Goal: Task Accomplishment & Management: Manage account settings

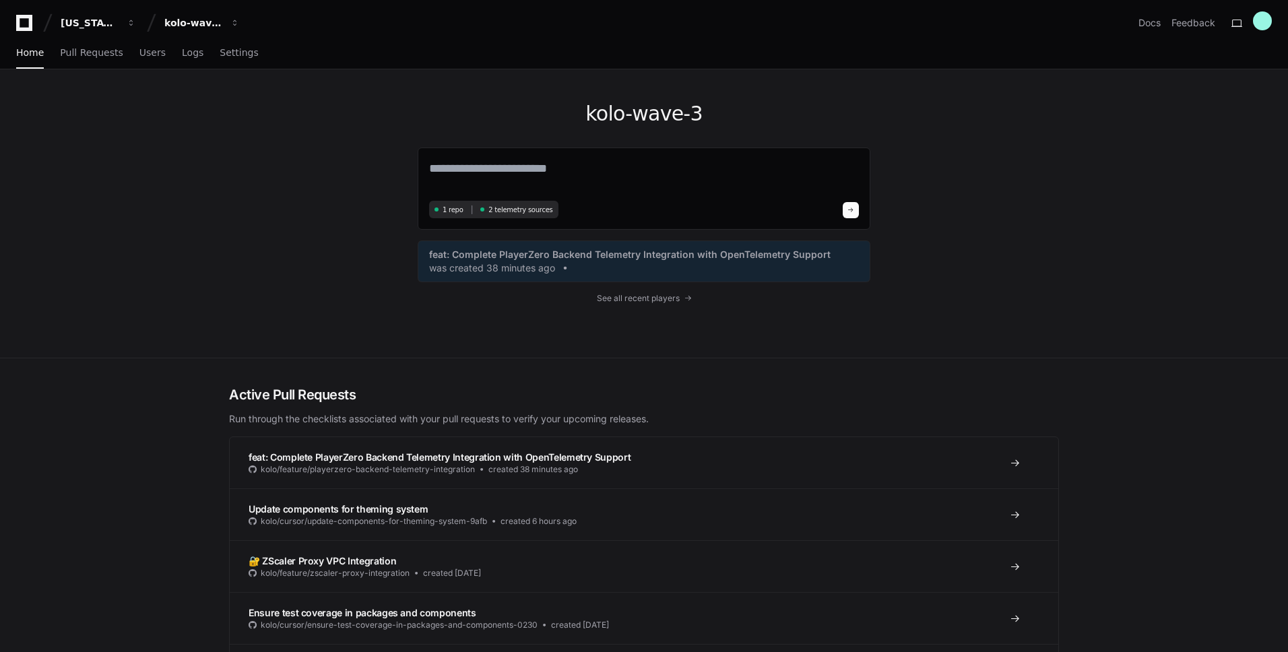
click at [254, 158] on div "kolo-wave-3 1 repo 2 telemetry sources feat: Complete PlayerZero Backend Teleme…" at bounding box center [644, 213] width 862 height 288
click at [228, 53] on span "Settings" at bounding box center [239, 52] width 38 height 8
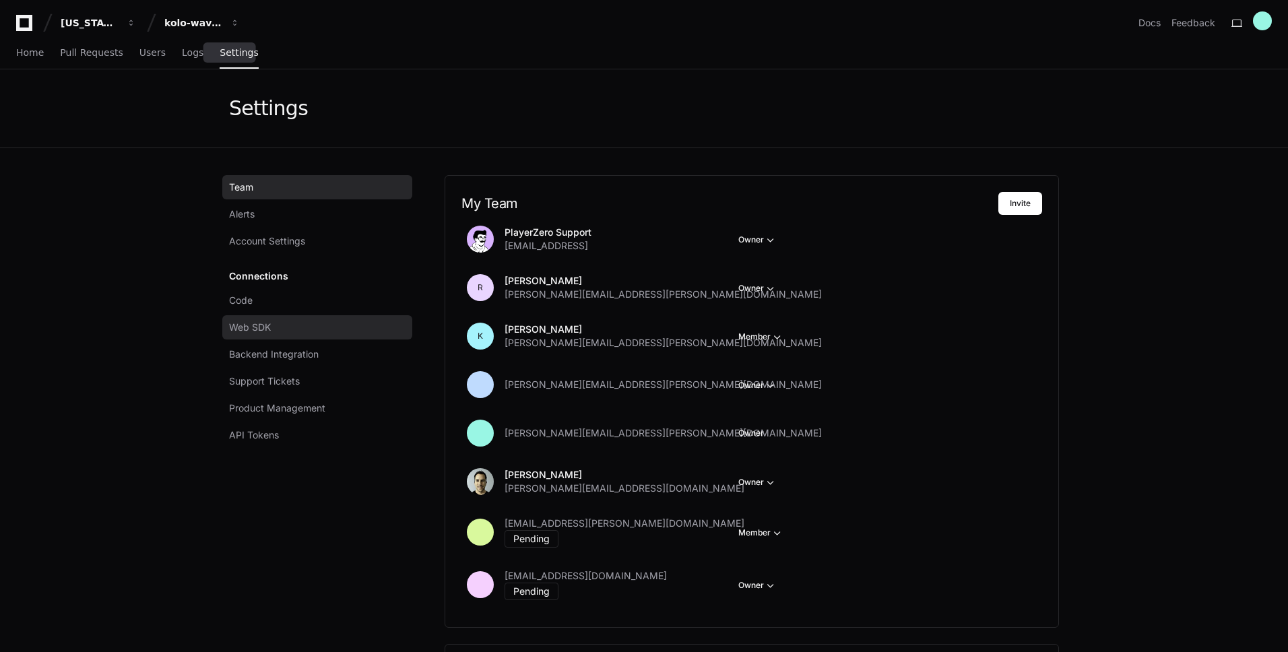
click at [282, 325] on link "Web SDK" at bounding box center [317, 327] width 190 height 24
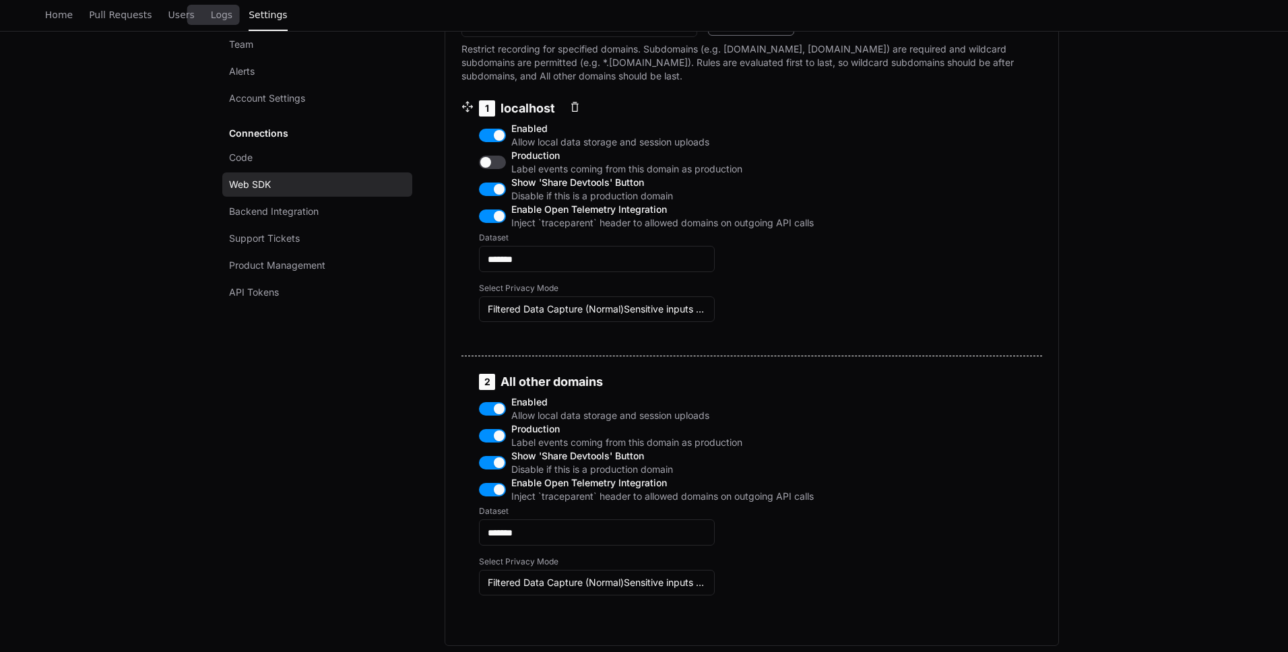
scroll to position [669, 0]
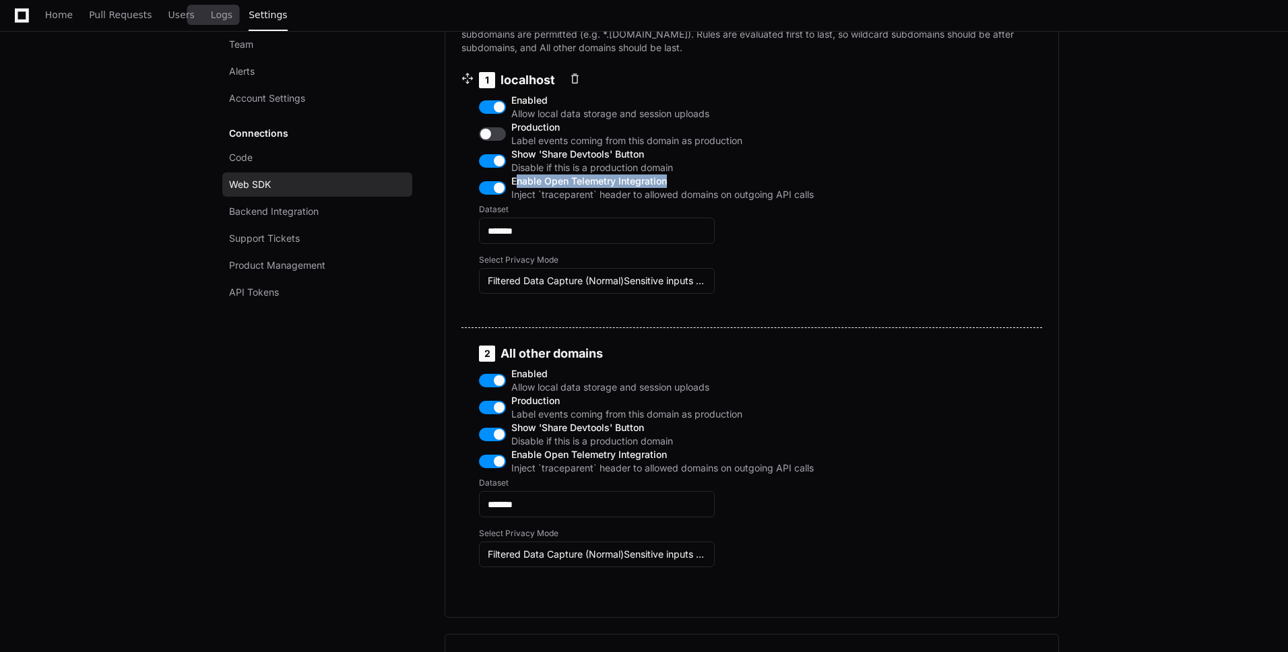
drag, startPoint x: 517, startPoint y: 232, endPoint x: 674, endPoint y: 233, distance: 157.6
click at [674, 188] on span "Enable Open Telemetry Integration" at bounding box center [662, 180] width 302 height 13
click at [595, 201] on span "Inject `traceparent` header to allowed domains on outgoing API calls" at bounding box center [662, 194] width 302 height 13
drag, startPoint x: 546, startPoint y: 247, endPoint x: 591, endPoint y: 249, distance: 45.2
click at [591, 201] on span "Inject `traceparent` header to allowed domains on outgoing API calls" at bounding box center [662, 194] width 302 height 13
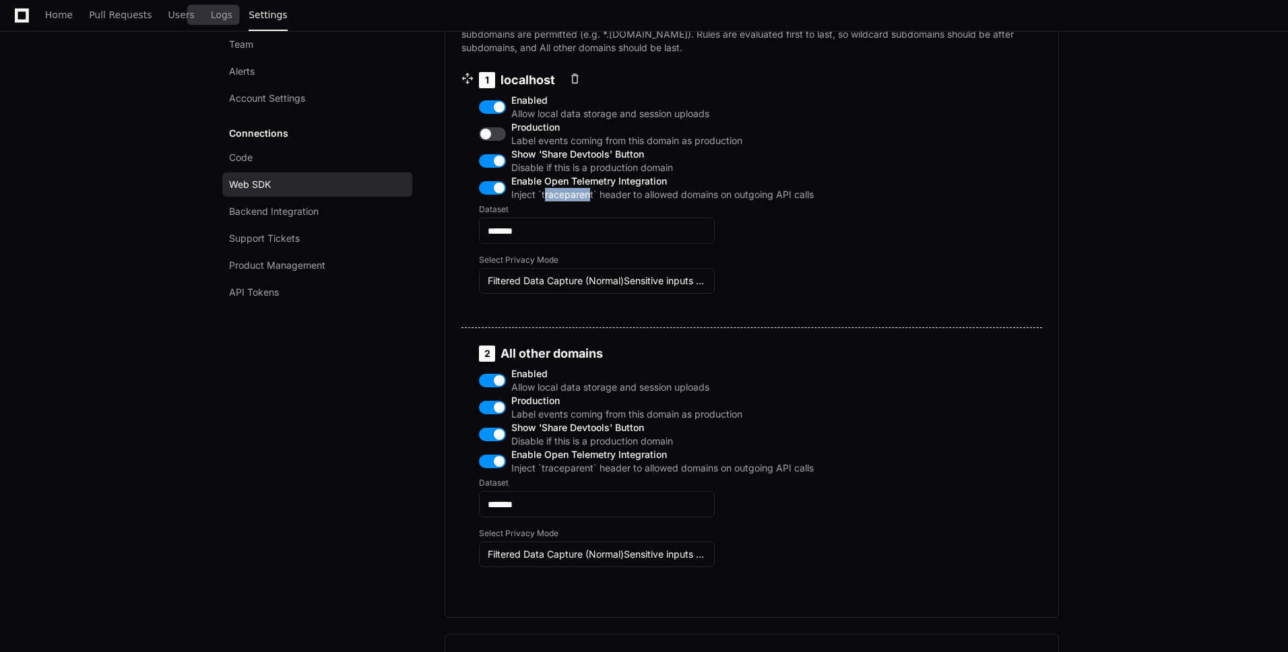
click at [591, 201] on span "Inject `traceparent` header to allowed domains on outgoing API calls" at bounding box center [662, 194] width 302 height 13
click at [581, 201] on span "Inject `traceparent` header to allowed domains on outgoing API calls" at bounding box center [662, 194] width 302 height 13
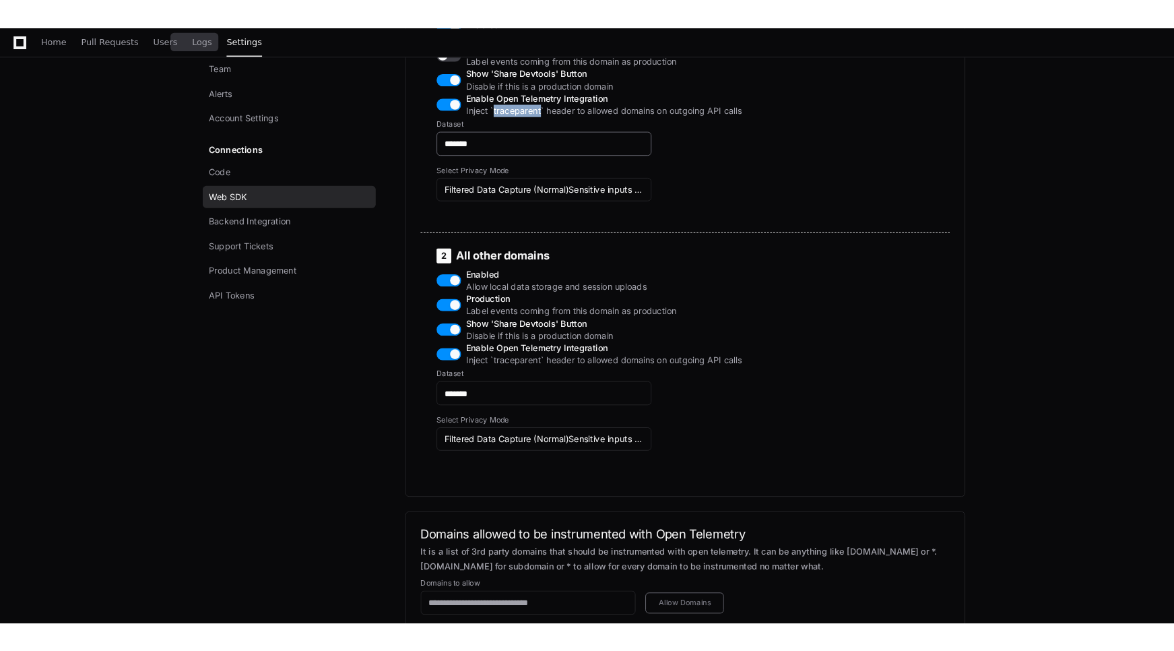
scroll to position [823, 0]
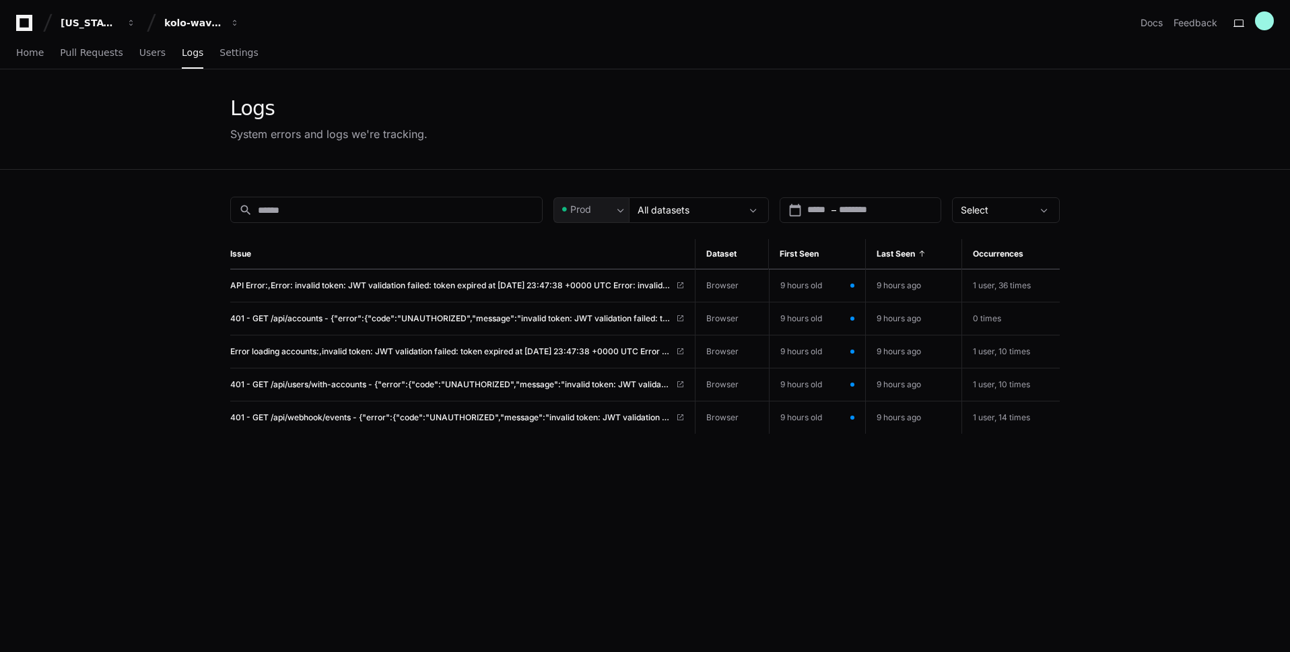
click at [148, 327] on app-issue-list-page "Logs System errors and logs we're tracking. search Prod All datasets calendar_t…" at bounding box center [645, 445] width 1290 height 752
click at [228, 61] on link "Settings" at bounding box center [239, 53] width 38 height 31
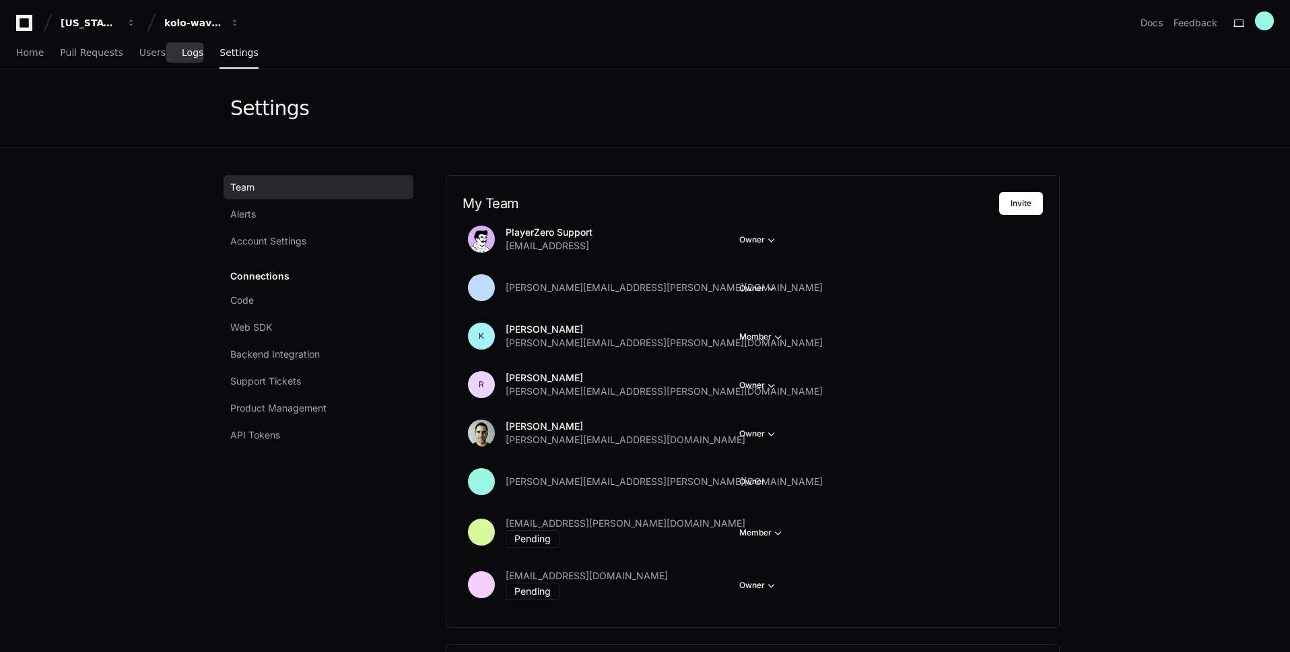
click at [193, 57] on span "Logs" at bounding box center [193, 52] width 22 height 8
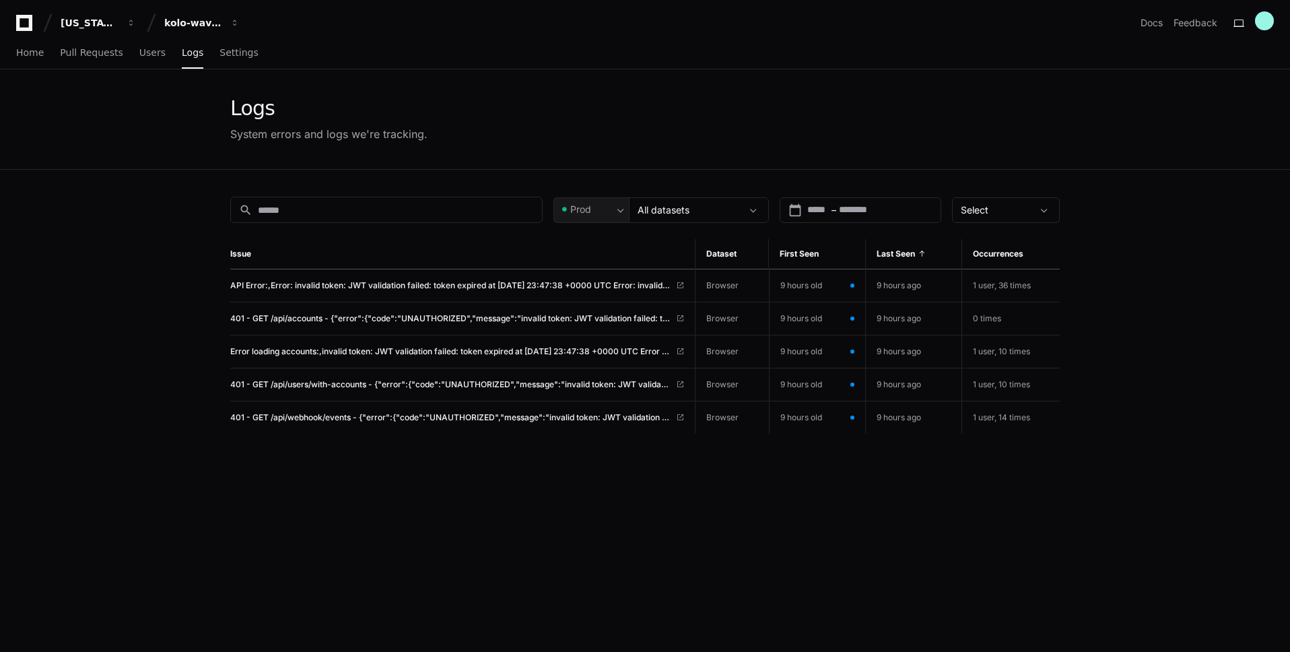
click at [372, 183] on div "search Prod All datasets calendar_today Start – End date Select Issue Dataset F…" at bounding box center [645, 496] width 862 height 652
click at [152, 51] on span "Users" at bounding box center [152, 52] width 26 height 8
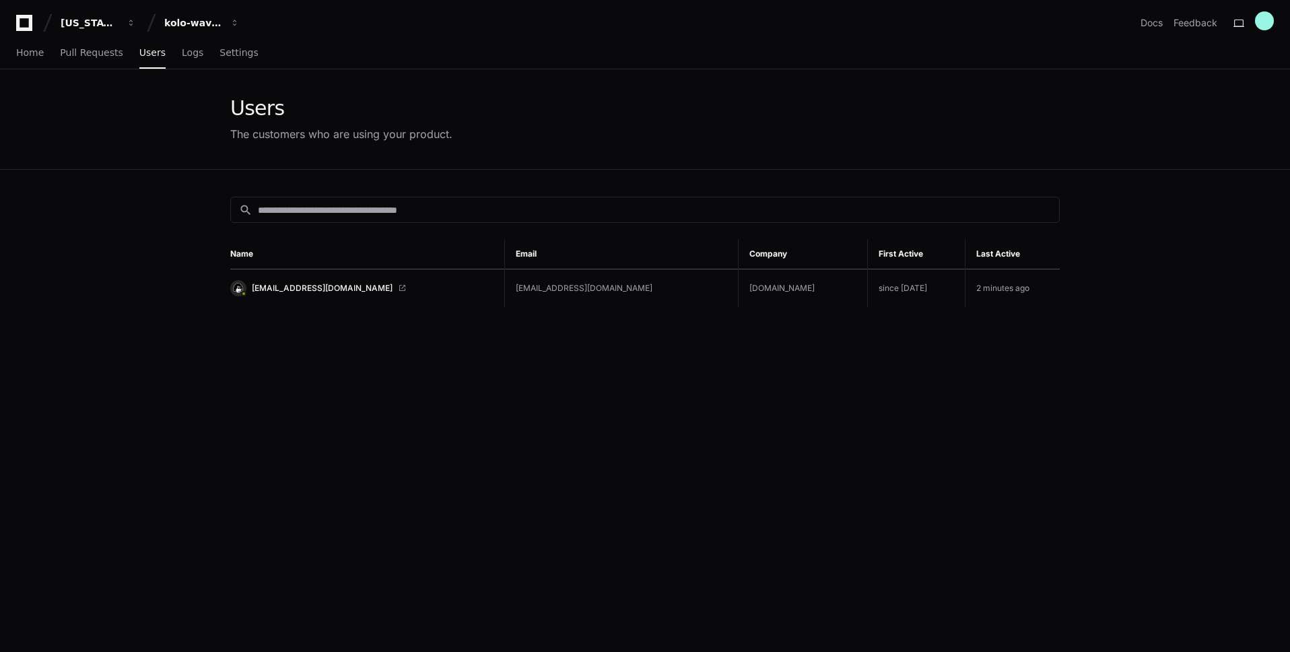
drag, startPoint x: 1008, startPoint y: 294, endPoint x: 890, endPoint y: 293, distance: 118.5
click at [890, 293] on tr "admin@kolo.com admin@kolo.com kolo.com since 6 days ago 2 minutes ago" at bounding box center [645, 288] width 830 height 38
click at [285, 287] on span "admin@kolo.com" at bounding box center [322, 288] width 141 height 11
click at [228, 53] on span "Settings" at bounding box center [239, 52] width 38 height 8
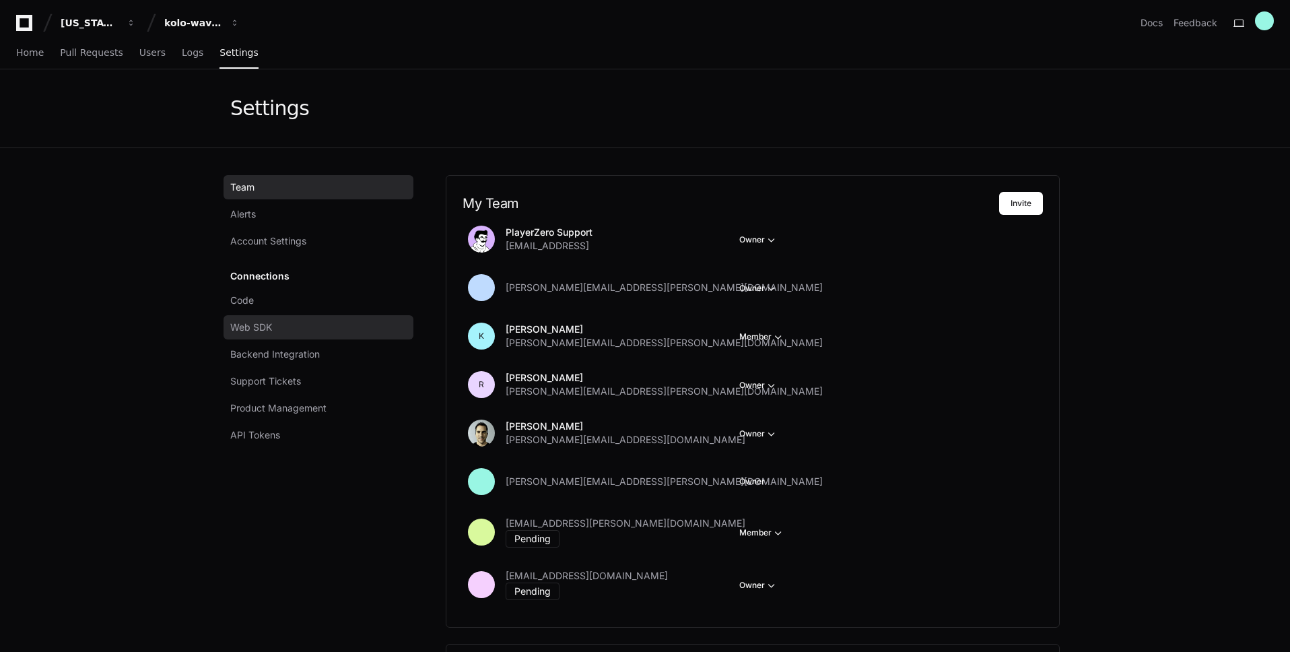
click at [254, 322] on span "Web SDK" at bounding box center [251, 327] width 42 height 13
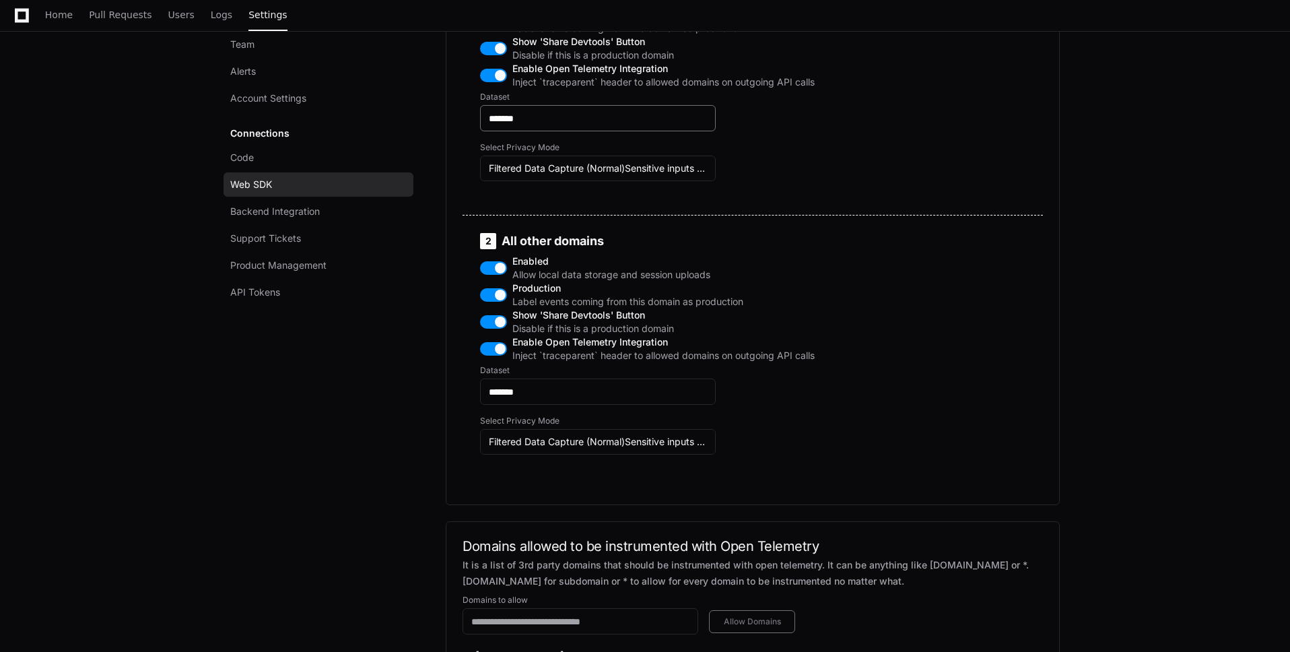
scroll to position [760, 0]
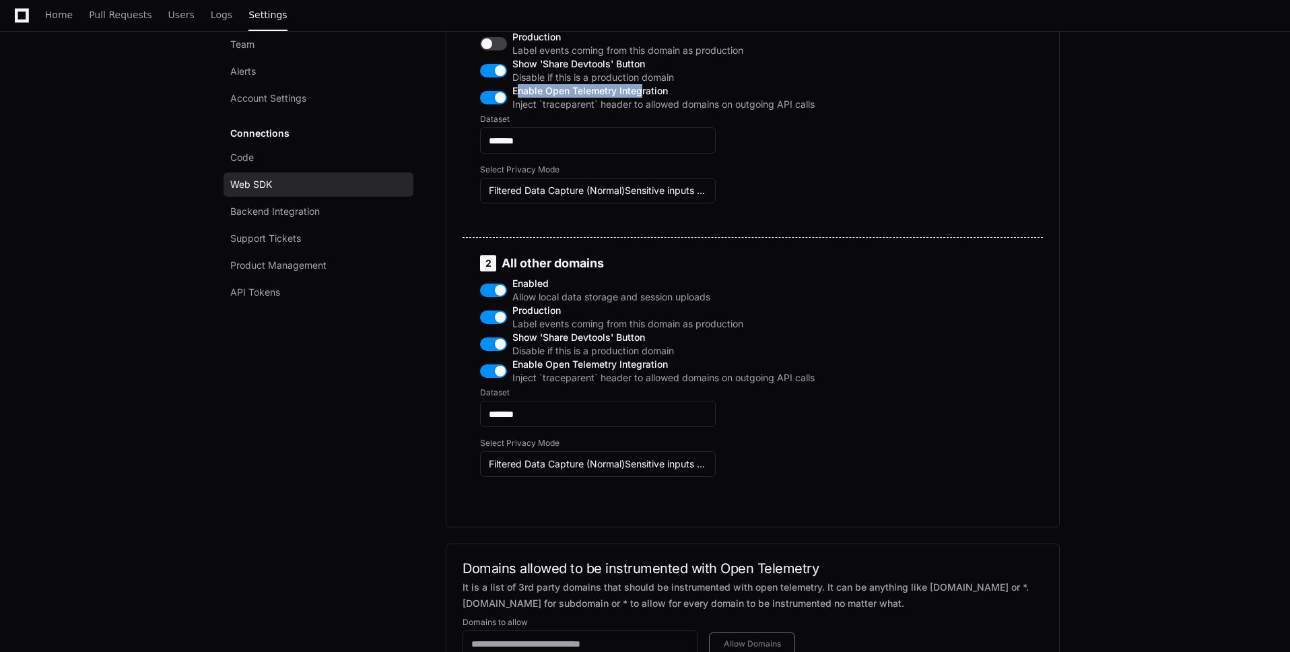
drag, startPoint x: 517, startPoint y: 142, endPoint x: 645, endPoint y: 145, distance: 127.3
click at [645, 98] on span "Enable Open Telemetry Integration" at bounding box center [664, 90] width 302 height 13
click at [576, 111] on span "Inject `traceparent` header to allowed domains on outgoing API calls" at bounding box center [664, 104] width 302 height 13
click at [575, 111] on span "Inject `traceparent` header to allowed domains on outgoing API calls" at bounding box center [664, 104] width 302 height 13
click at [603, 111] on span "Inject `traceparent` header to allowed domains on outgoing API calls" at bounding box center [664, 104] width 302 height 13
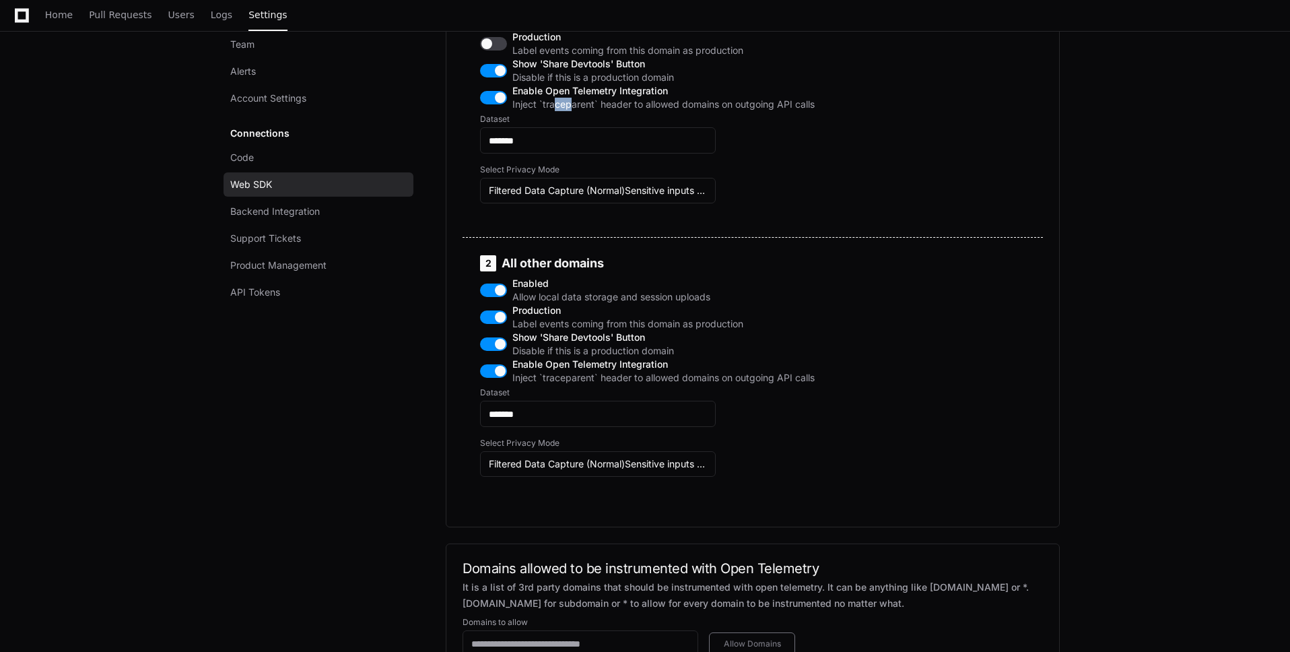
drag, startPoint x: 575, startPoint y: 158, endPoint x: 544, endPoint y: 159, distance: 30.3
click at [555, 111] on span "Inject `traceparent` header to allowed domains on outgoing API calls" at bounding box center [664, 104] width 302 height 13
click at [544, 111] on span "Inject `traceparent` header to allowed domains on outgoing API calls" at bounding box center [664, 104] width 302 height 13
drag, startPoint x: 548, startPoint y: 159, endPoint x: 623, endPoint y: 159, distance: 74.8
click at [623, 111] on span "Inject `traceparent` header to allowed domains on outgoing API calls" at bounding box center [664, 104] width 302 height 13
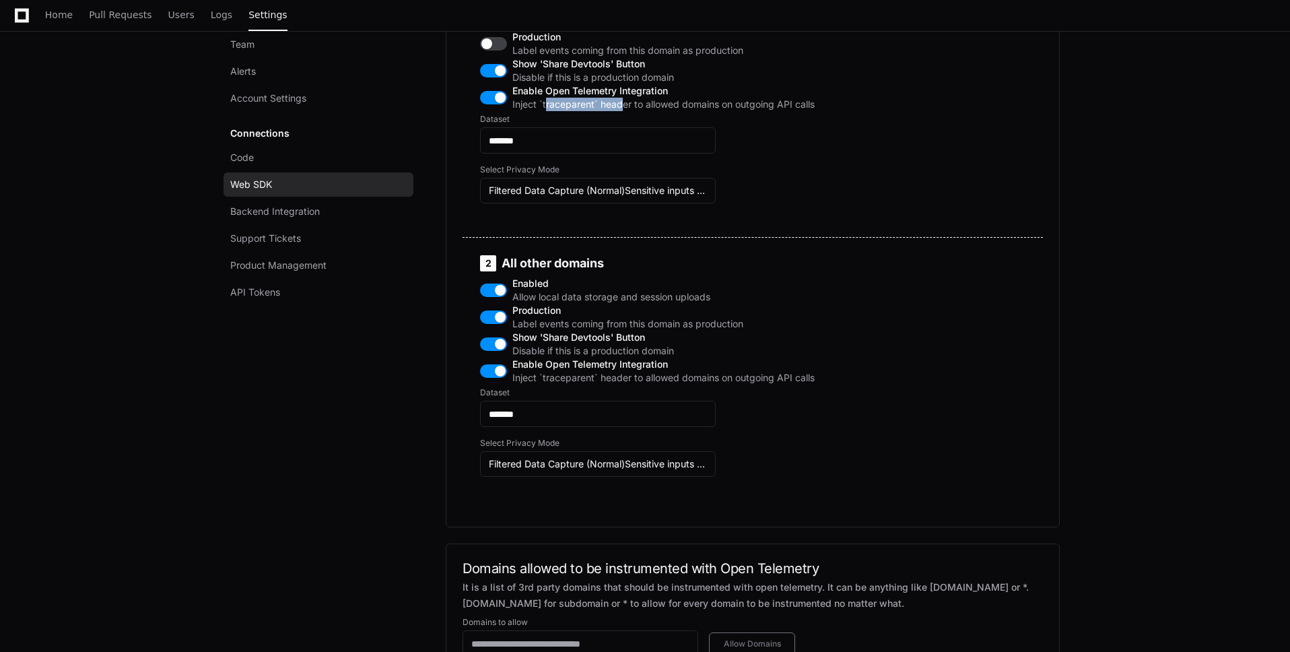
click at [623, 111] on span "Inject `traceparent` header to allowed domains on outgoing API calls" at bounding box center [664, 104] width 302 height 13
drag, startPoint x: 537, startPoint y: 156, endPoint x: 592, endPoint y: 156, distance: 54.6
click at [592, 111] on span "Inject `traceparent` header to allowed domains on outgoing API calls" at bounding box center [664, 104] width 302 height 13
click at [593, 111] on span "Inject `traceparent` header to allowed domains on outgoing API calls" at bounding box center [664, 104] width 302 height 13
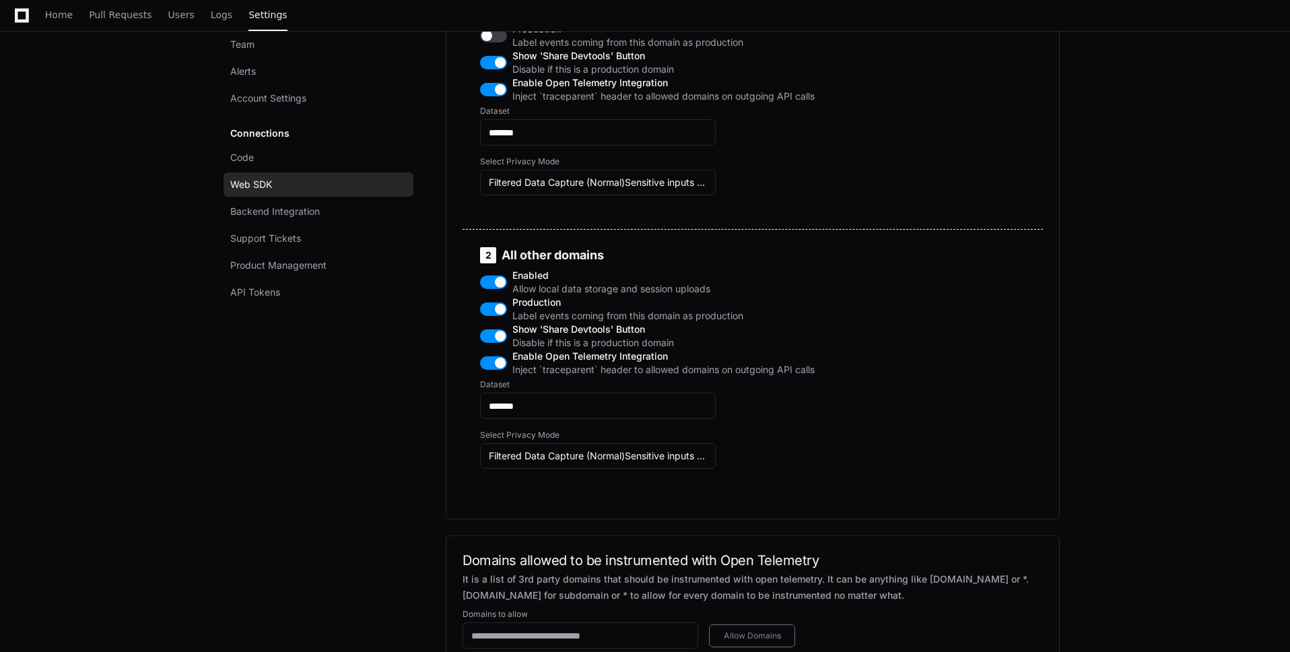
scroll to position [769, 0]
drag, startPoint x: 517, startPoint y: 133, endPoint x: 564, endPoint y: 135, distance: 47.2
click at [564, 89] on span "Enable Open Telemetry Integration" at bounding box center [664, 81] width 302 height 13
click at [538, 139] on input "*******" at bounding box center [598, 131] width 218 height 13
drag, startPoint x: 534, startPoint y: 187, endPoint x: 465, endPoint y: 185, distance: 68.7
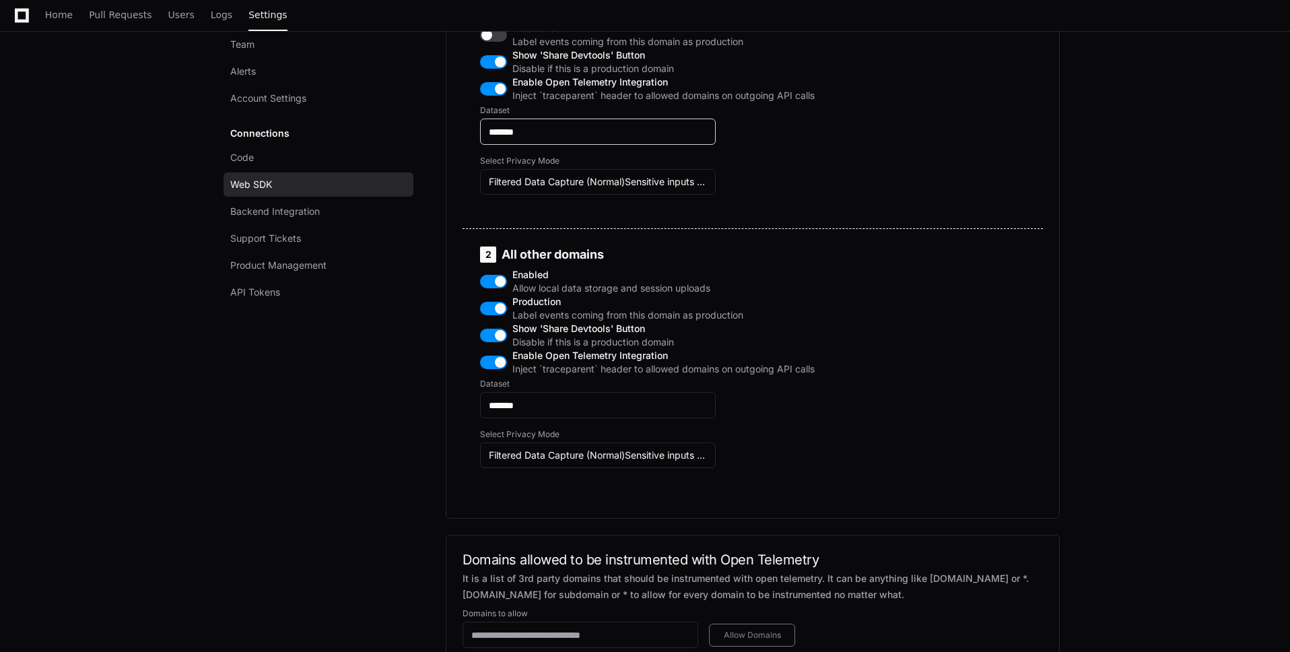
click at [465, 185] on div "1 localhost Enabled Allow local data storage and session uploads Production Lab…" at bounding box center [647, 92] width 367 height 270
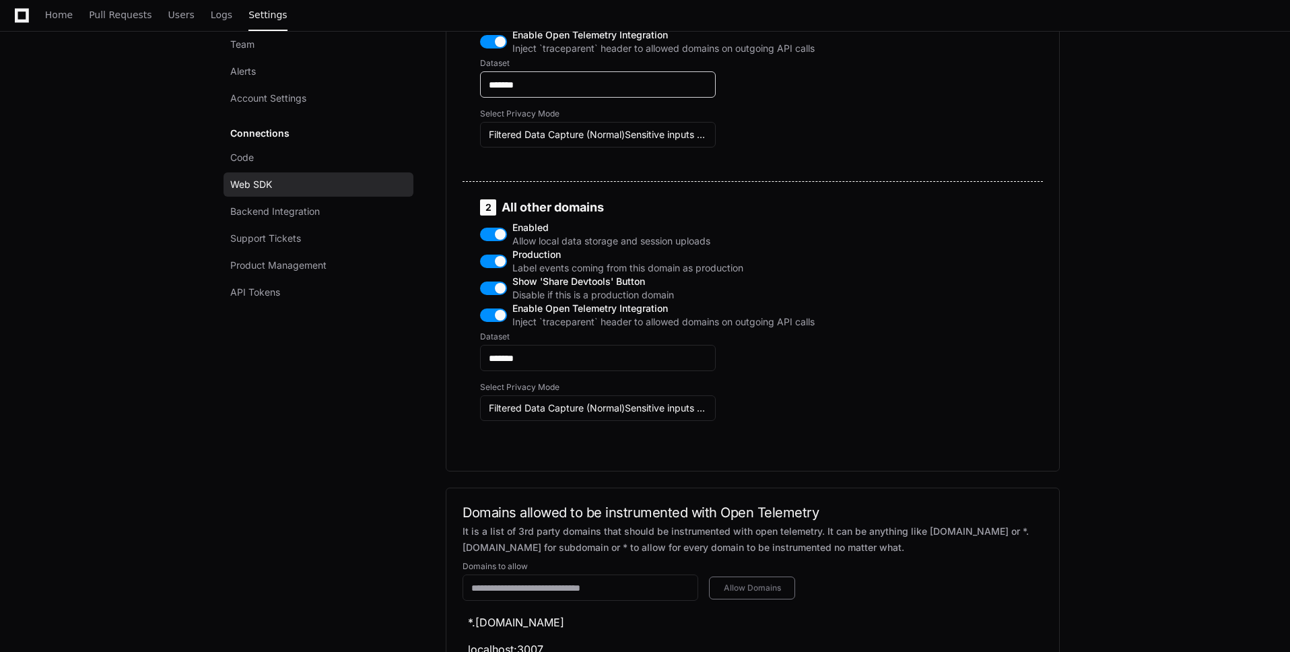
scroll to position [816, 0]
click at [537, 91] on input "*******" at bounding box center [598, 83] width 218 height 13
drag, startPoint x: 535, startPoint y: 135, endPoint x: 480, endPoint y: 134, distance: 54.6
click at [480, 134] on div "1 localhost Enabled Allow local data storage and session uploads Production Lab…" at bounding box center [647, 44] width 367 height 270
type input "*********"
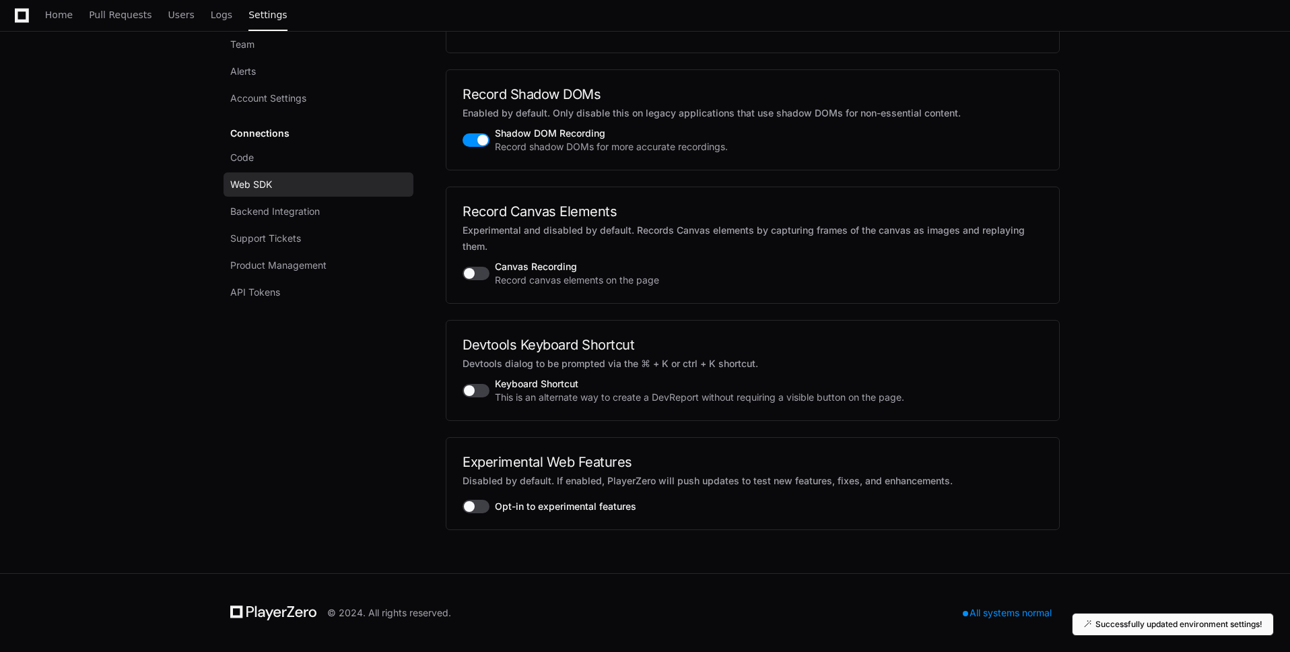
scroll to position [1951, 0]
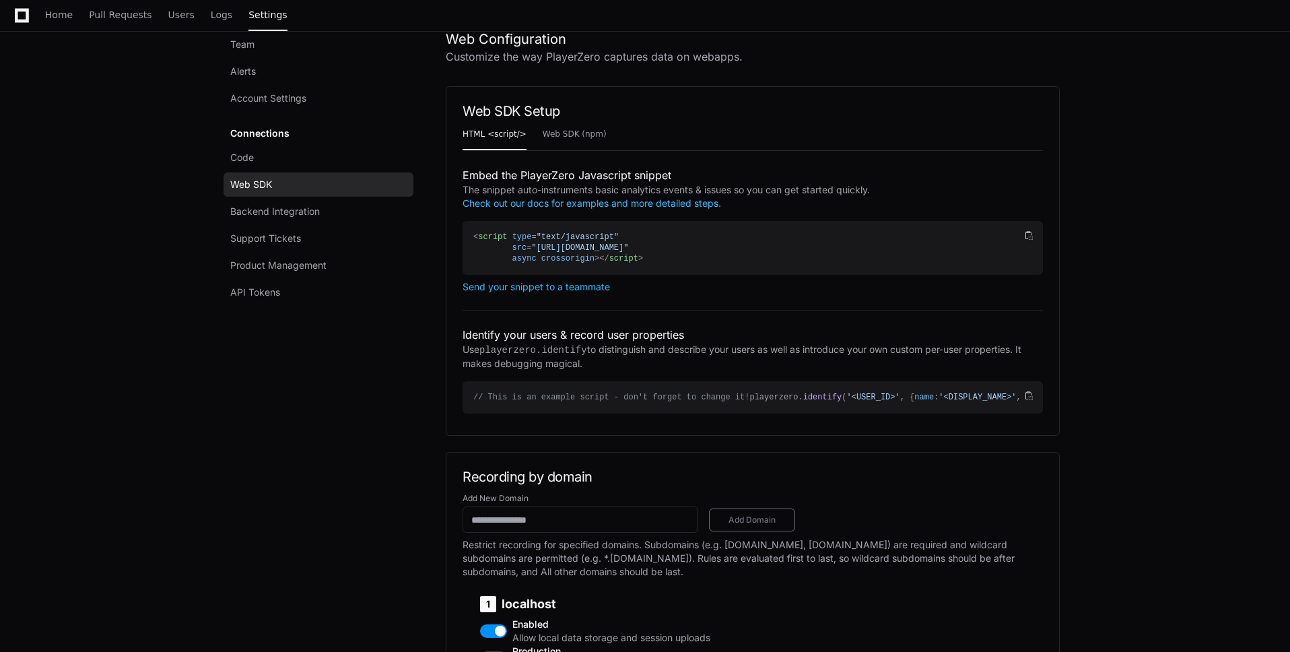
scroll to position [0, 0]
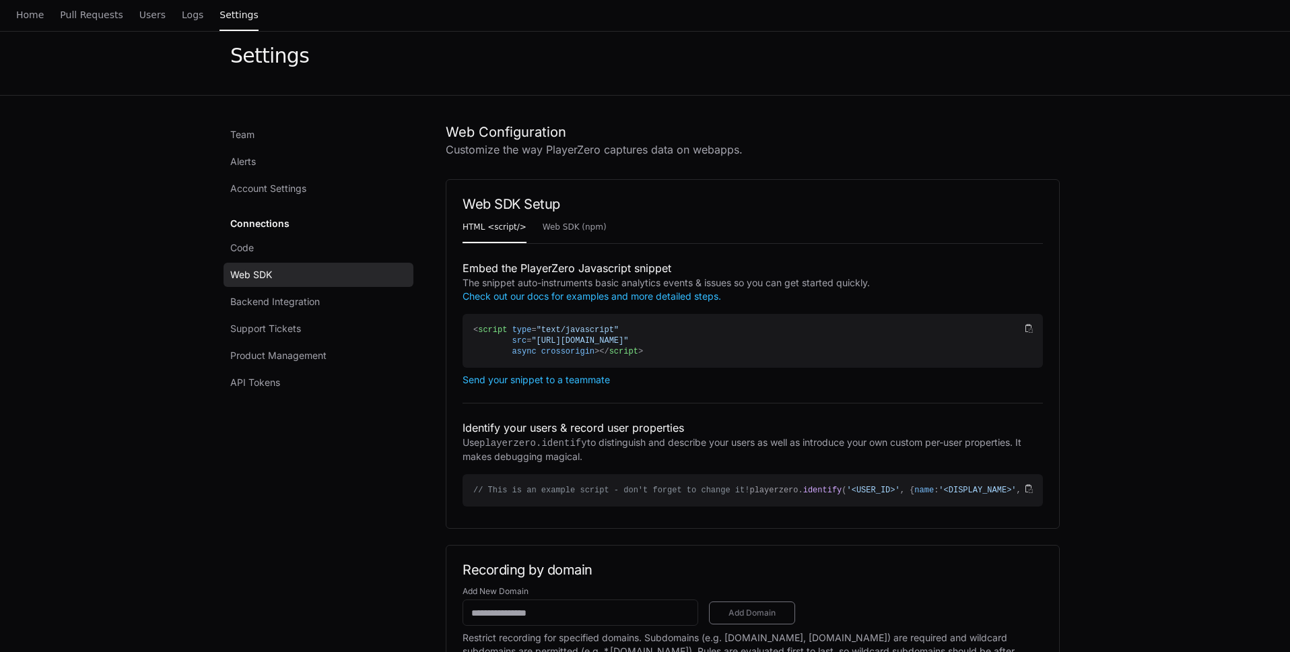
scroll to position [119, 0]
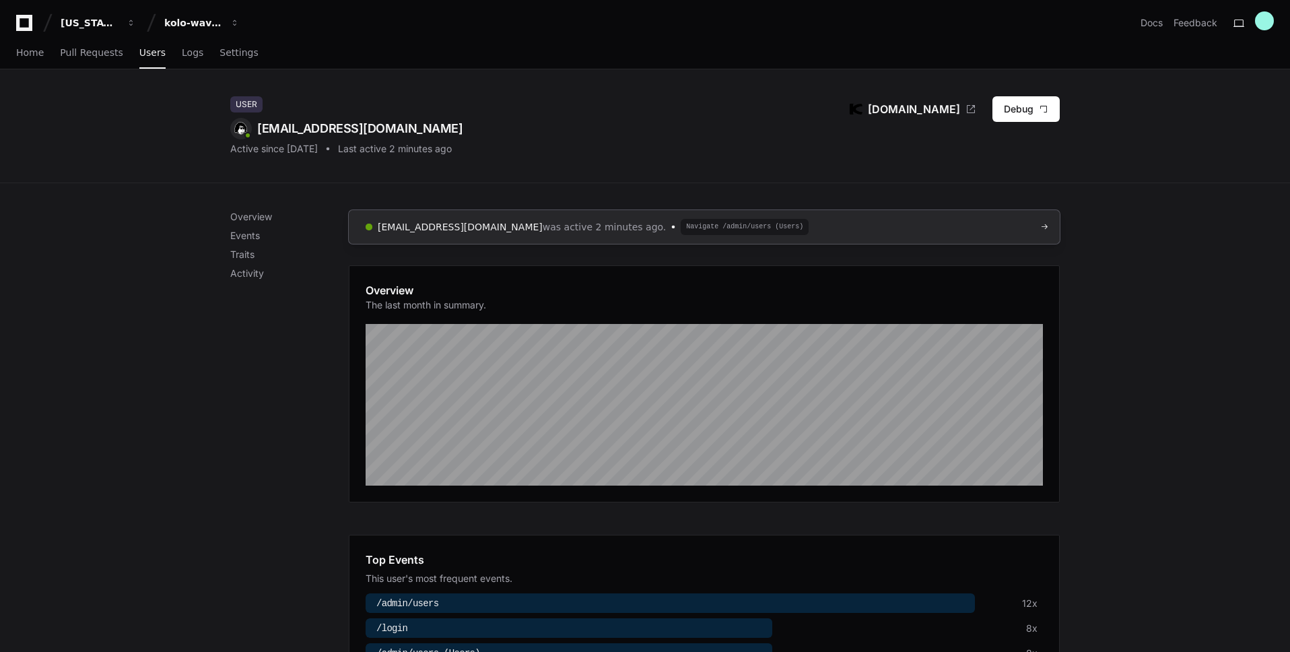
click at [741, 226] on link "admin@kolo.com was active 2 minutes ago. Navigate /admin/users (Users)" at bounding box center [704, 227] width 711 height 34
click at [255, 268] on p "Activity" at bounding box center [289, 273] width 119 height 13
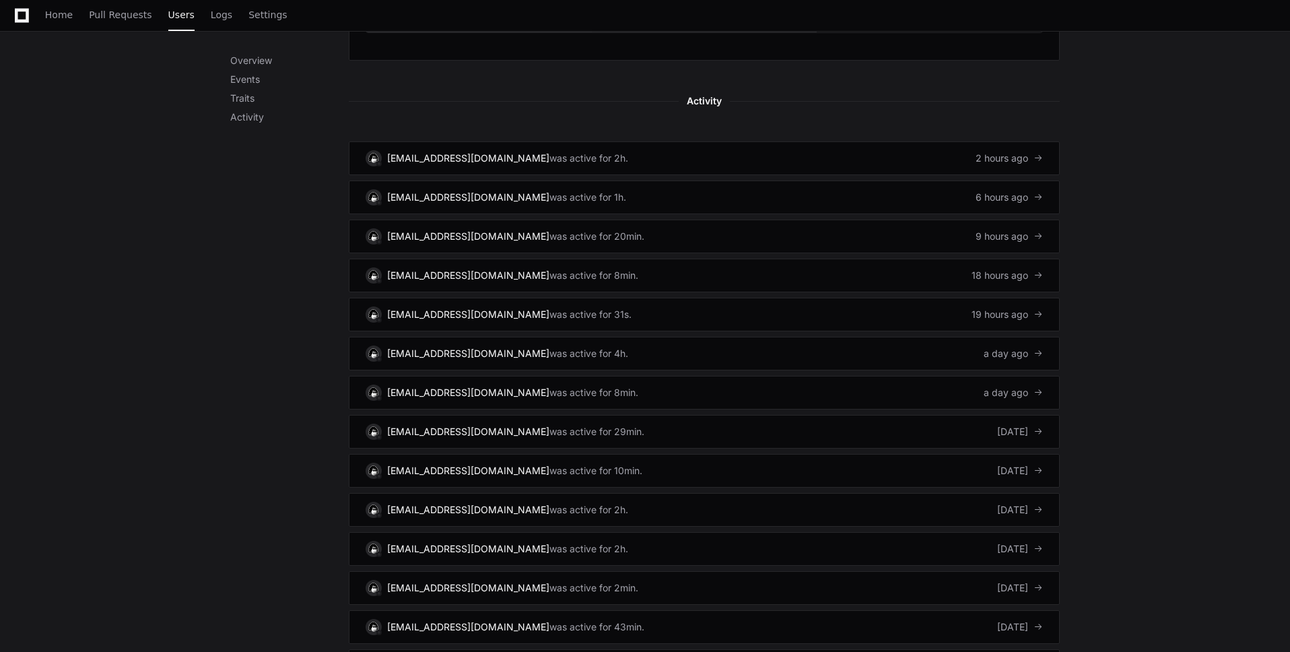
scroll to position [831, 0]
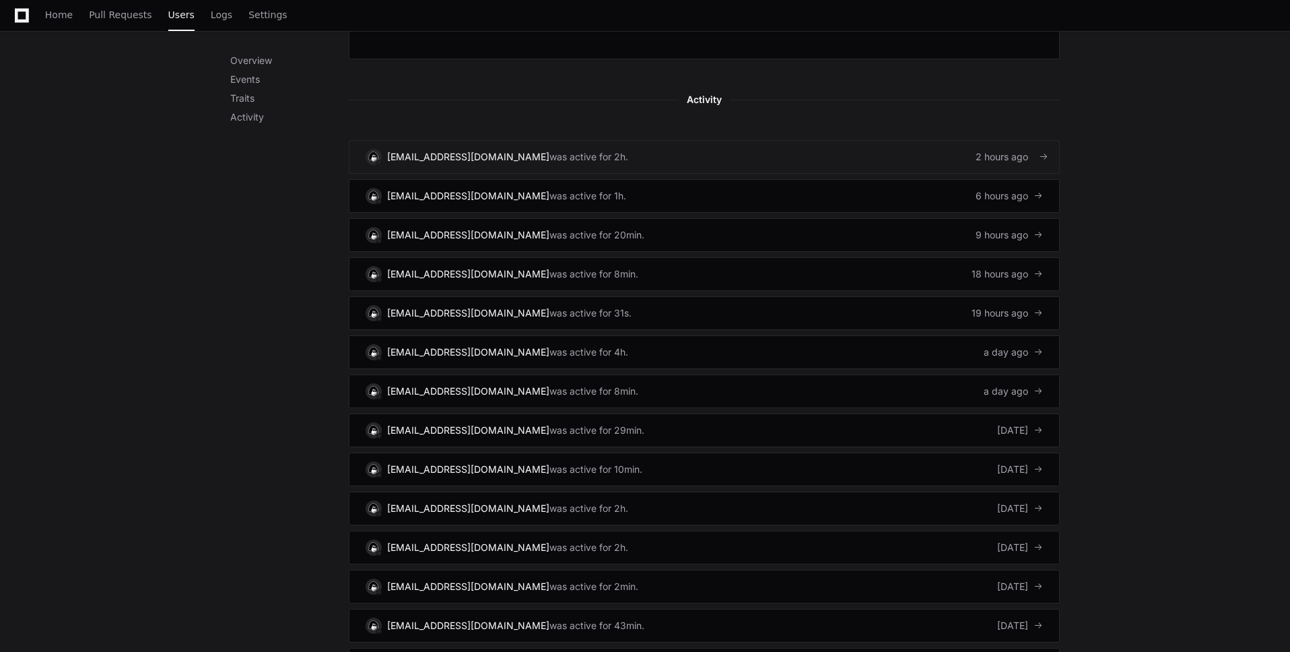
click at [706, 149] on link "admin@kolo.com was active for 2h. 2 hours ago" at bounding box center [704, 157] width 711 height 34
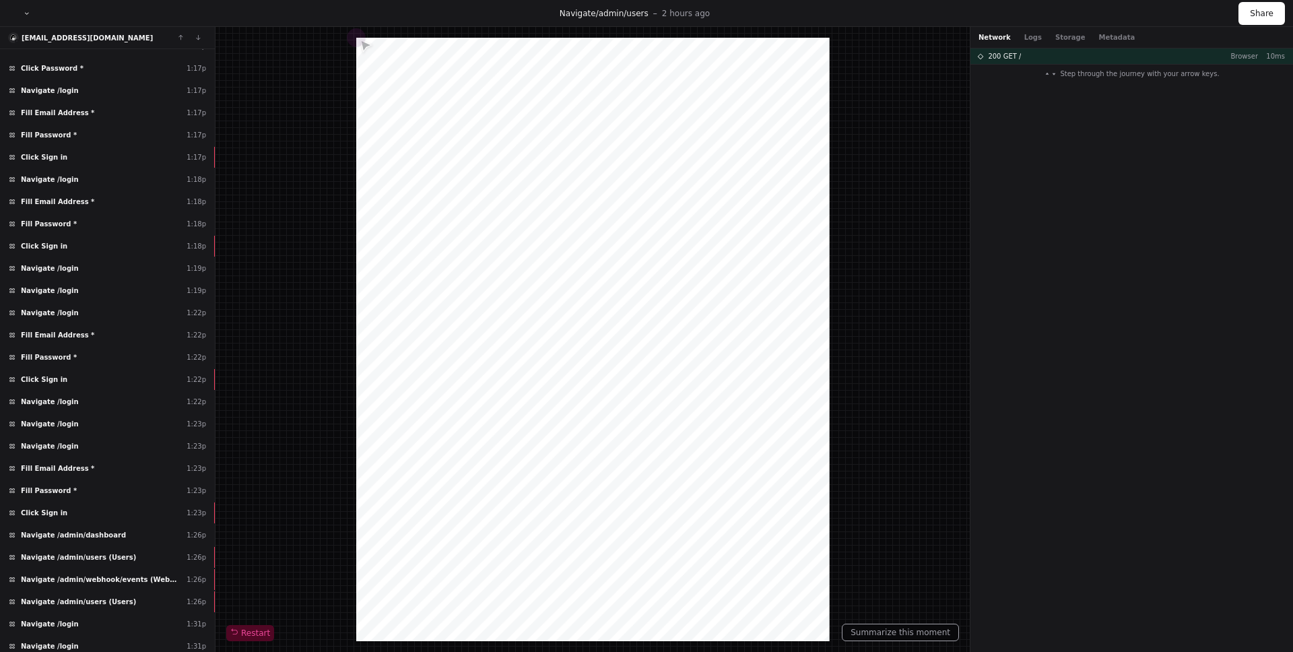
scroll to position [789, 0]
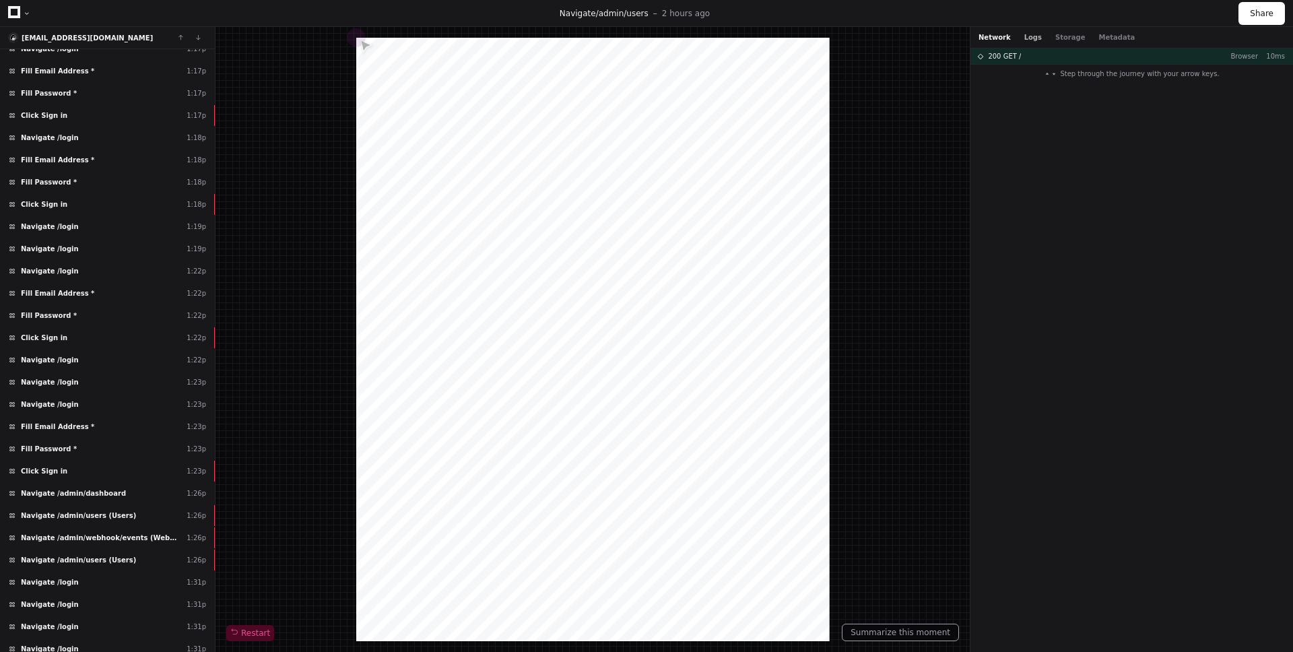
click at [1033, 38] on button "Logs" at bounding box center [1033, 37] width 18 height 10
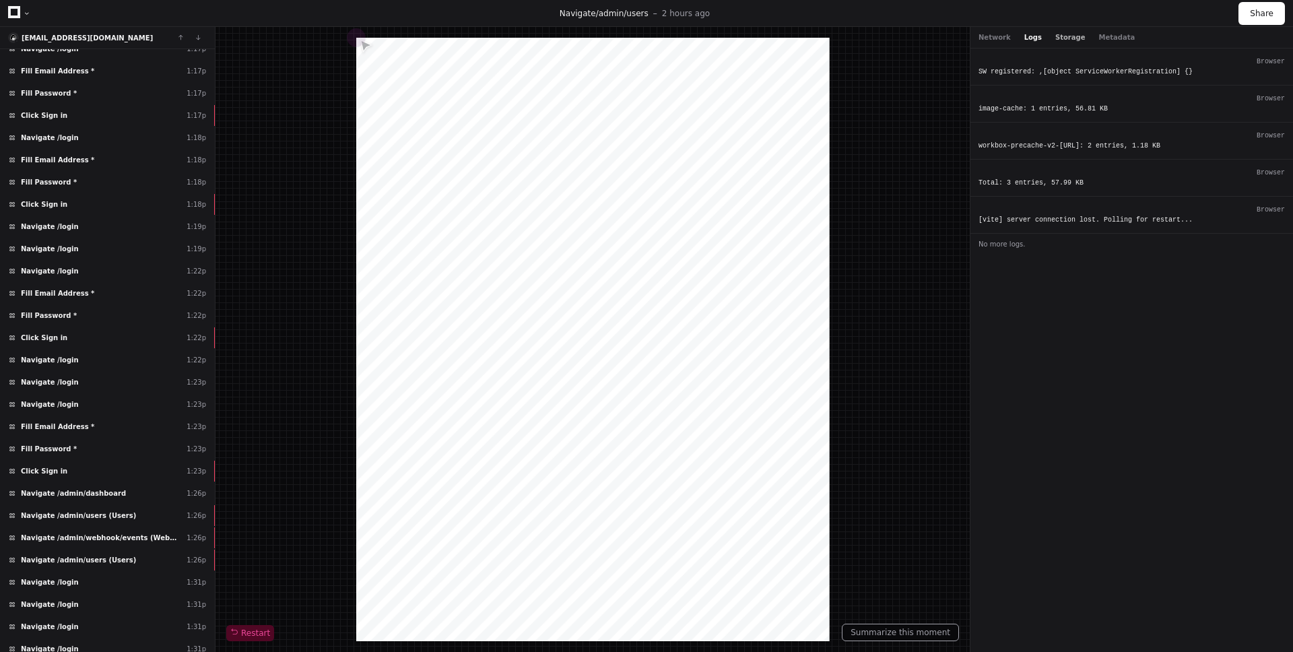
click at [1076, 35] on button "Storage" at bounding box center [1070, 37] width 30 height 10
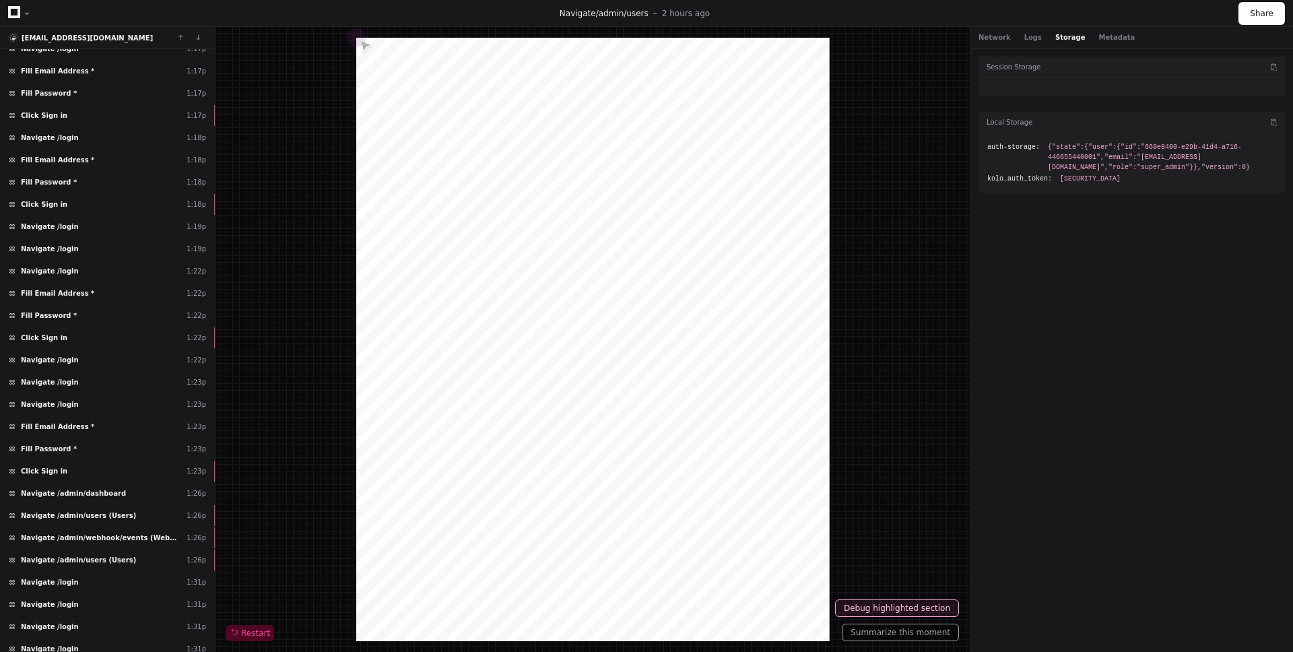
drag, startPoint x: 1225, startPoint y: 181, endPoint x: 1081, endPoint y: 57, distance: 190.1
click at [975, 146] on div "Session Storage Local Storage auth-storage: {"state":{"user":{"id":"660e8400-e2…" at bounding box center [1132, 347] width 323 height 598
click at [1067, 36] on button "Storage" at bounding box center [1070, 37] width 30 height 10
click at [1023, 64] on h3 "Session Storage" at bounding box center [1014, 67] width 54 height 10
click at [1099, 38] on button "Metadata" at bounding box center [1117, 37] width 36 height 10
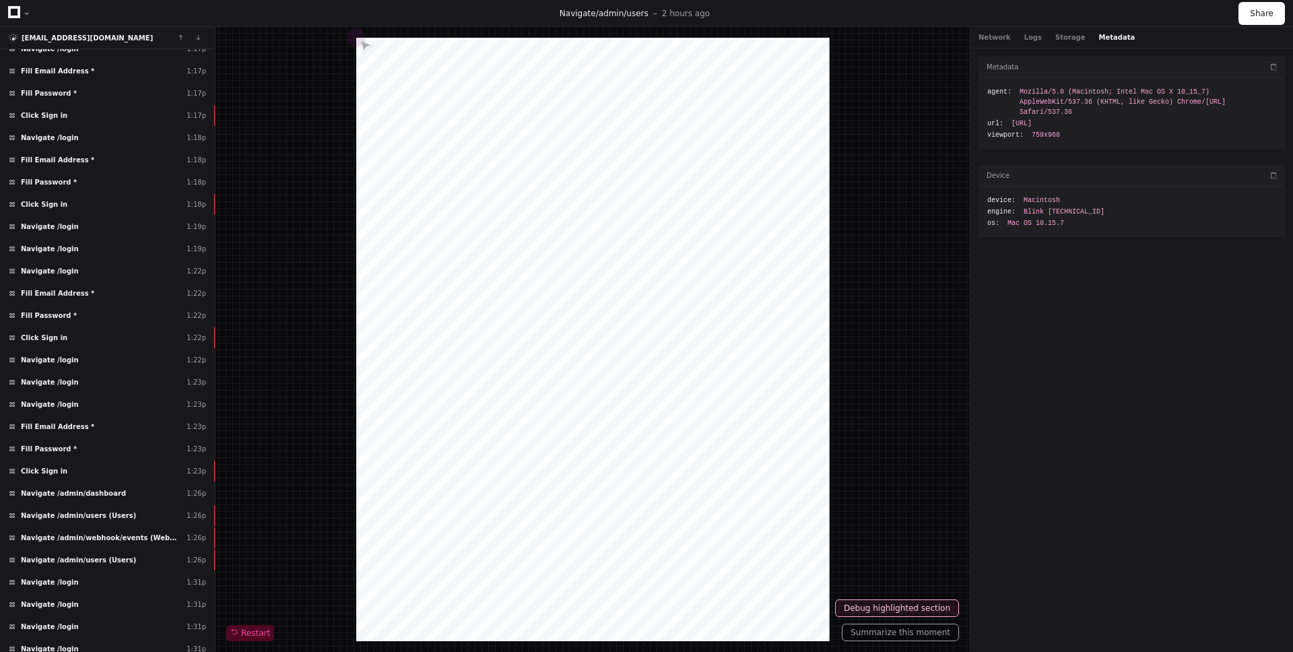
click at [1038, 31] on div "Network Logs Storage Metadata" at bounding box center [1132, 38] width 323 height 22
click at [996, 34] on button "Network" at bounding box center [995, 37] width 32 height 10
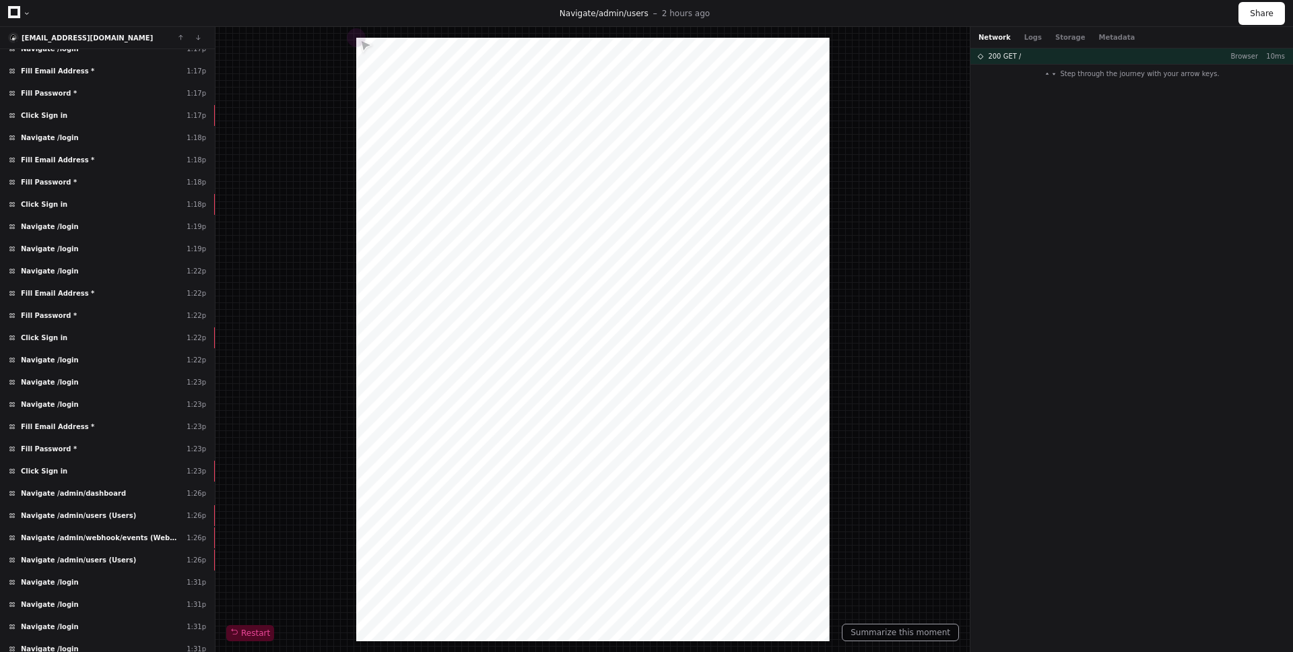
click at [1037, 34] on div "Network Logs Storage Metadata" at bounding box center [1057, 37] width 156 height 10
click at [1024, 37] on button "Logs" at bounding box center [1033, 37] width 18 height 10
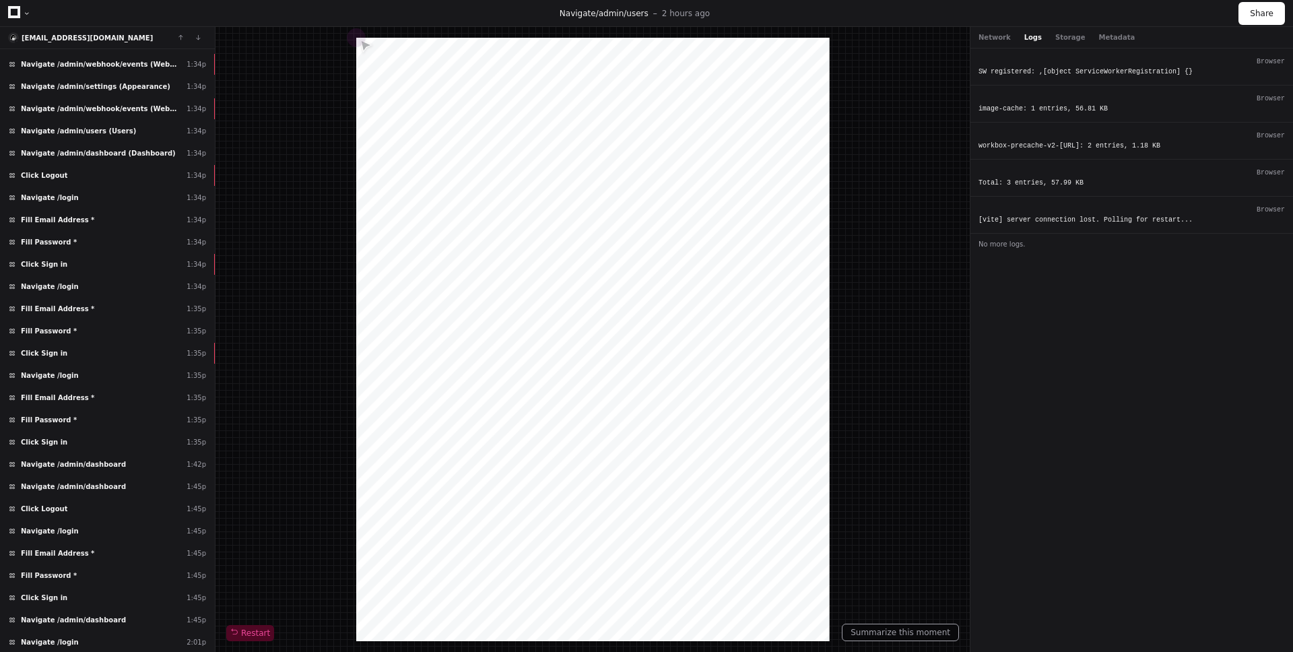
scroll to position [1796, 0]
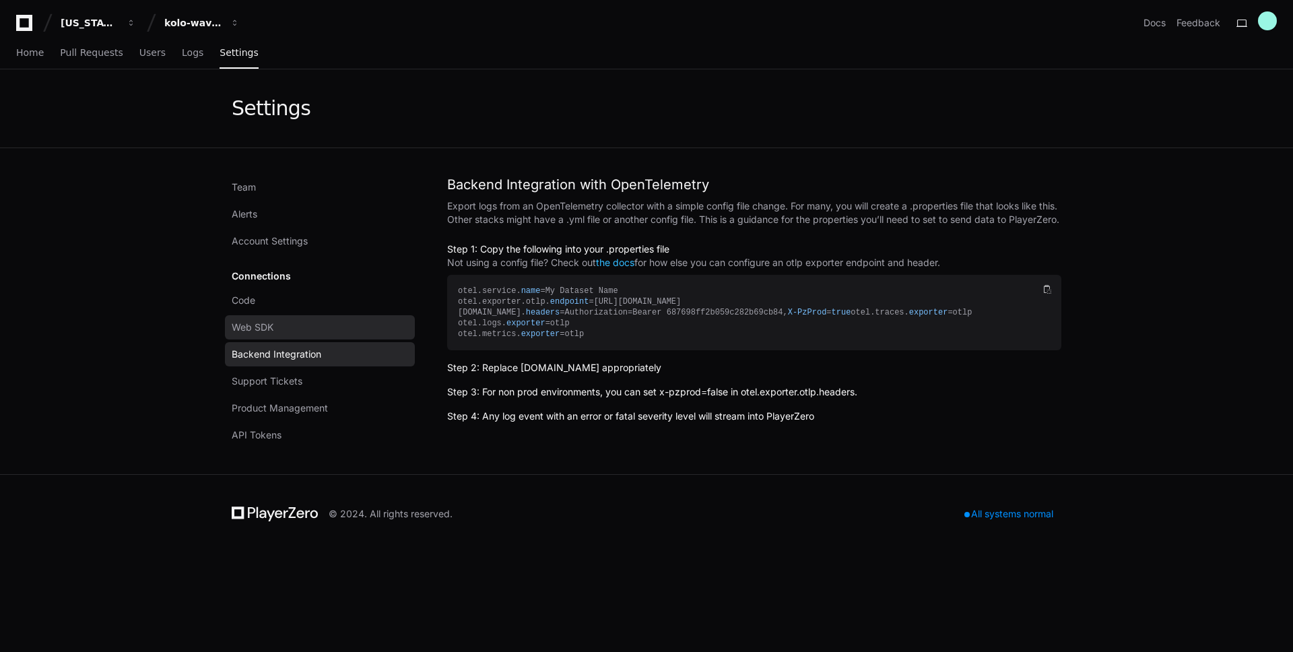
click at [259, 326] on span "Web SDK" at bounding box center [253, 327] width 42 height 13
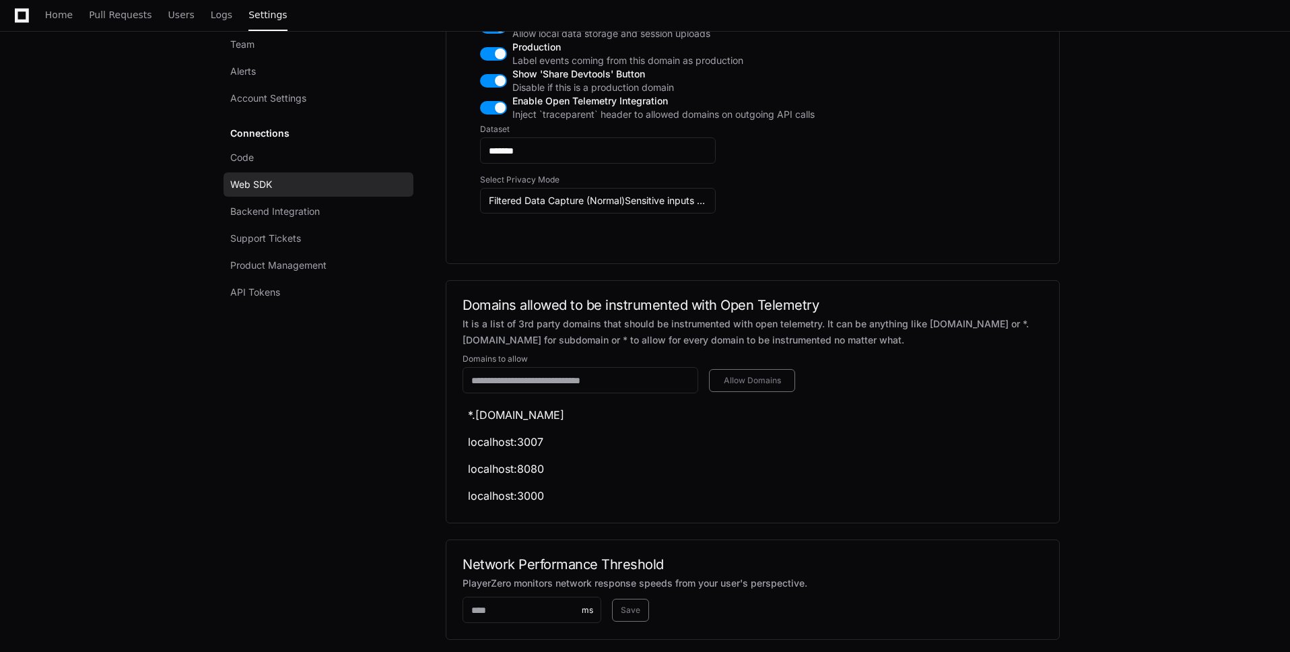
scroll to position [1278, 0]
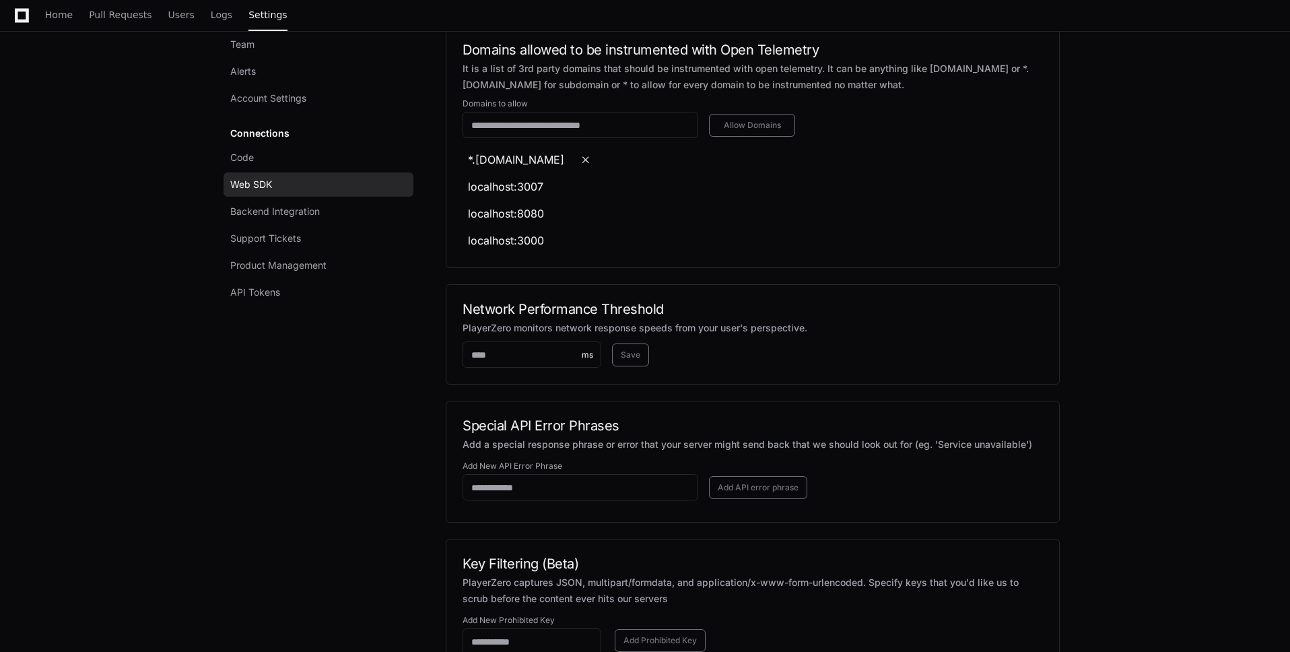
drag, startPoint x: 476, startPoint y: 211, endPoint x: 554, endPoint y: 211, distance: 78.1
click at [554, 168] on div "*.dev1.kolo.cloud" at bounding box center [516, 160] width 96 height 16
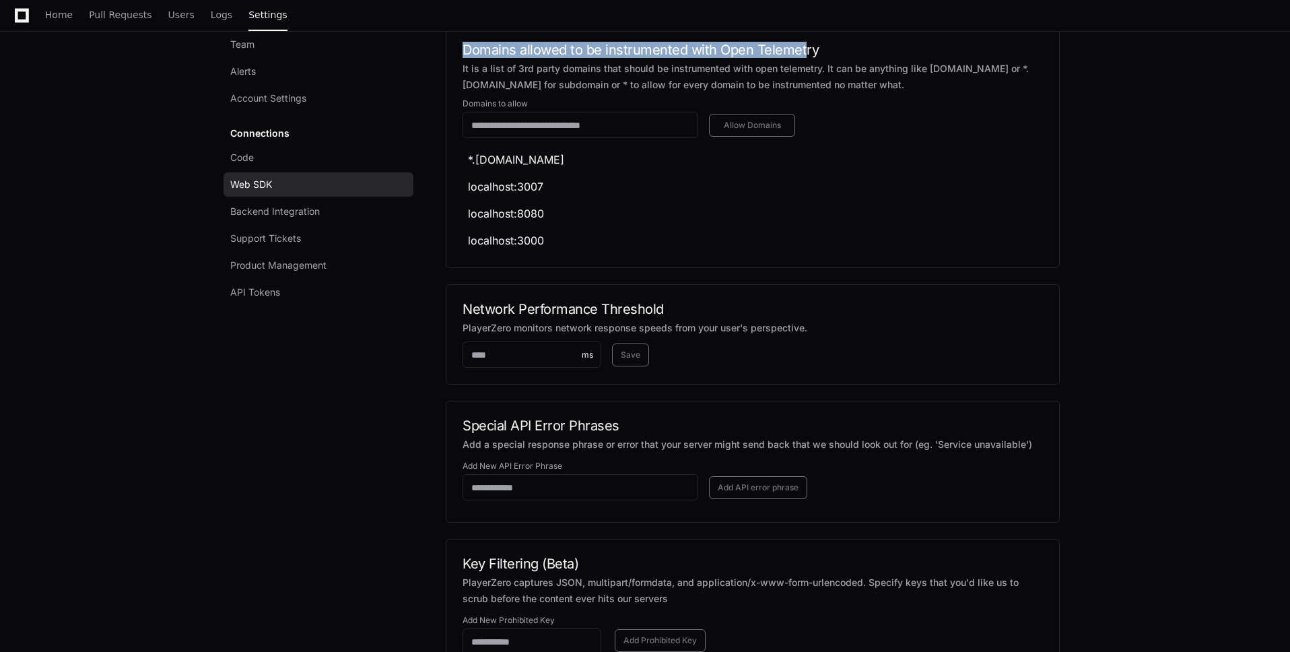
drag, startPoint x: 468, startPoint y: 102, endPoint x: 799, endPoint y: 104, distance: 331.4
click at [799, 58] on h2 "Domains allowed to be instrumented with Open Telemetry" at bounding box center [753, 50] width 581 height 16
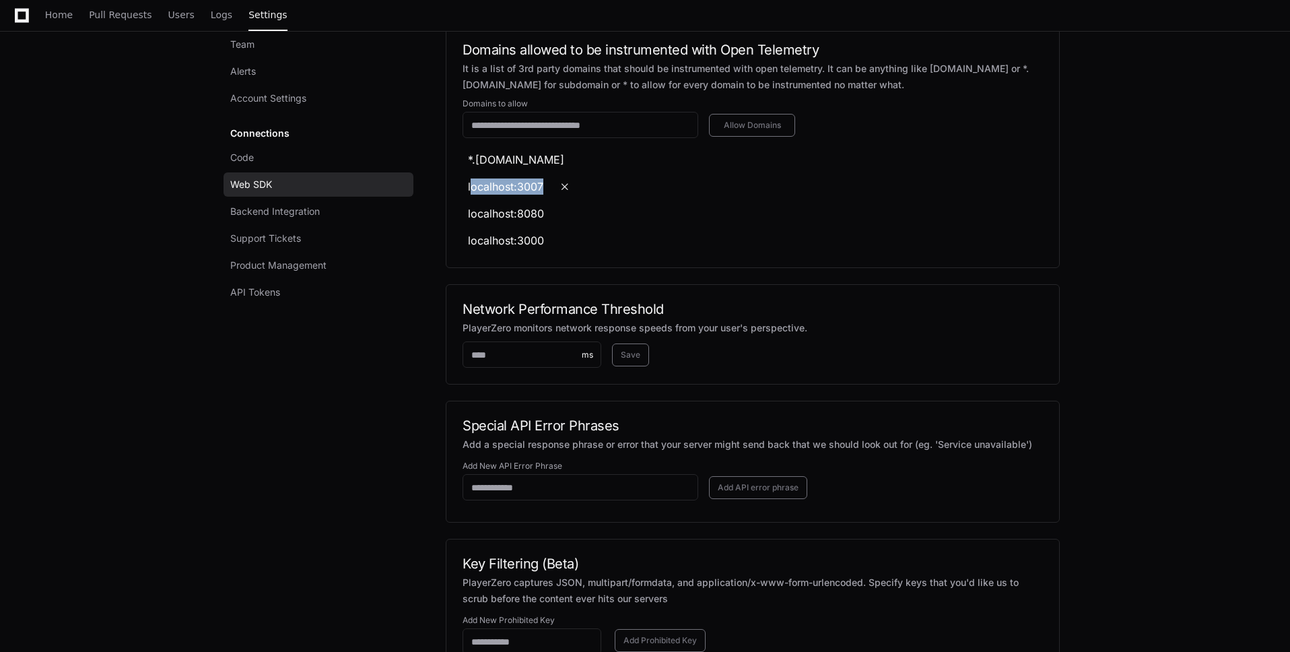
drag, startPoint x: 471, startPoint y: 237, endPoint x: 554, endPoint y: 244, distance: 83.8
click at [554, 197] on li "localhost:3007" at bounding box center [755, 187] width 575 height 22
drag, startPoint x: 528, startPoint y: 262, endPoint x: 472, endPoint y: 262, distance: 55.9
click at [472, 224] on li "localhost:8080" at bounding box center [755, 214] width 575 height 22
drag, startPoint x: 470, startPoint y: 293, endPoint x: 538, endPoint y: 292, distance: 68.0
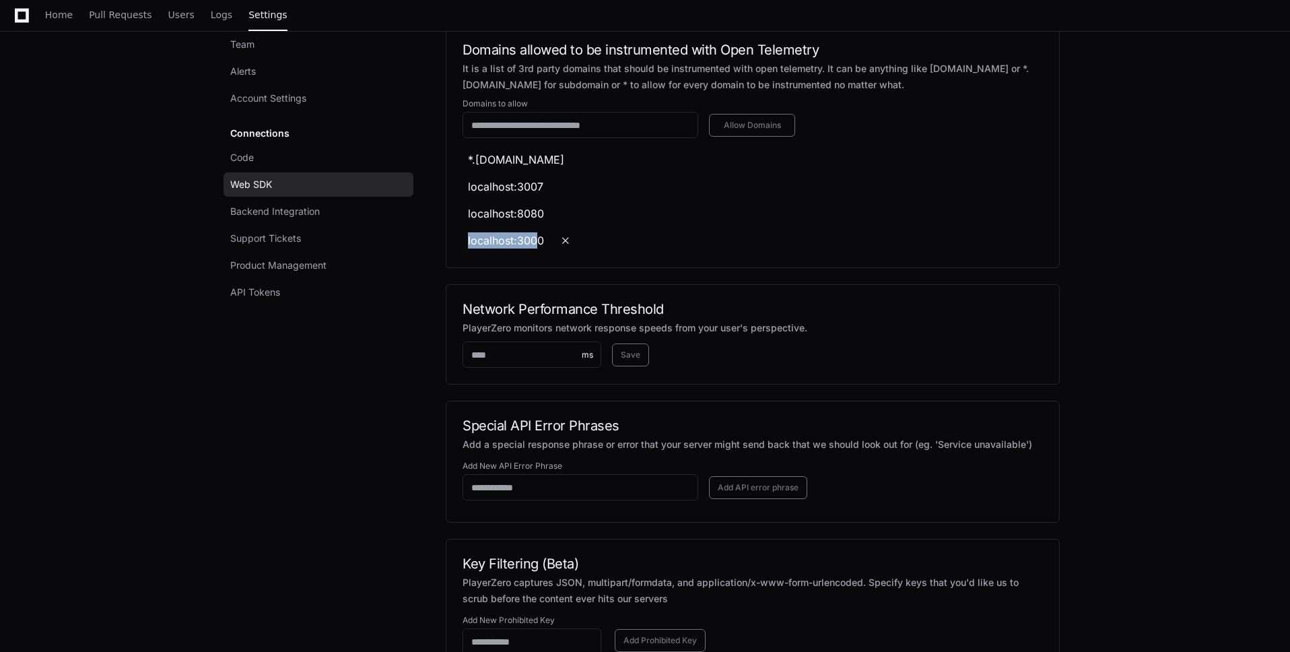
click at [538, 249] on div "localhost:3000" at bounding box center [506, 240] width 76 height 16
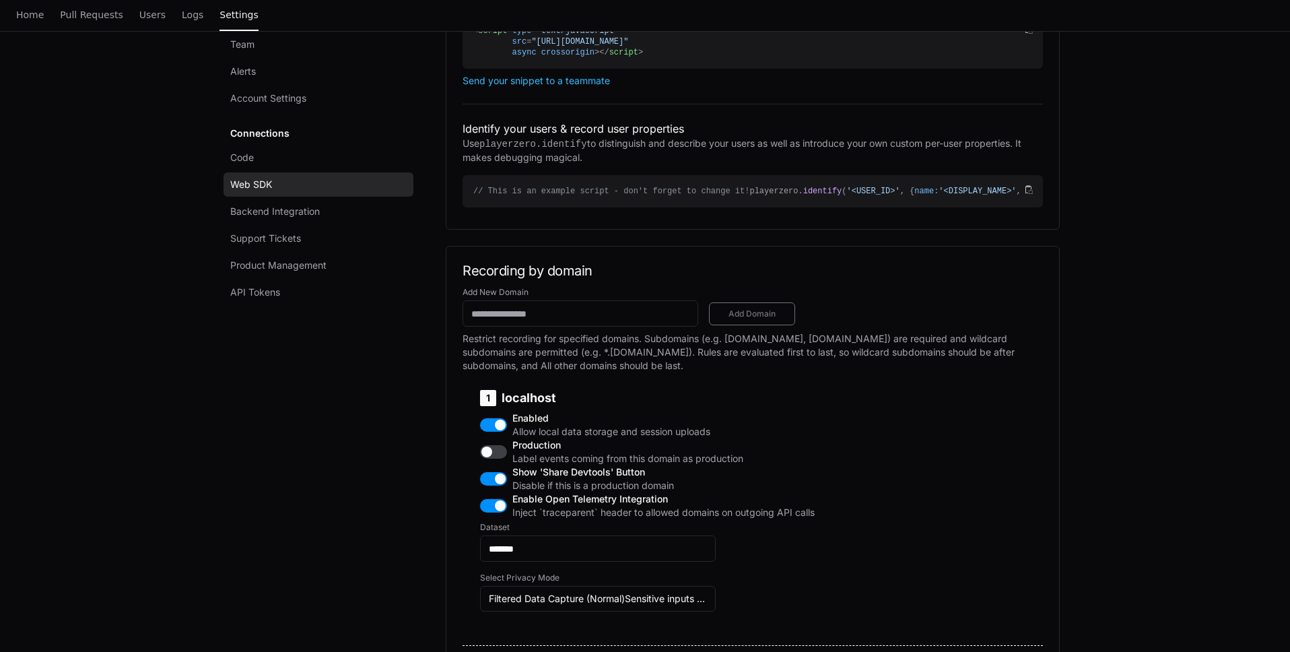
scroll to position [0, 0]
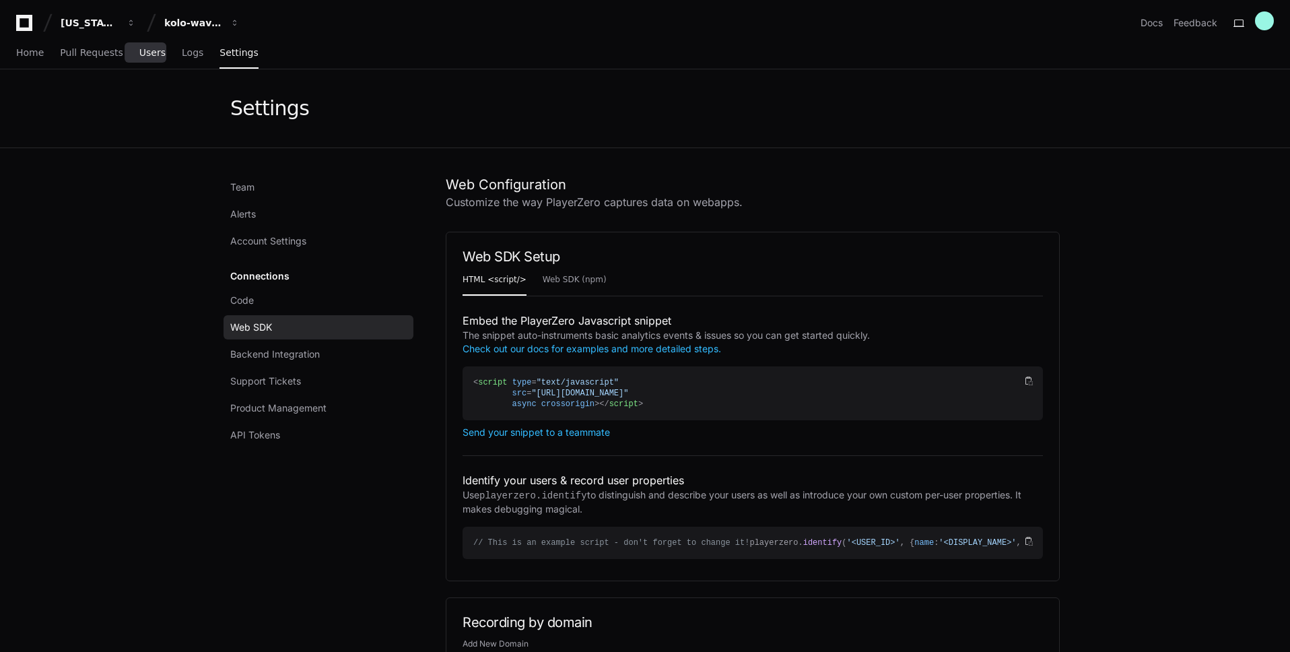
click at [144, 55] on span "Users" at bounding box center [152, 52] width 26 height 8
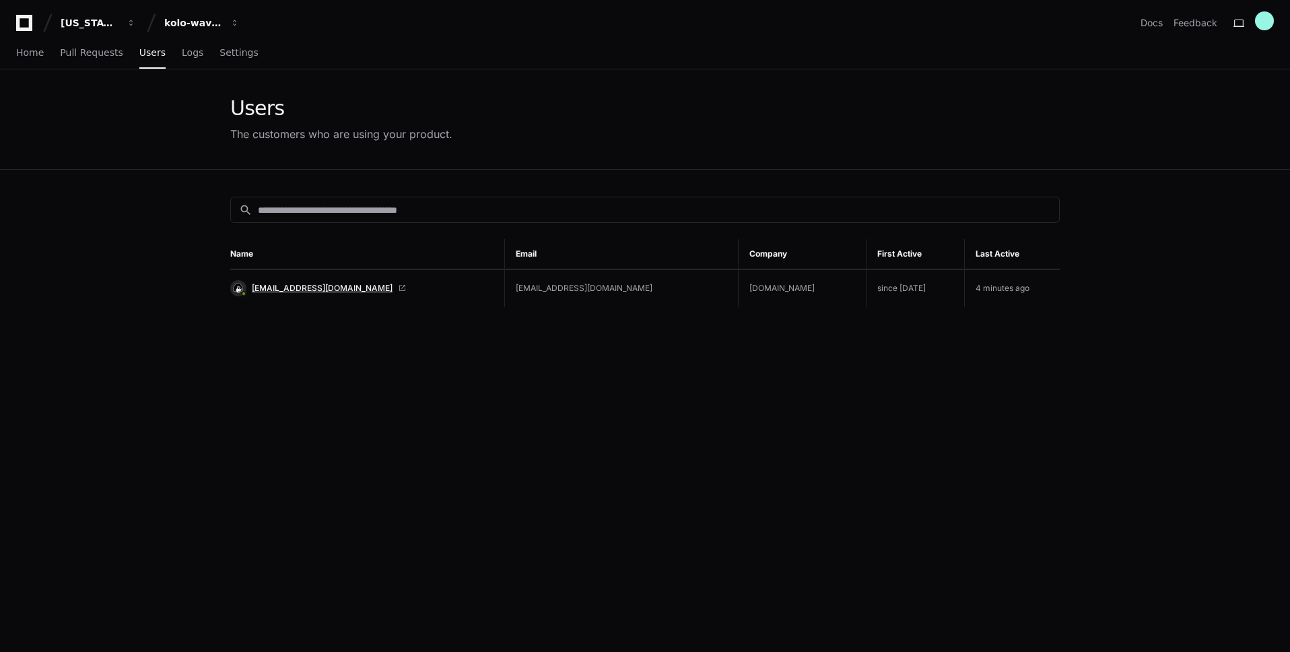
click at [288, 288] on span "admin@kolo.com" at bounding box center [322, 288] width 141 height 11
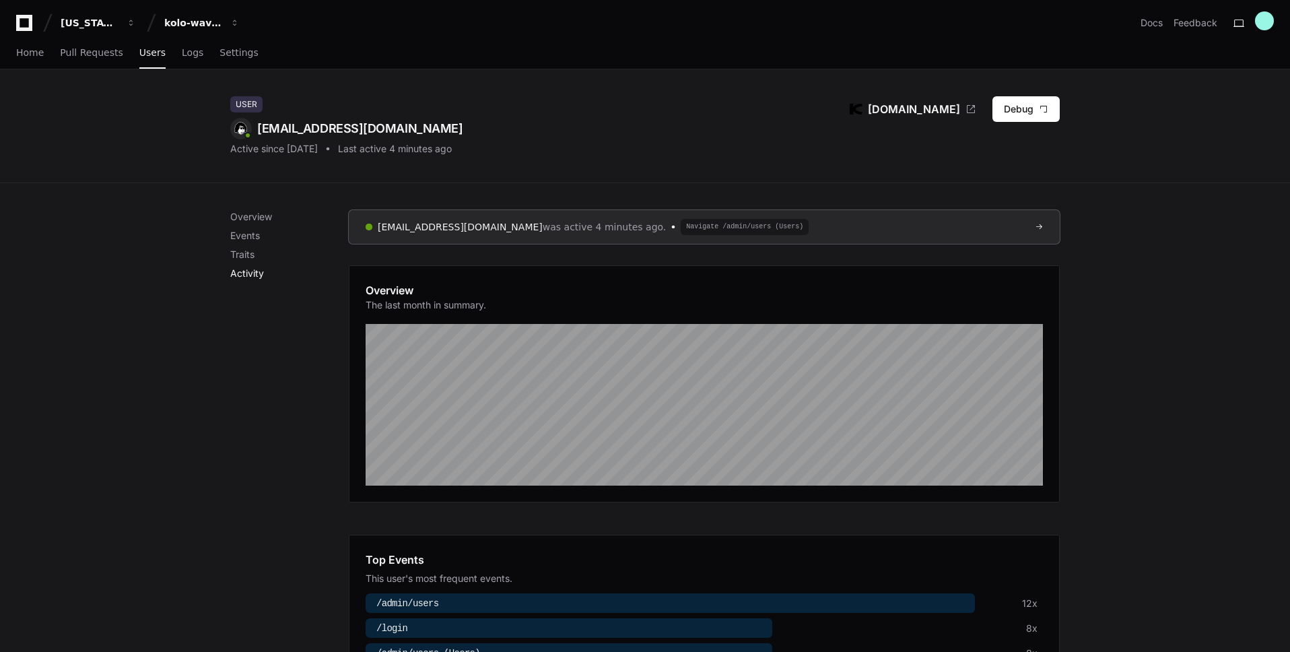
click at [256, 272] on p "Activity" at bounding box center [289, 273] width 119 height 13
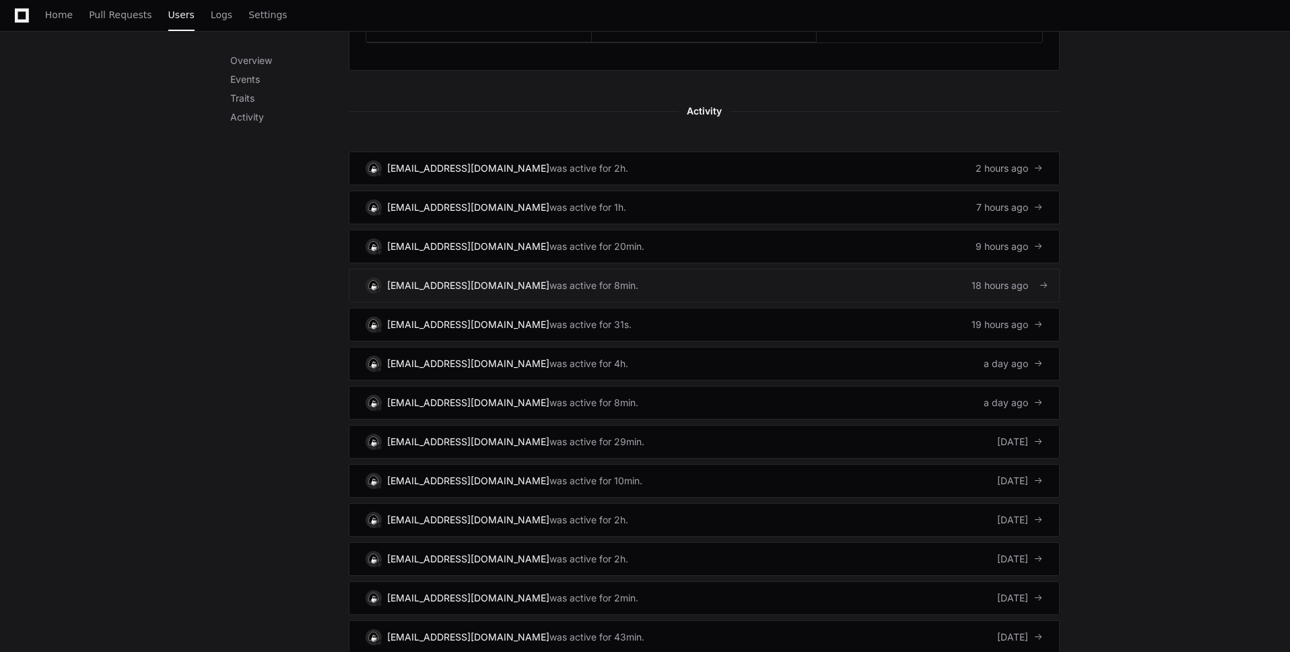
scroll to position [826, 0]
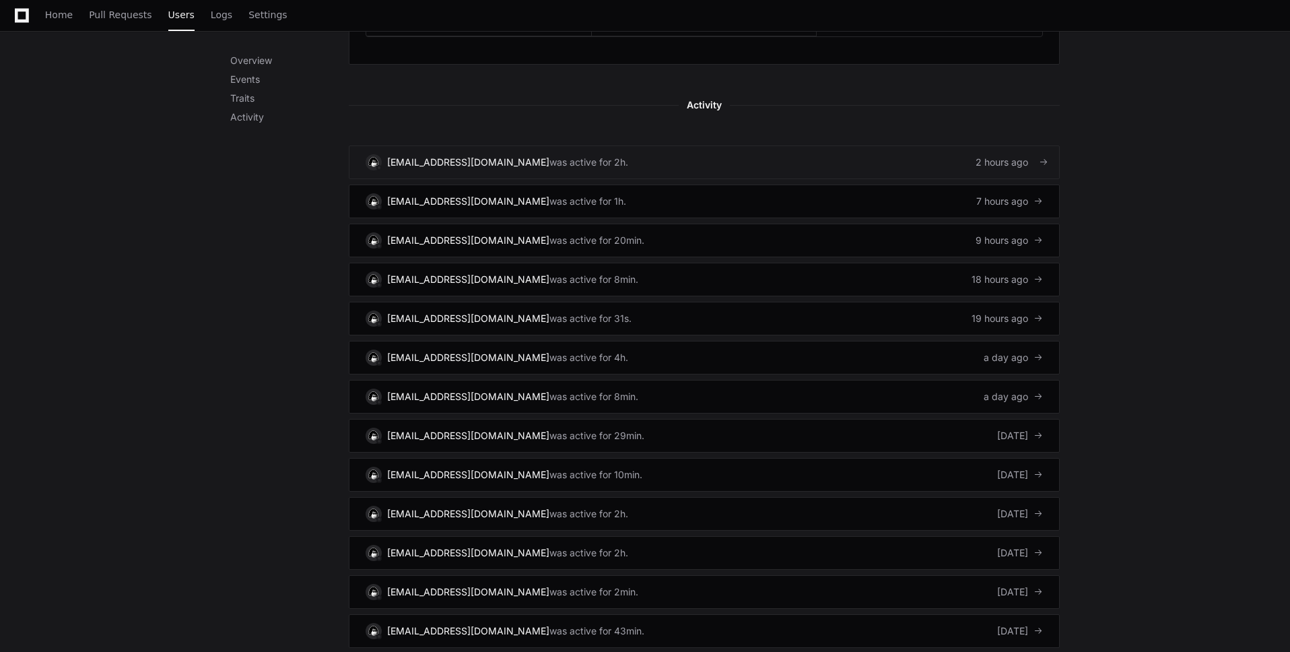
click at [735, 154] on link "[EMAIL_ADDRESS][DOMAIN_NAME] was active for 2h. 2 hours ago" at bounding box center [704, 162] width 711 height 34
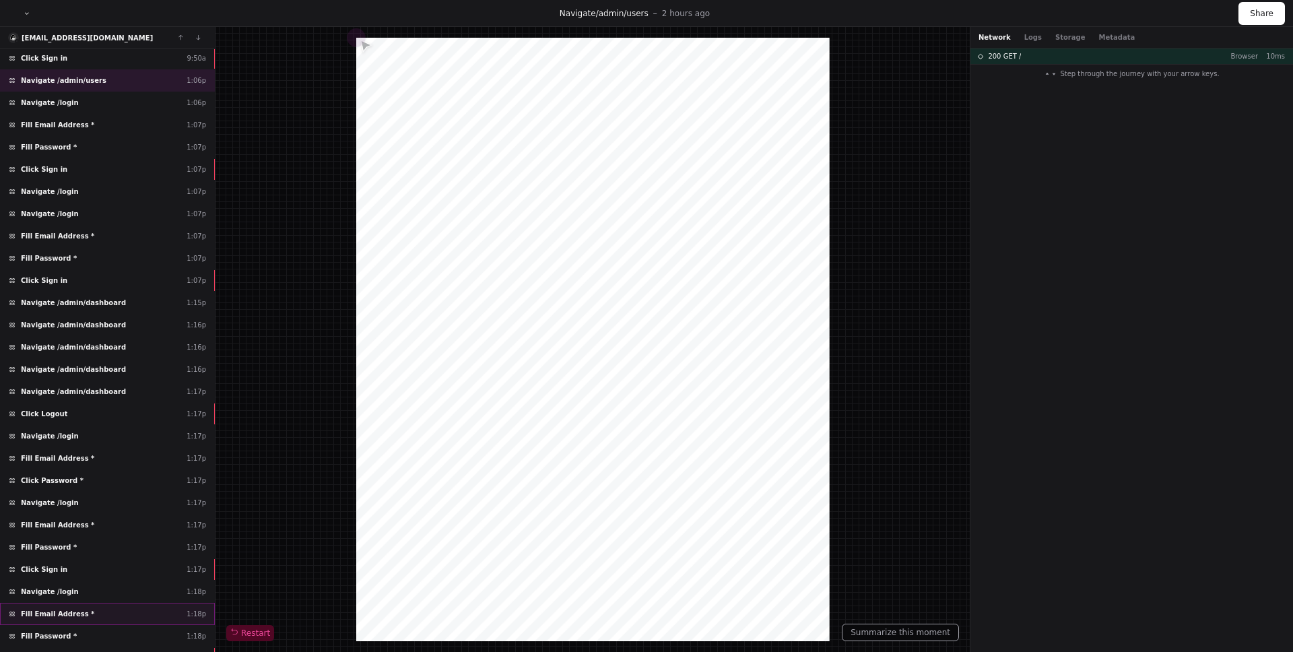
scroll to position [462, 0]
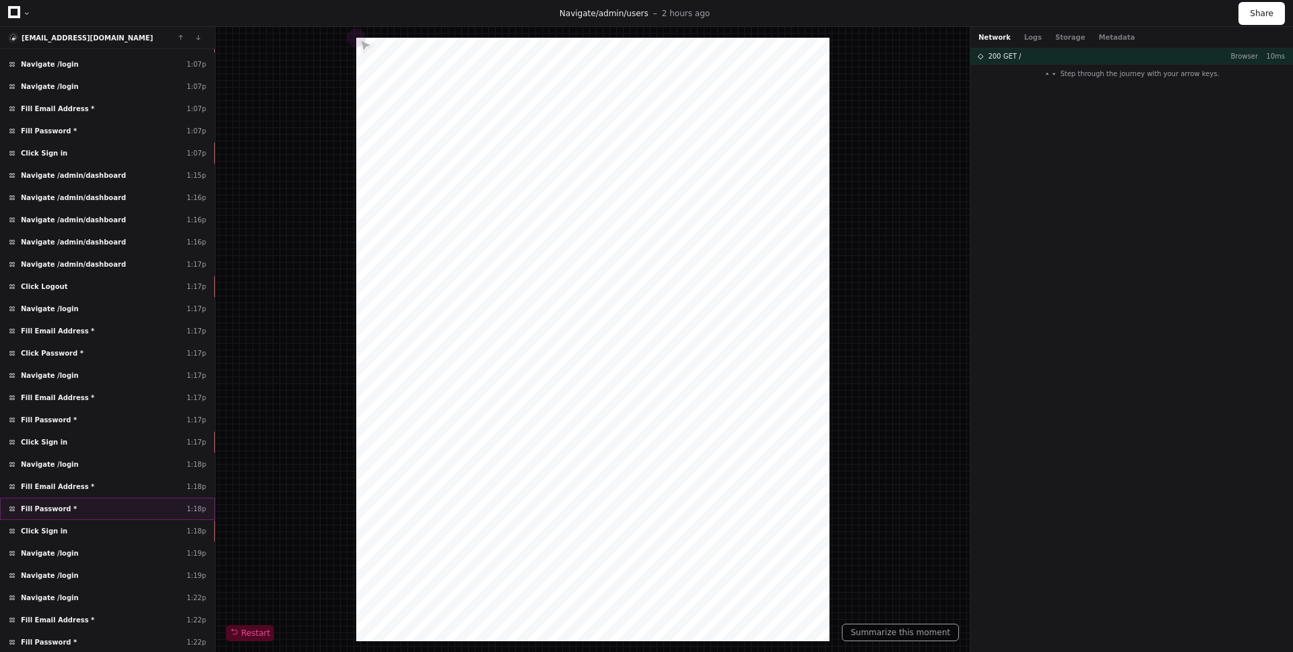
click at [98, 513] on div "Fill Password * 1:18p" at bounding box center [107, 509] width 215 height 22
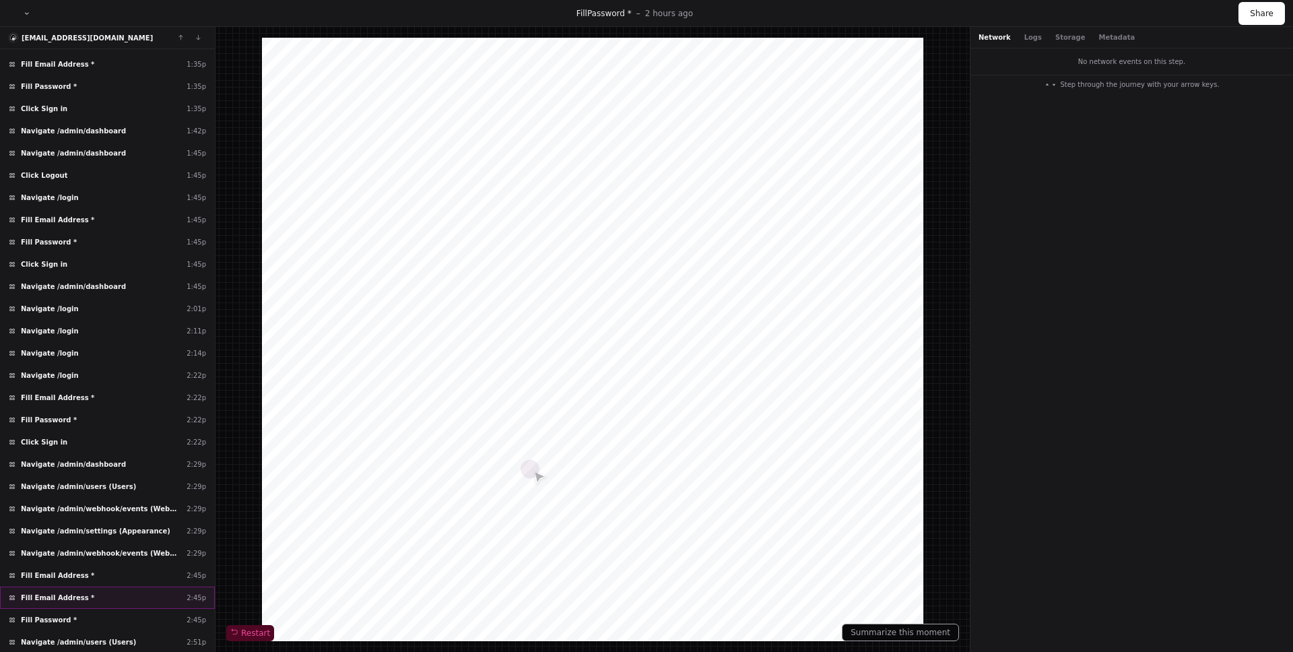
scroll to position [1818, 0]
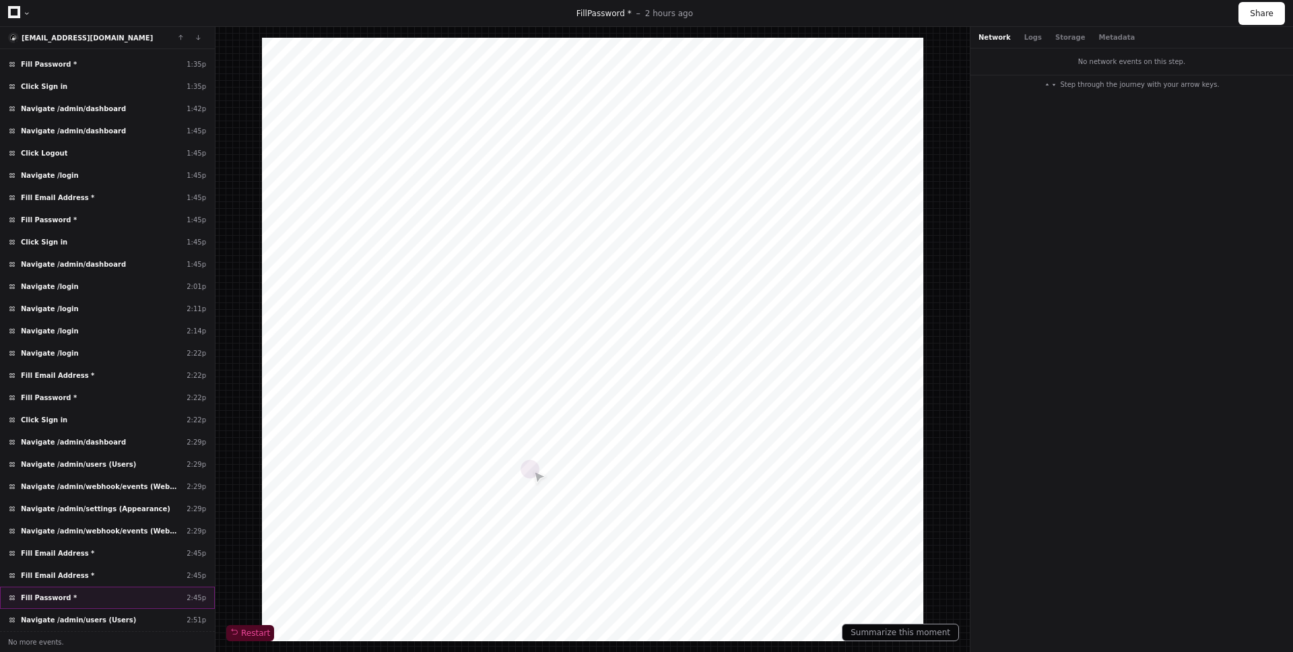
click at [150, 597] on div "Fill Password * 2:45p" at bounding box center [107, 598] width 215 height 22
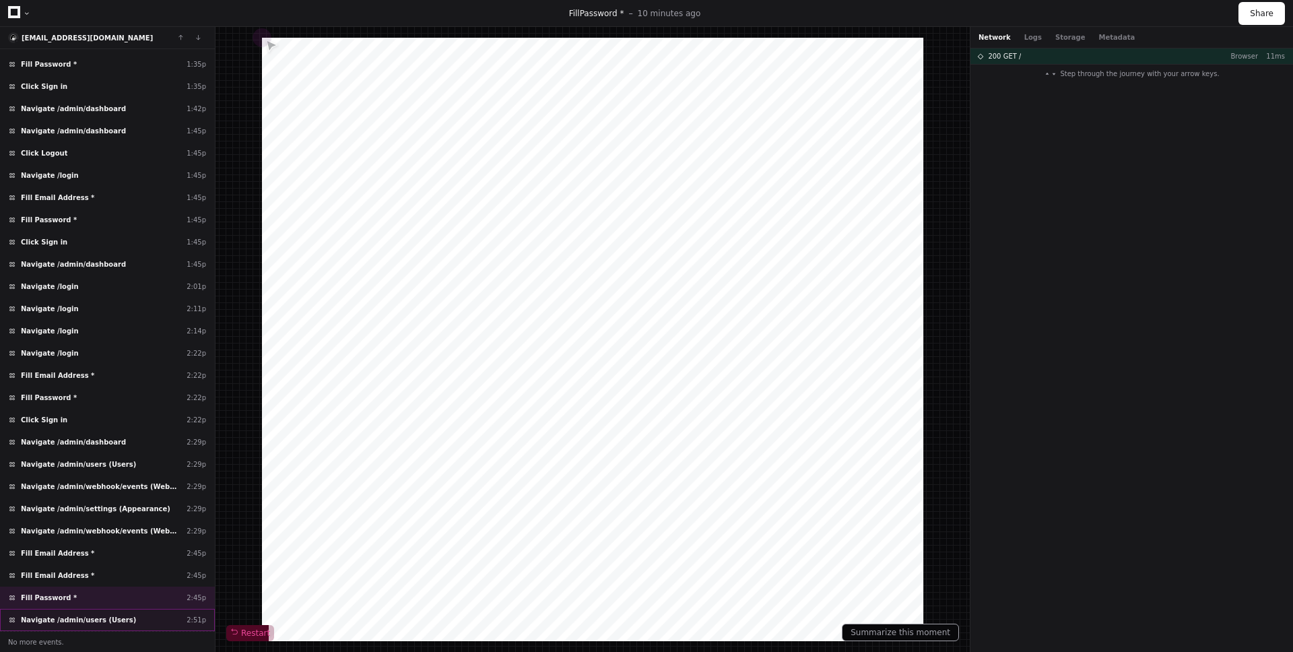
click at [148, 624] on div "Navigate /admin/users (Users) 2:51p" at bounding box center [107, 620] width 215 height 22
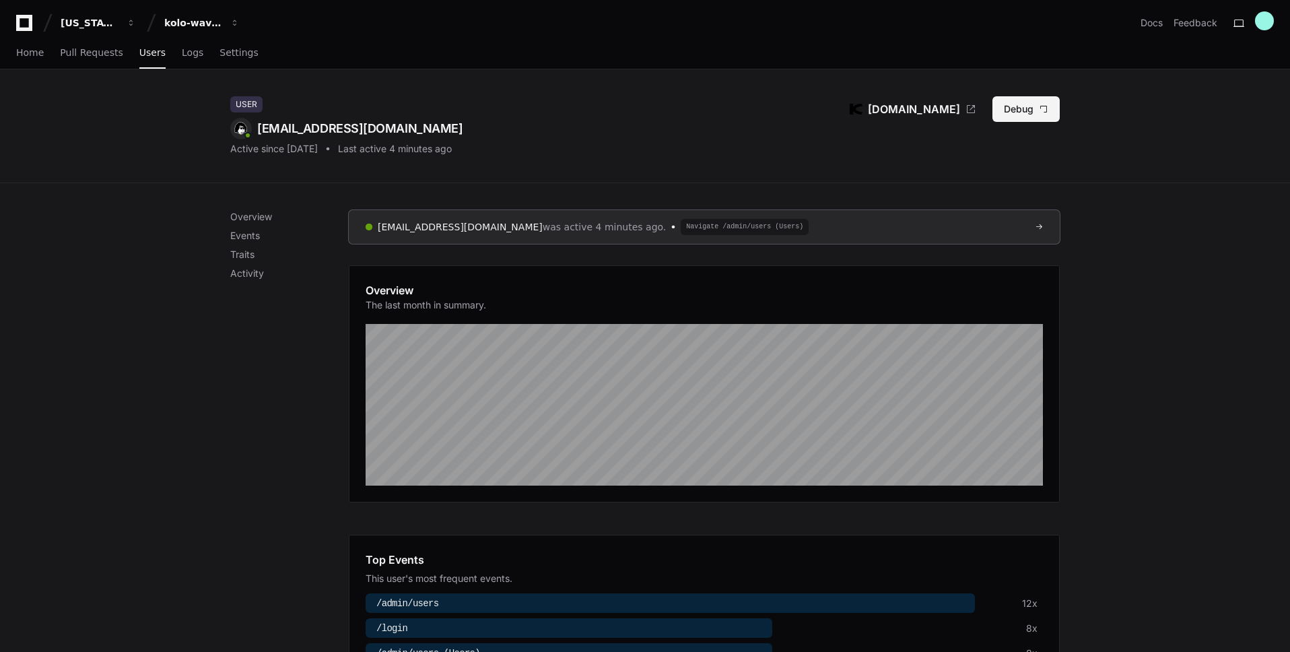
click at [1028, 102] on button "Debug" at bounding box center [1026, 109] width 67 height 26
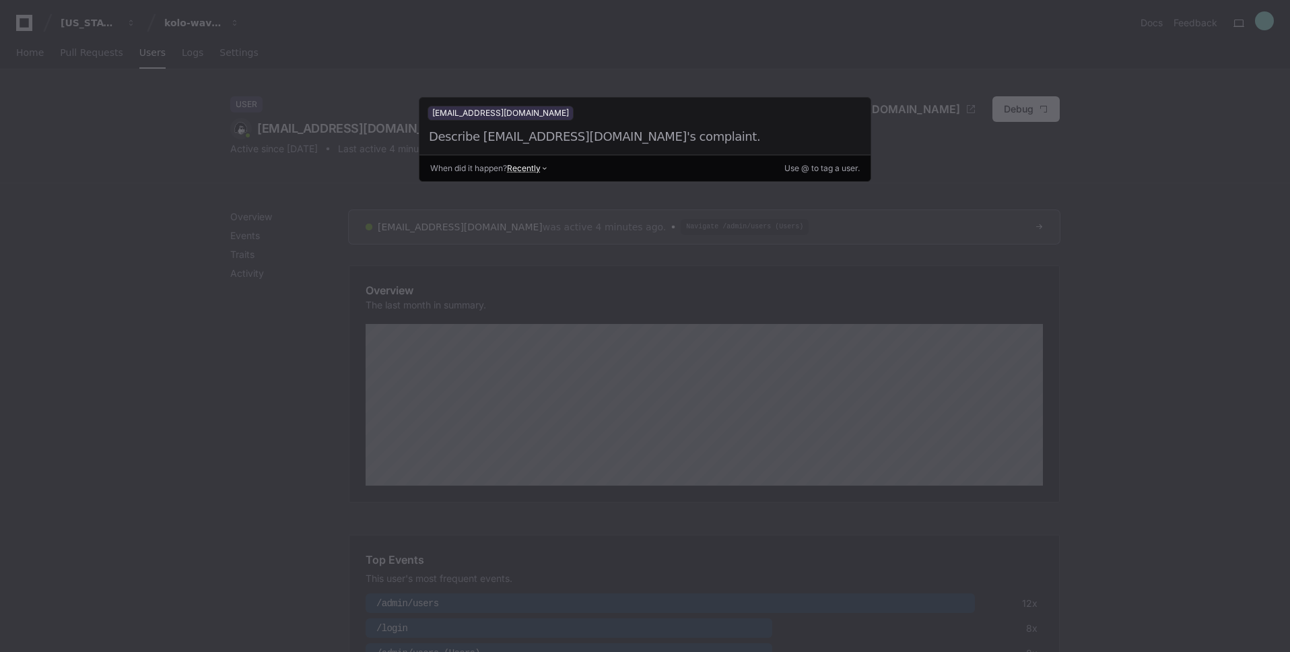
click at [575, 136] on div at bounding box center [630, 136] width 404 height 19
click at [553, 146] on div "[EMAIL_ADDRESS][DOMAIN_NAME] Describe [EMAIL_ADDRESS][DOMAIN_NAME]'s complaint.…" at bounding box center [645, 126] width 451 height 57
click at [489, 131] on div at bounding box center [630, 136] width 404 height 19
click at [523, 142] on div at bounding box center [630, 136] width 404 height 19
click at [643, 140] on div at bounding box center [630, 136] width 404 height 19
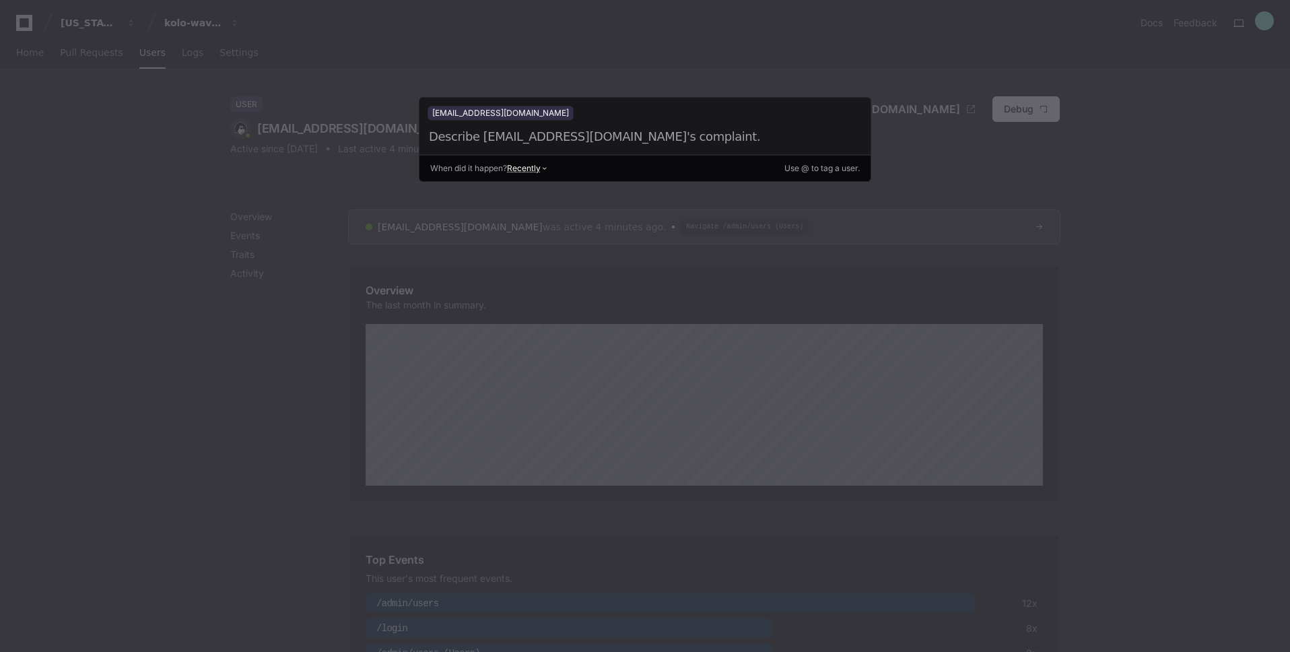
click at [643, 140] on div at bounding box center [630, 136] width 404 height 19
click at [244, 186] on div at bounding box center [645, 326] width 1290 height 652
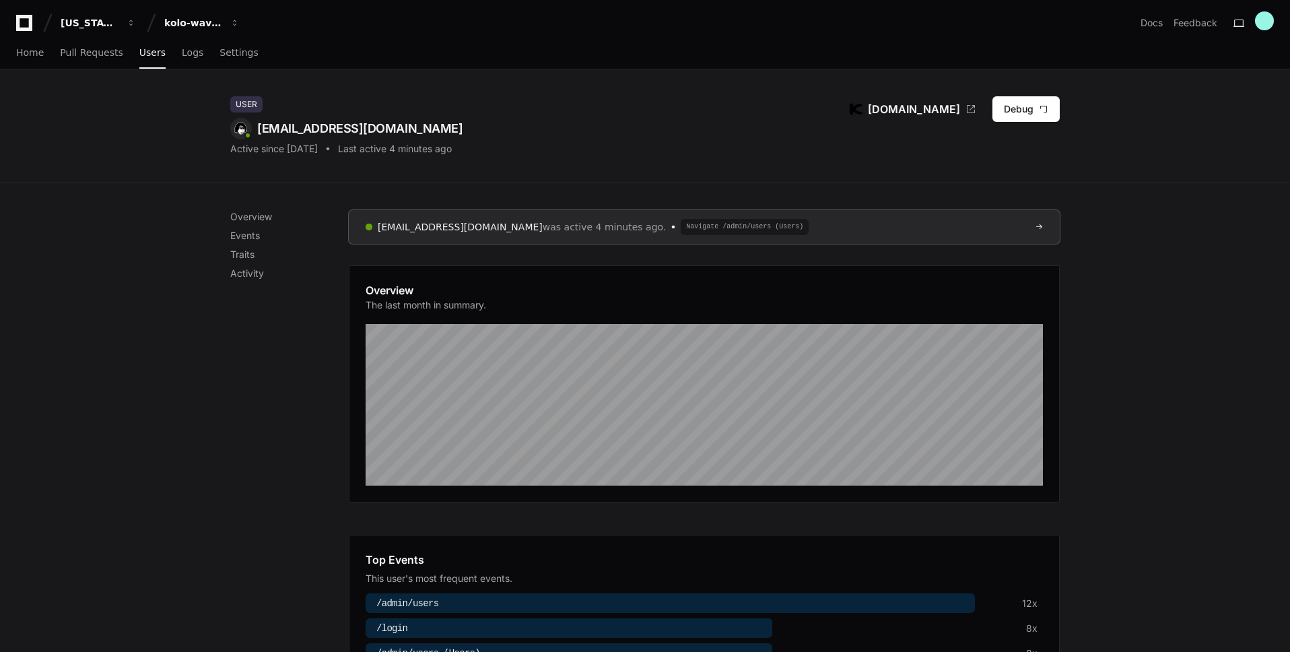
click at [1151, 172] on div "User admin@kolo.com Active since 6 days ago Last active 4 minutes ago Kolo.com …" at bounding box center [645, 126] width 1290 height 114
drag, startPoint x: 168, startPoint y: 84, endPoint x: 172, endPoint y: 67, distance: 16.7
click at [168, 83] on div "User admin@kolo.com Active since 6 days ago Last active 4 minutes ago Kolo.com …" at bounding box center [645, 126] width 1290 height 114
click at [182, 55] on span "Logs" at bounding box center [193, 52] width 22 height 8
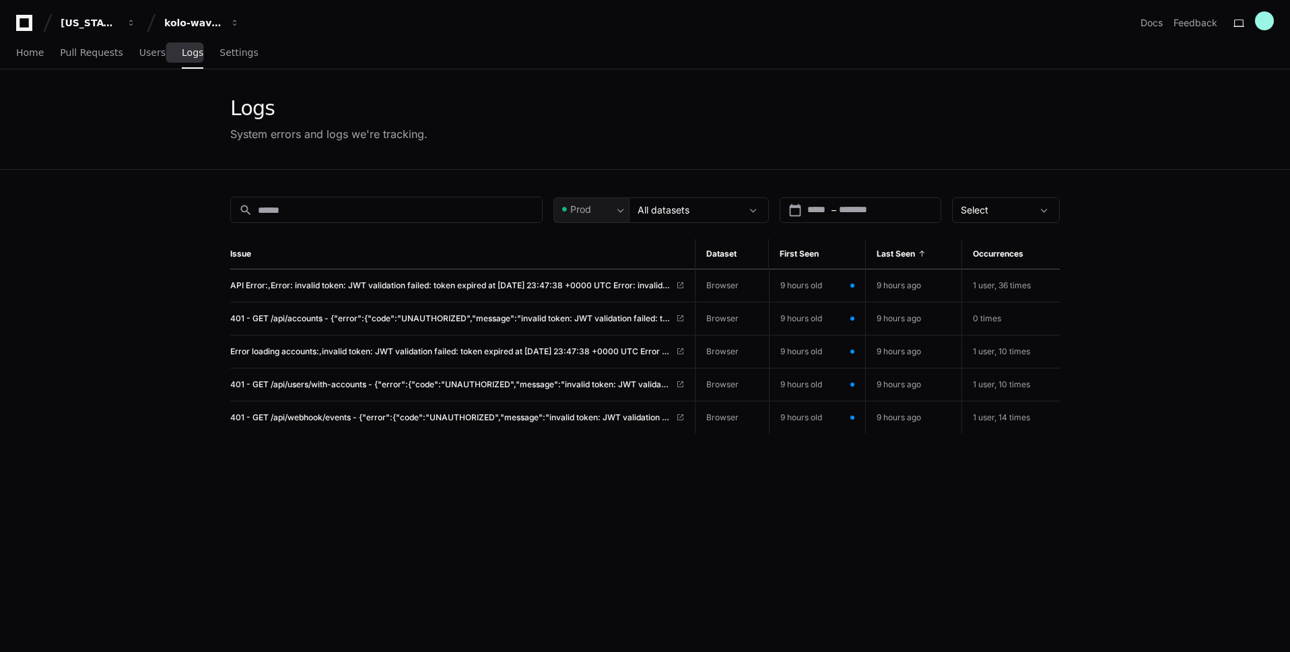
drag, startPoint x: 732, startPoint y: 284, endPoint x: 721, endPoint y: 286, distance: 10.9
click at [732, 285] on td "Browser" at bounding box center [732, 285] width 73 height 33
click at [671, 287] on span "API Error:,Error: invalid token: JWT validation failed: token expired at [DATE]…" at bounding box center [450, 285] width 440 height 11
click at [228, 20] on button "kolo-wave-3" at bounding box center [202, 23] width 86 height 24
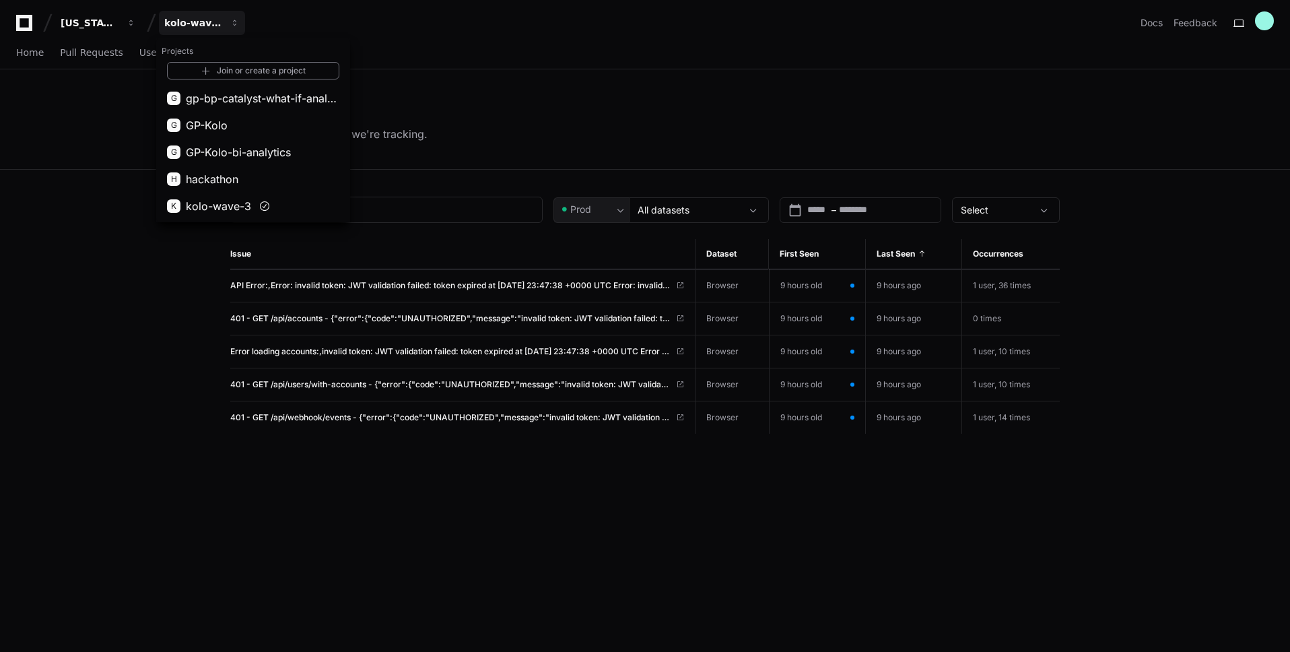
click at [255, 65] on link "Join or create a project" at bounding box center [253, 71] width 172 height 18
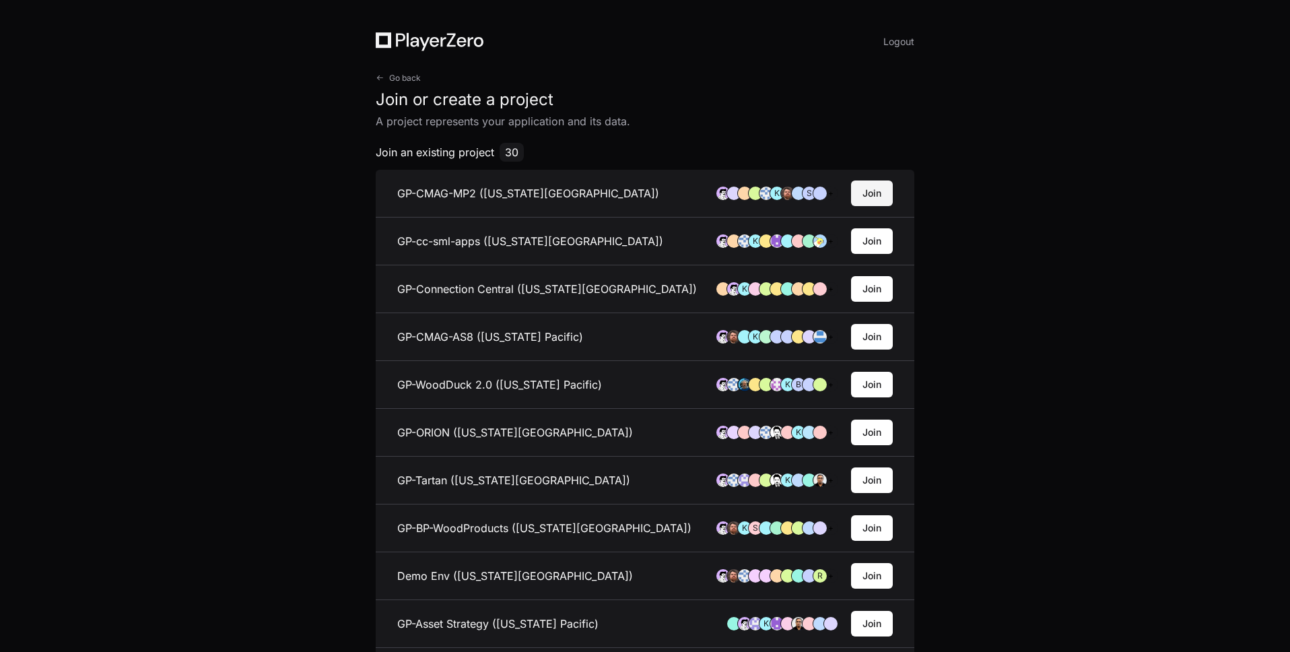
click at [861, 193] on button "Join" at bounding box center [872, 194] width 42 height 26
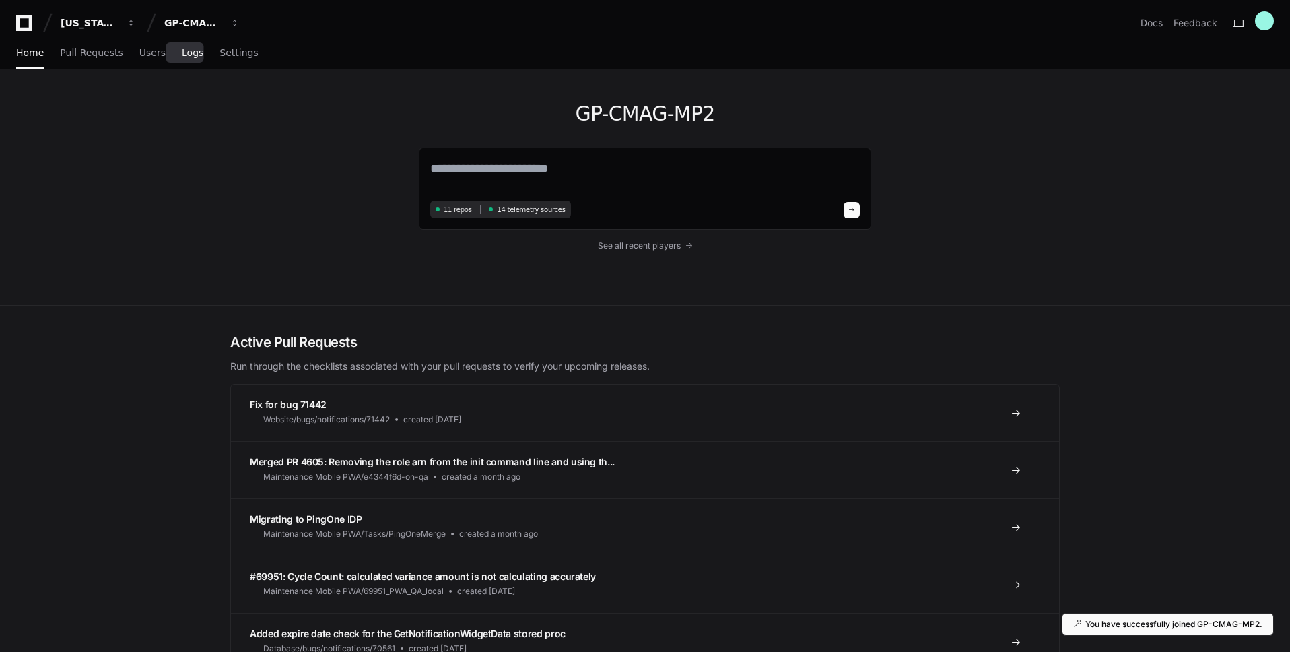
click at [187, 53] on span "Logs" at bounding box center [193, 52] width 22 height 8
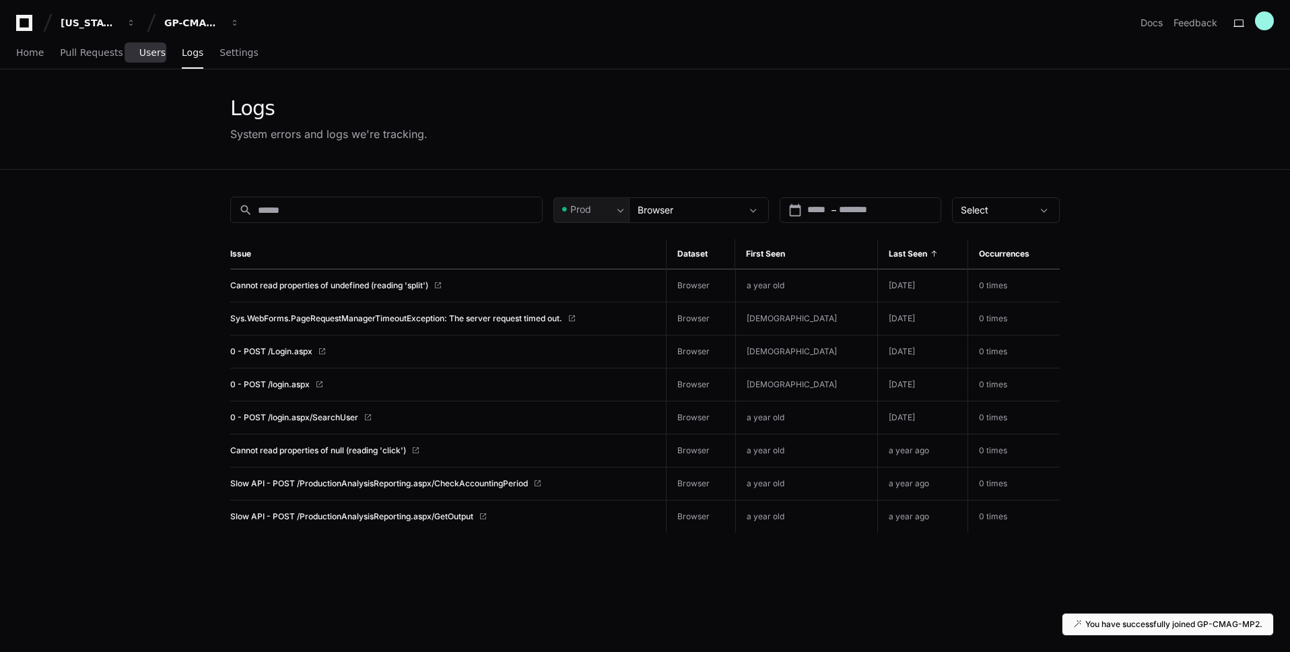
click at [154, 50] on span "Users" at bounding box center [152, 52] width 26 height 8
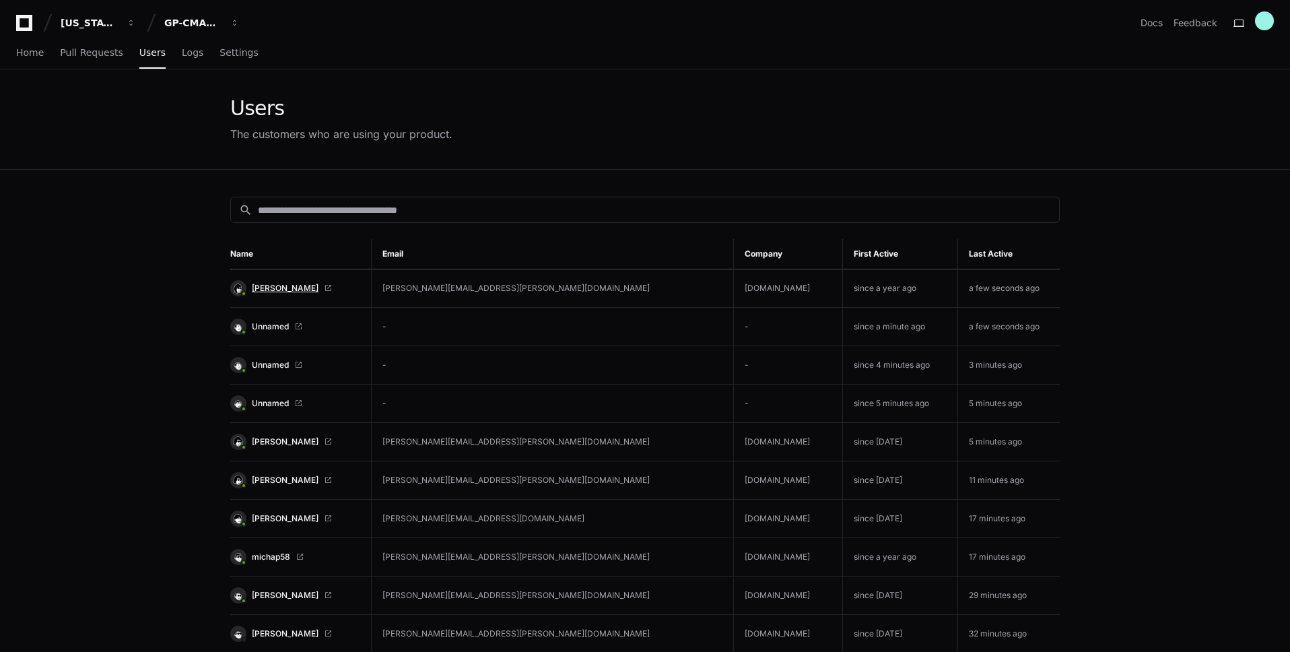
click at [292, 288] on span "Michael Tolle" at bounding box center [285, 288] width 67 height 11
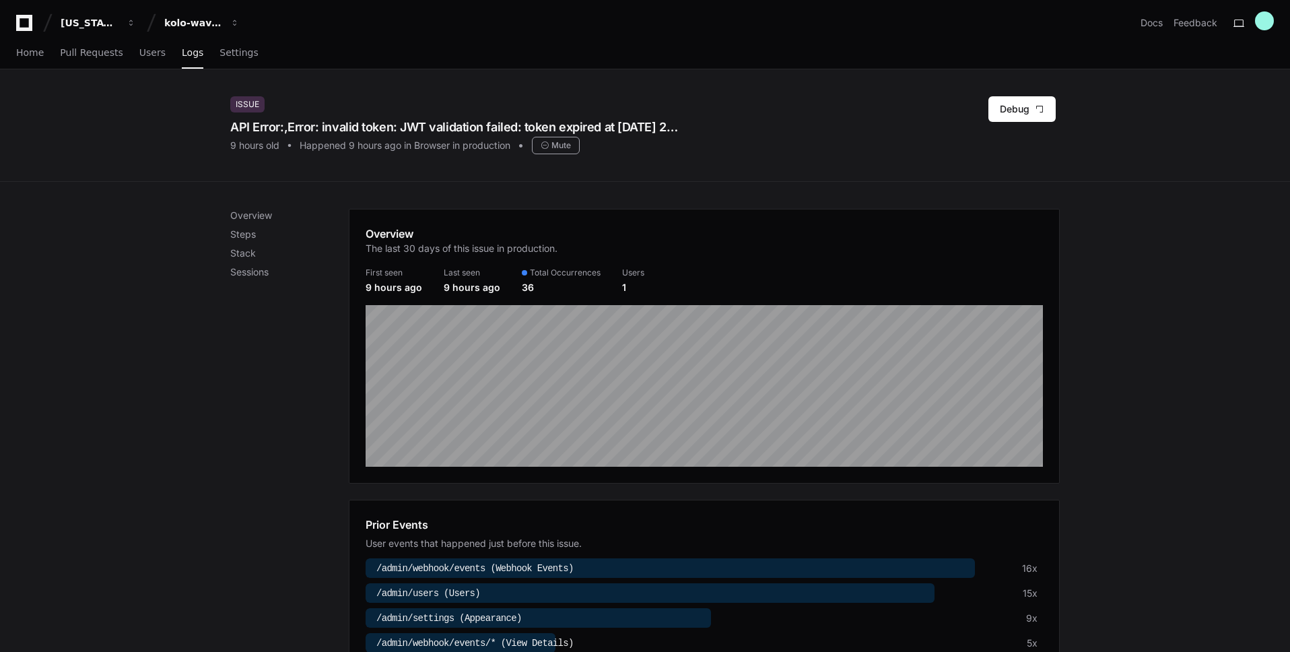
scroll to position [3, 0]
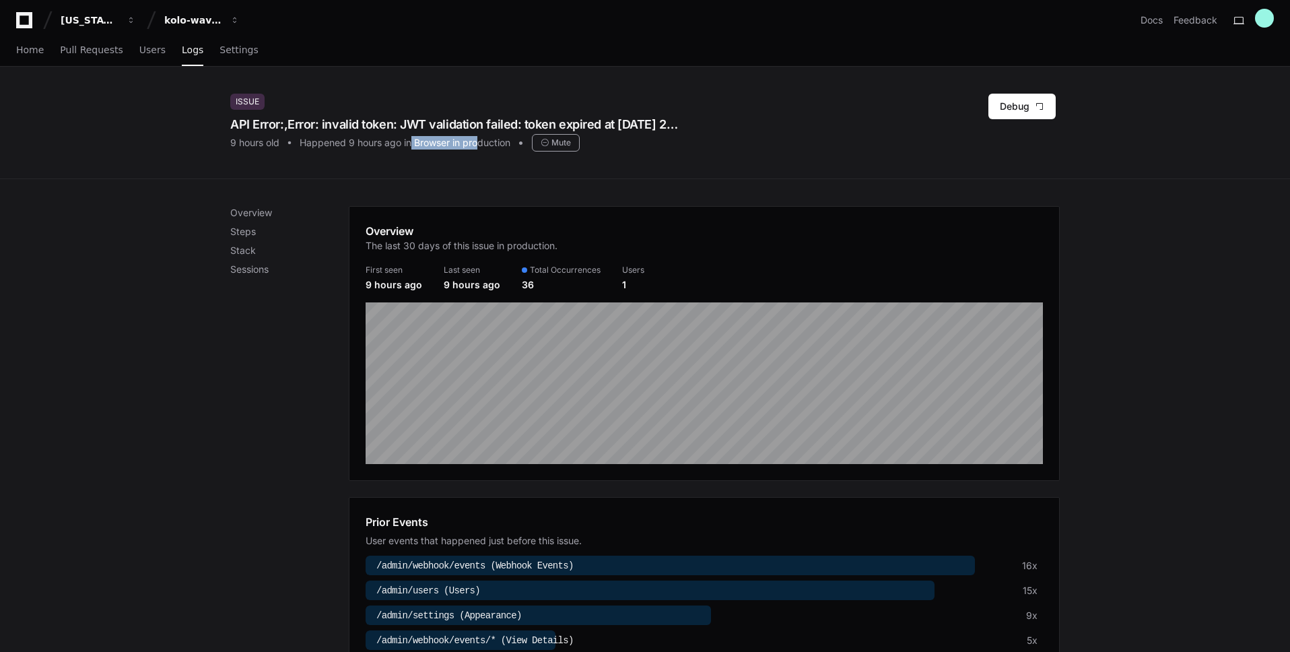
drag, startPoint x: 452, startPoint y: 141, endPoint x: 478, endPoint y: 141, distance: 25.6
click at [478, 141] on div "Happened 9 hours ago in Browser in production" at bounding box center [405, 142] width 211 height 13
click at [427, 139] on div "Happened 9 hours ago in Browser in production" at bounding box center [405, 142] width 211 height 13
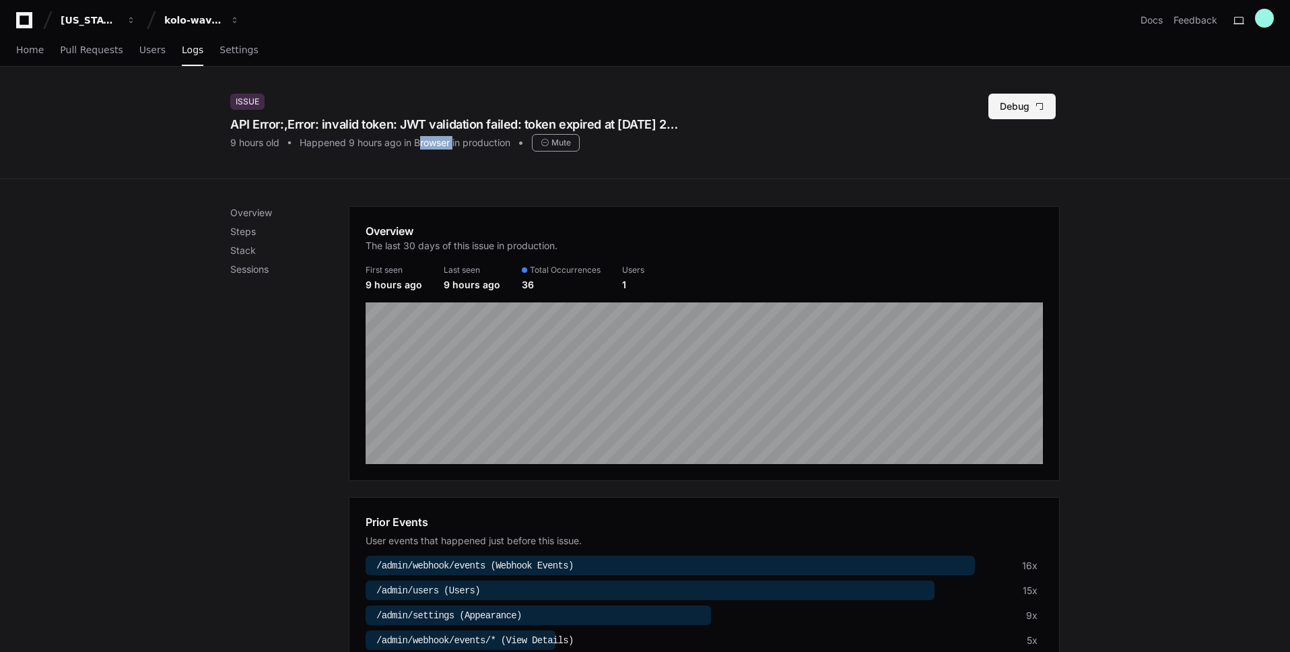
click at [1020, 94] on button "Debug" at bounding box center [1022, 107] width 67 height 26
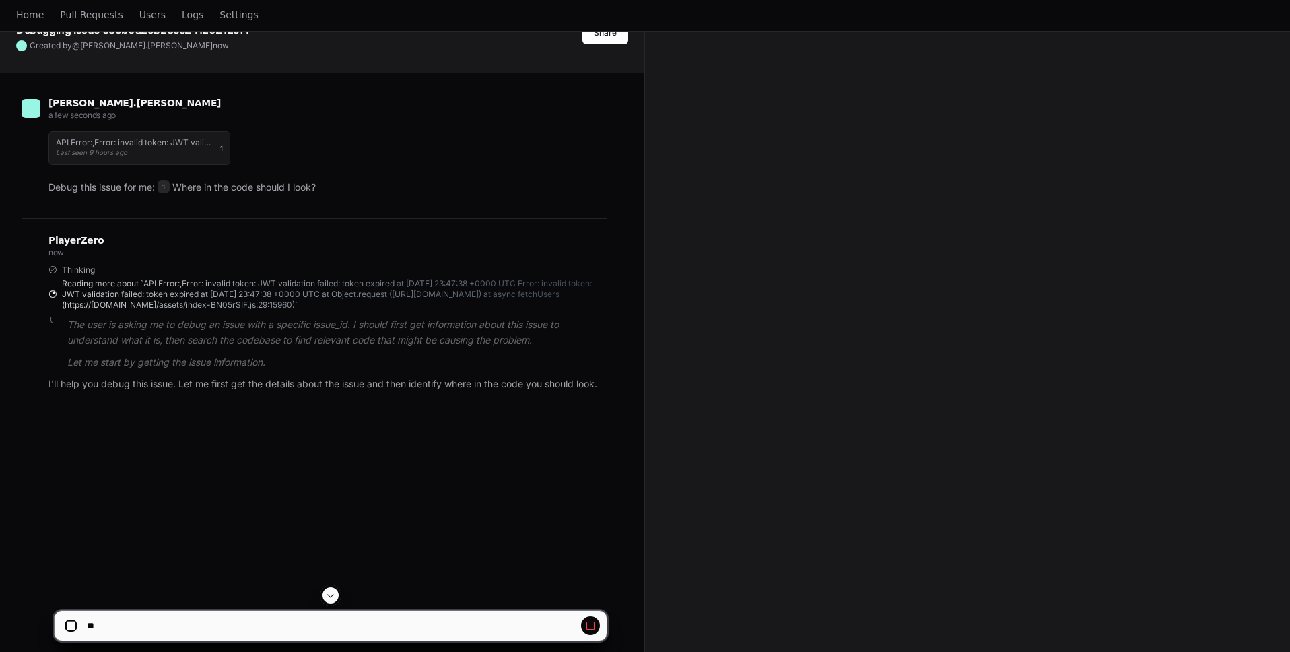
scroll to position [170, 0]
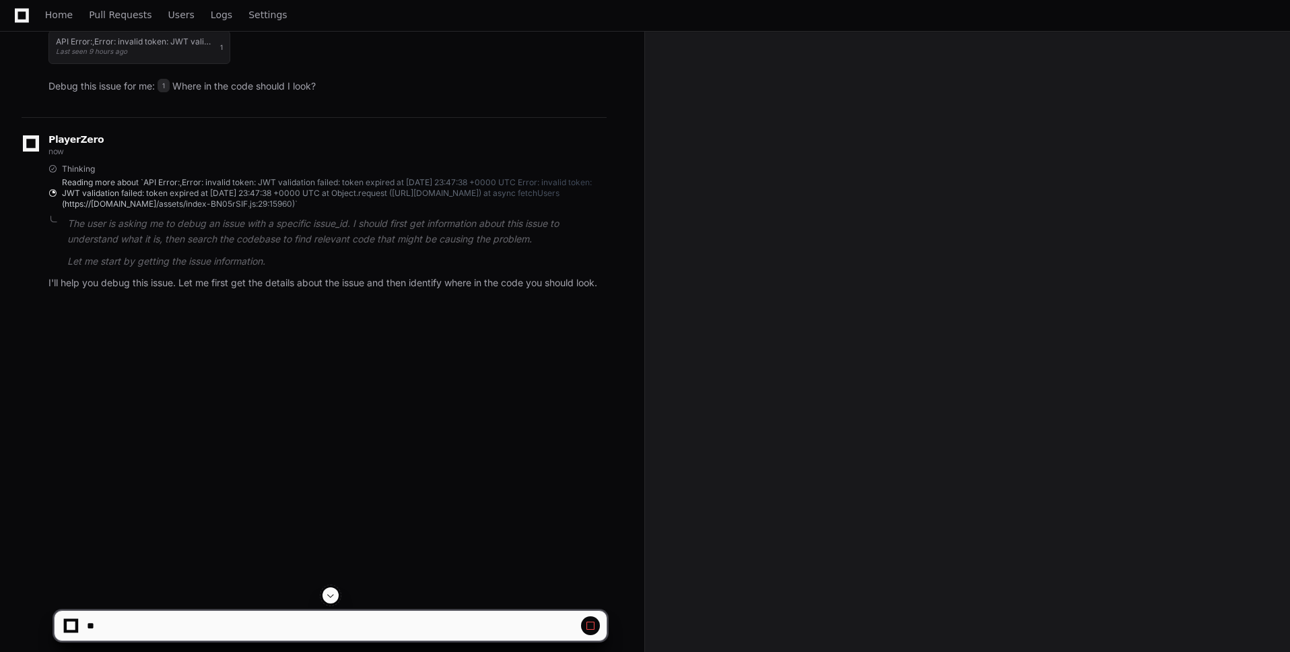
click at [187, 291] on p "I'll help you debug this issue. Let me first get the details about the issue an…" at bounding box center [327, 282] width 558 height 15
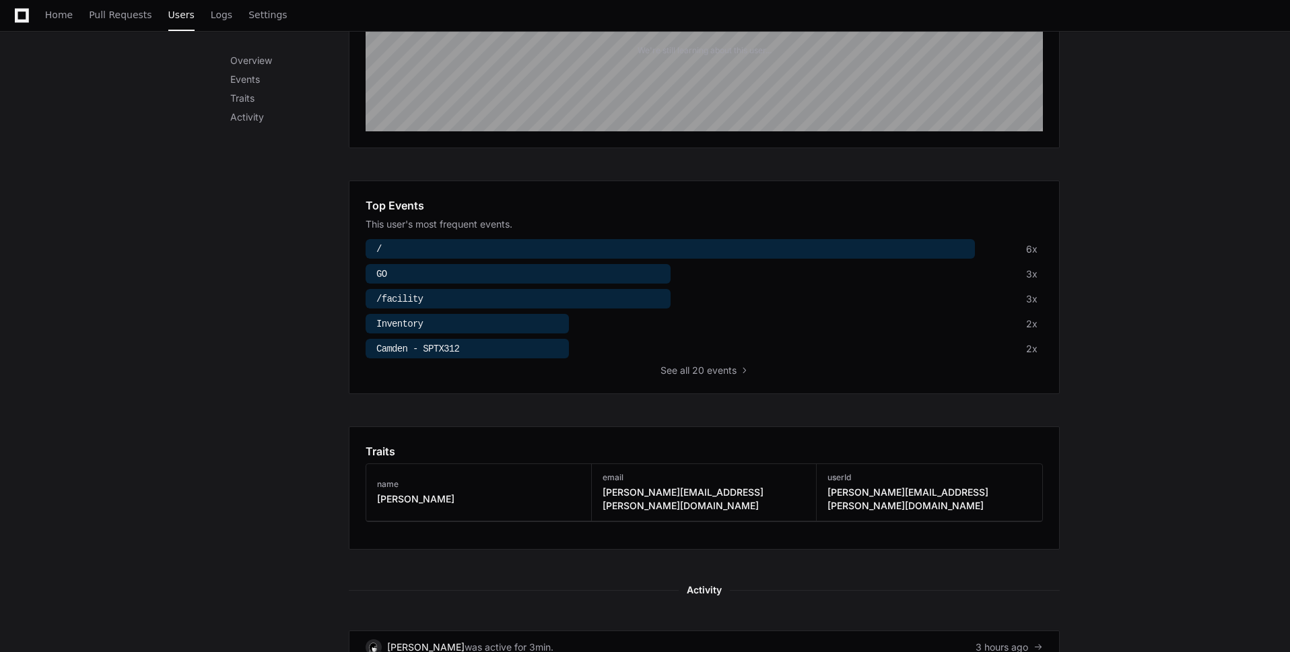
scroll to position [375, 0]
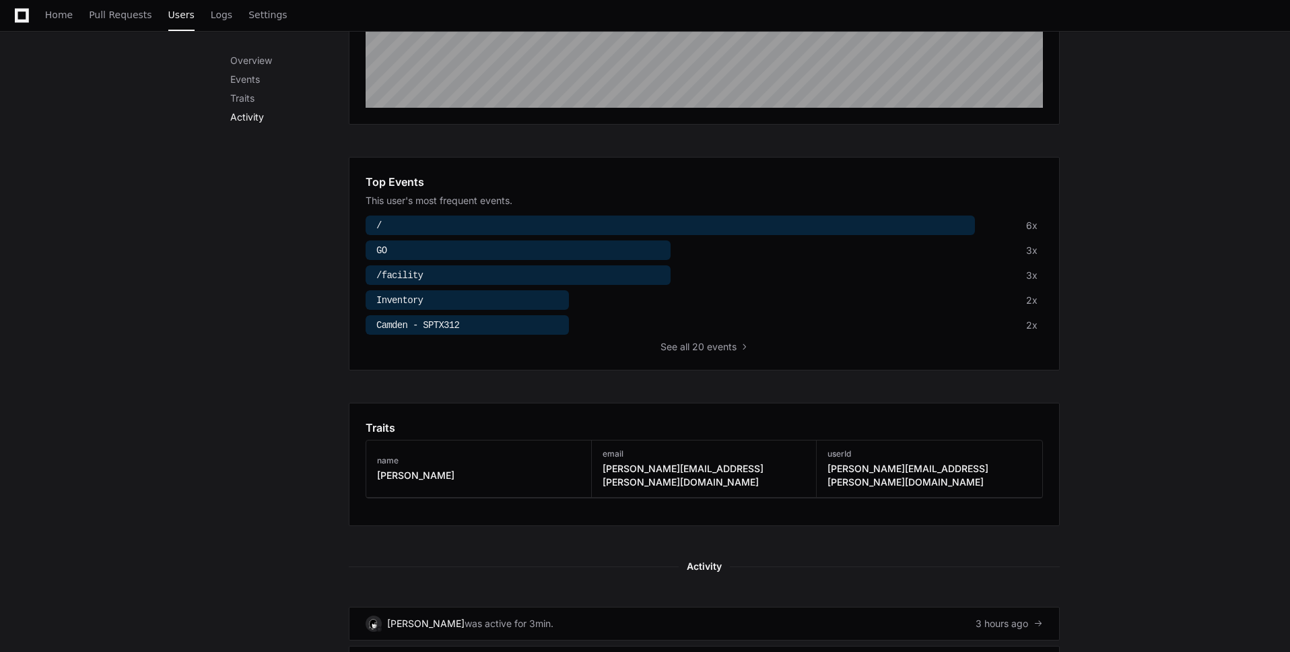
click at [254, 119] on p "Activity" at bounding box center [289, 116] width 119 height 13
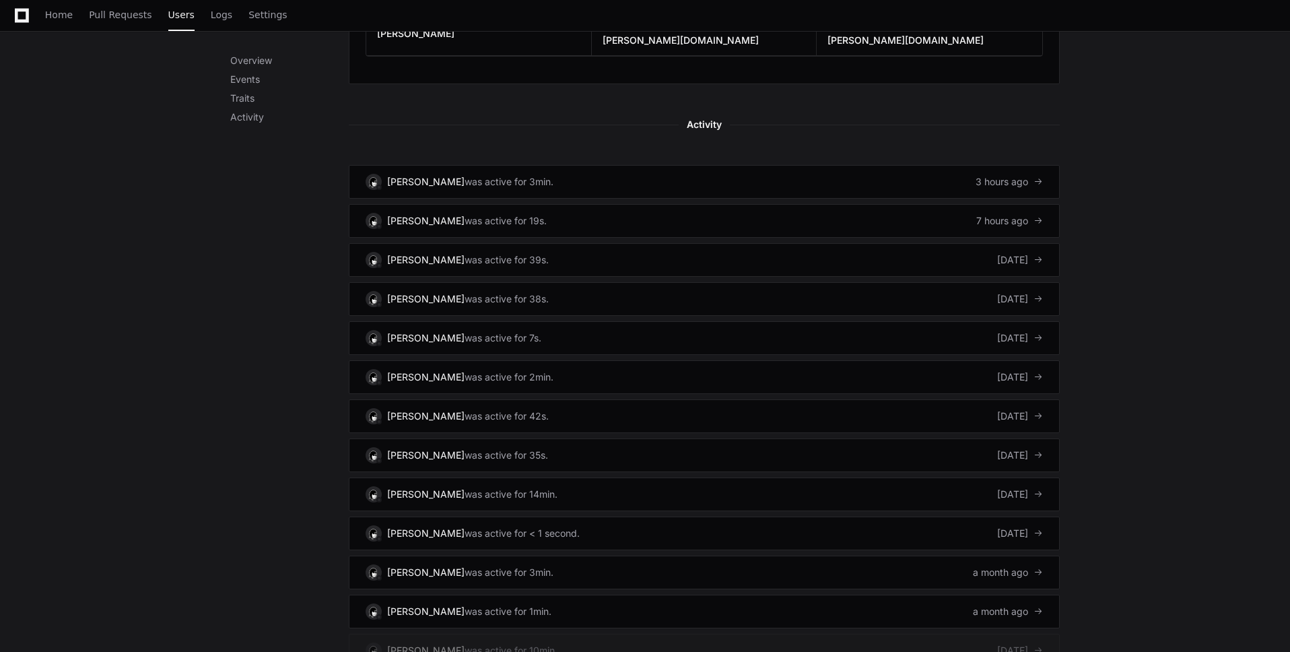
scroll to position [823, 0]
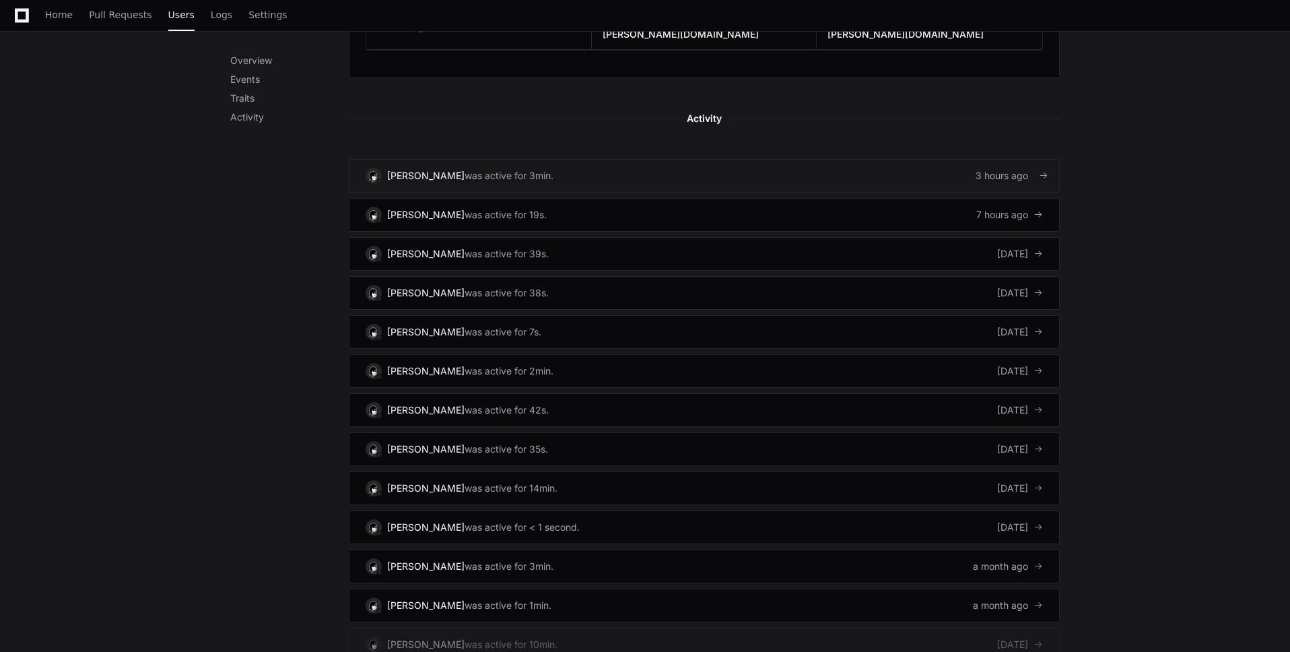
click at [511, 169] on div "was active for 3min." at bounding box center [509, 175] width 89 height 13
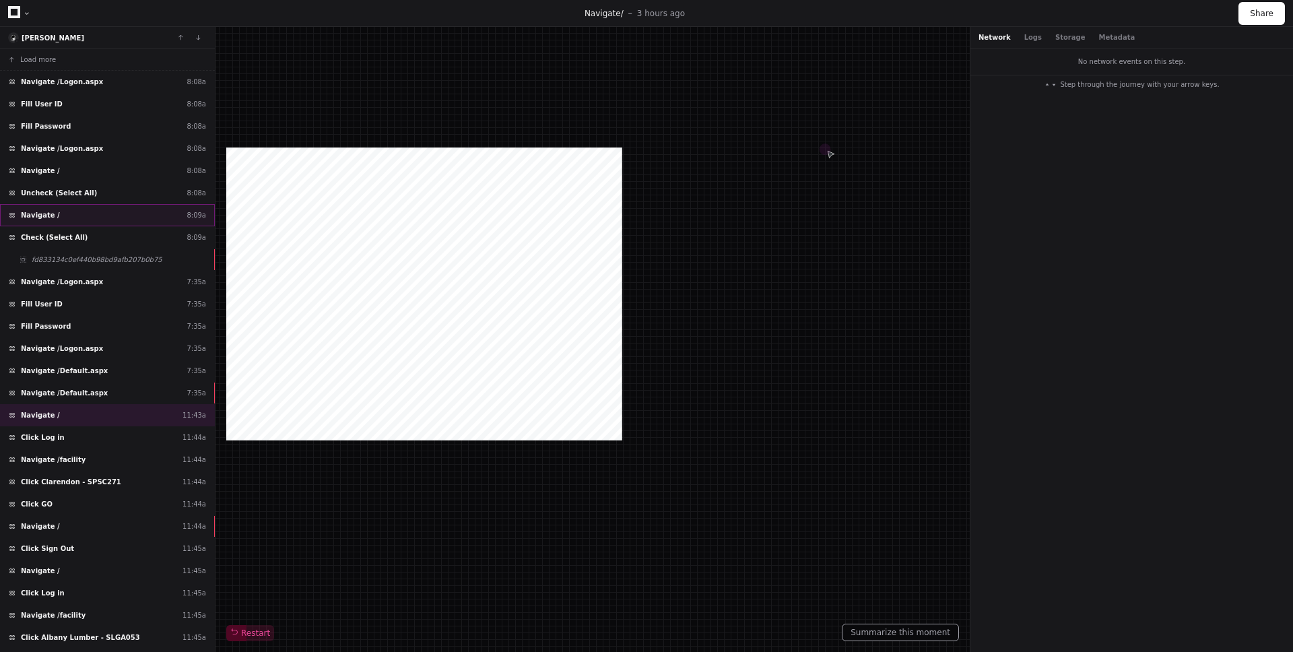
click at [119, 216] on div "Navigate / 8:09a" at bounding box center [107, 215] width 215 height 22
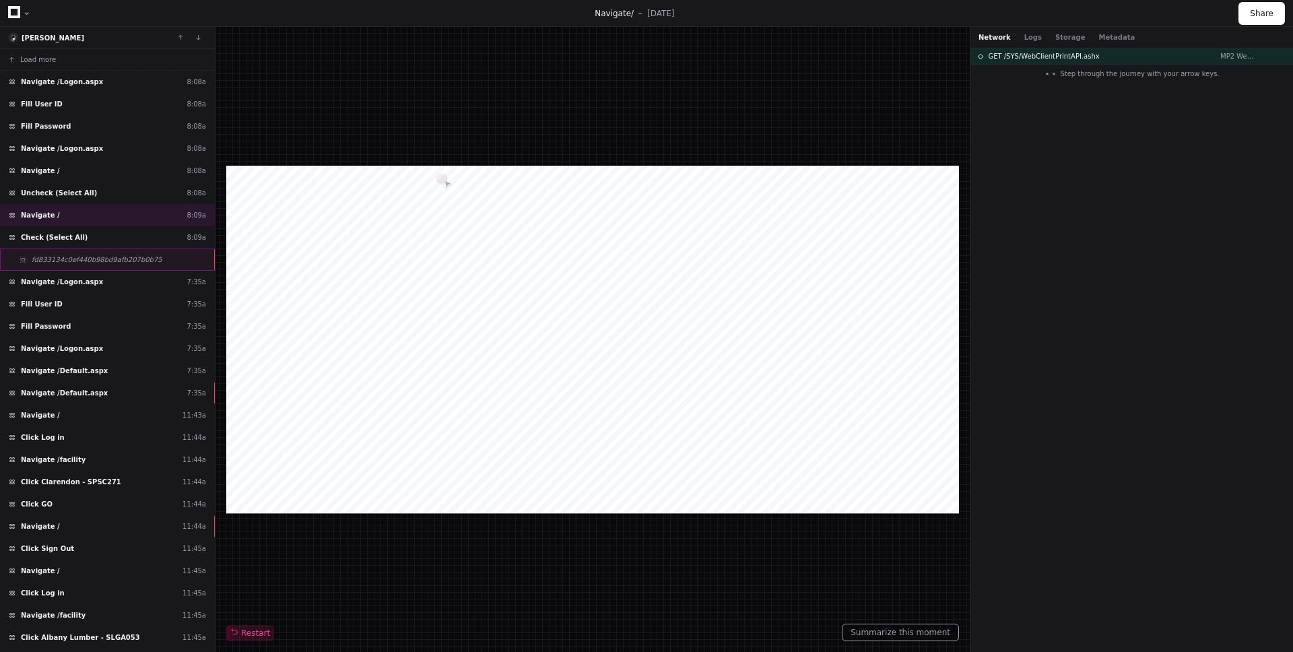
click at [130, 259] on span "fd833134c0ef440b98bd9afb207b0b75" at bounding box center [97, 260] width 131 height 10
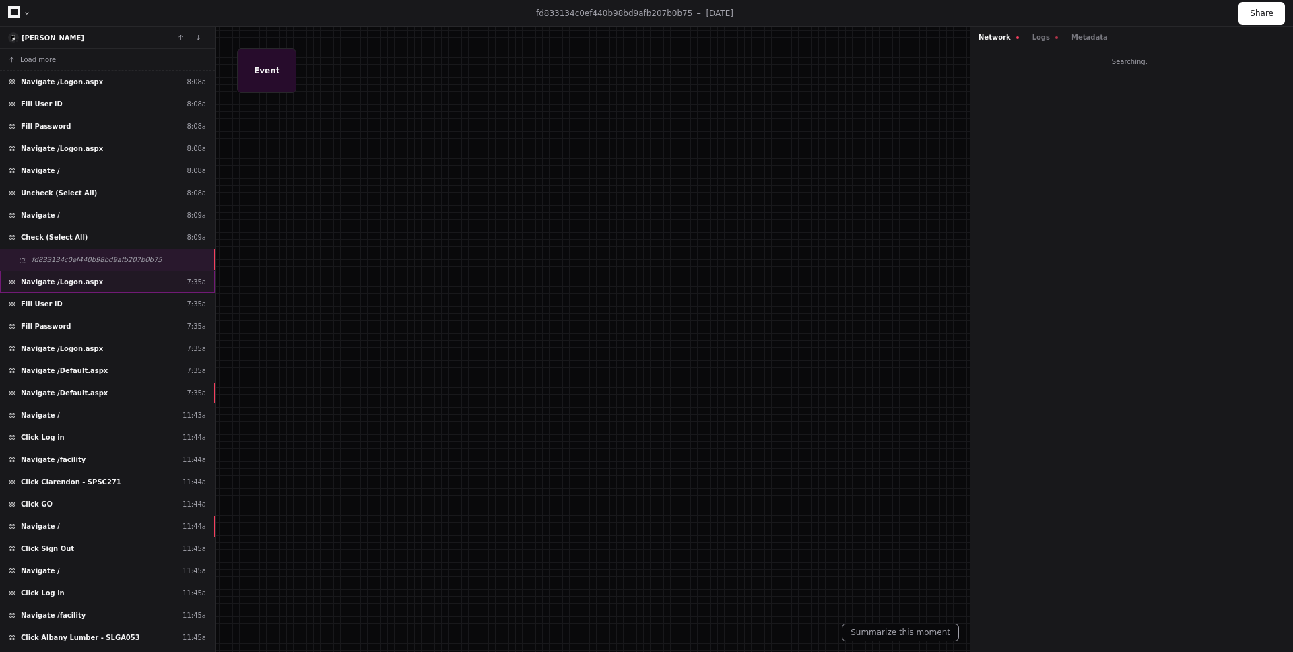
click at [131, 282] on div "Navigate /Logon.aspx 7:35a" at bounding box center [107, 282] width 215 height 22
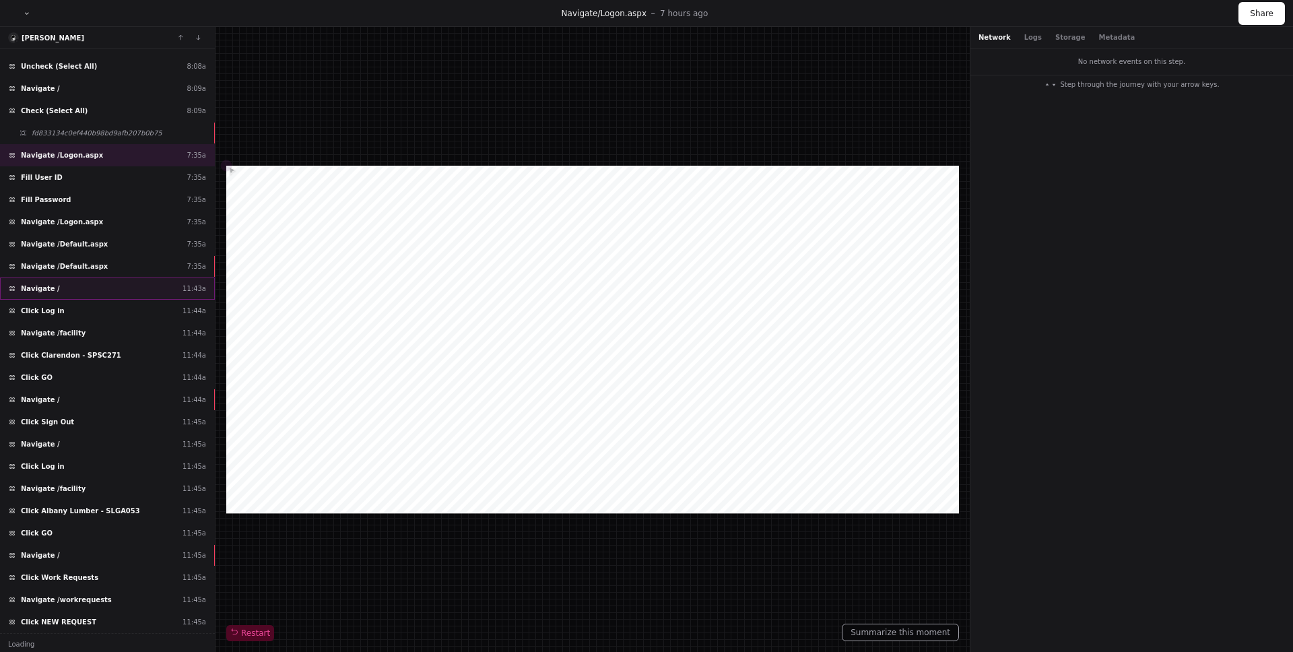
scroll to position [129, 0]
click at [105, 300] on div "Click Log in 11:44a" at bounding box center [107, 309] width 215 height 22
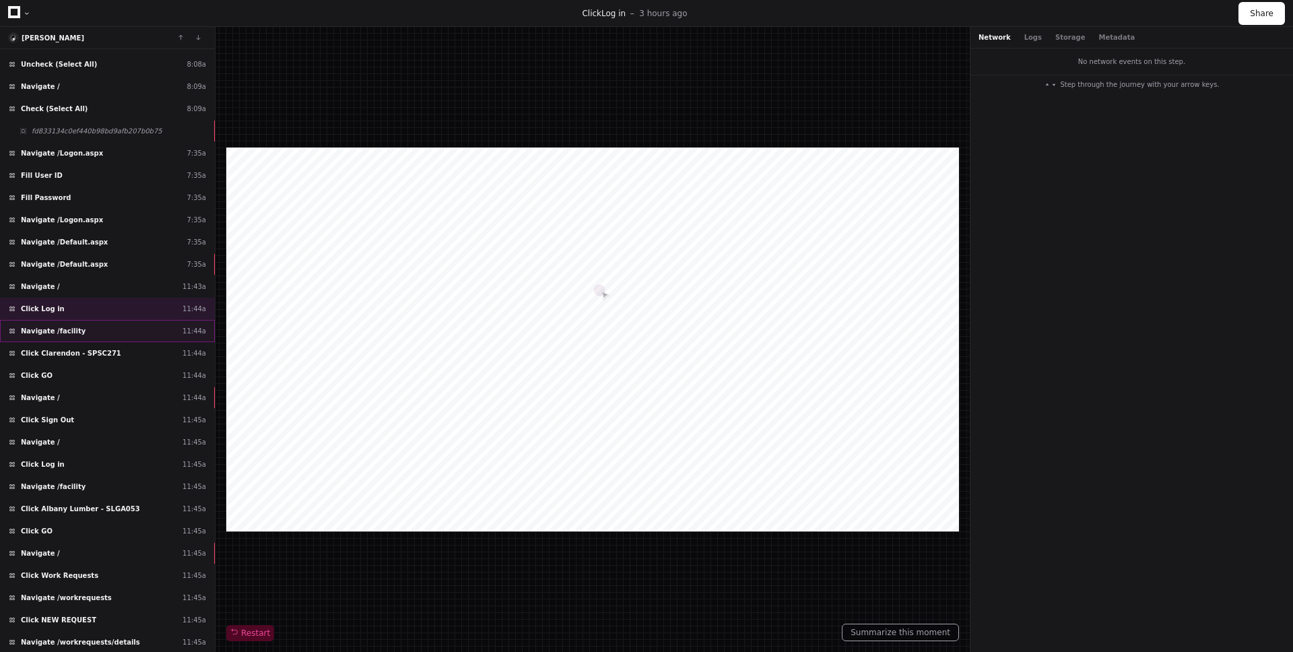
click at [100, 328] on div "Navigate /facility 11:44a" at bounding box center [107, 331] width 215 height 22
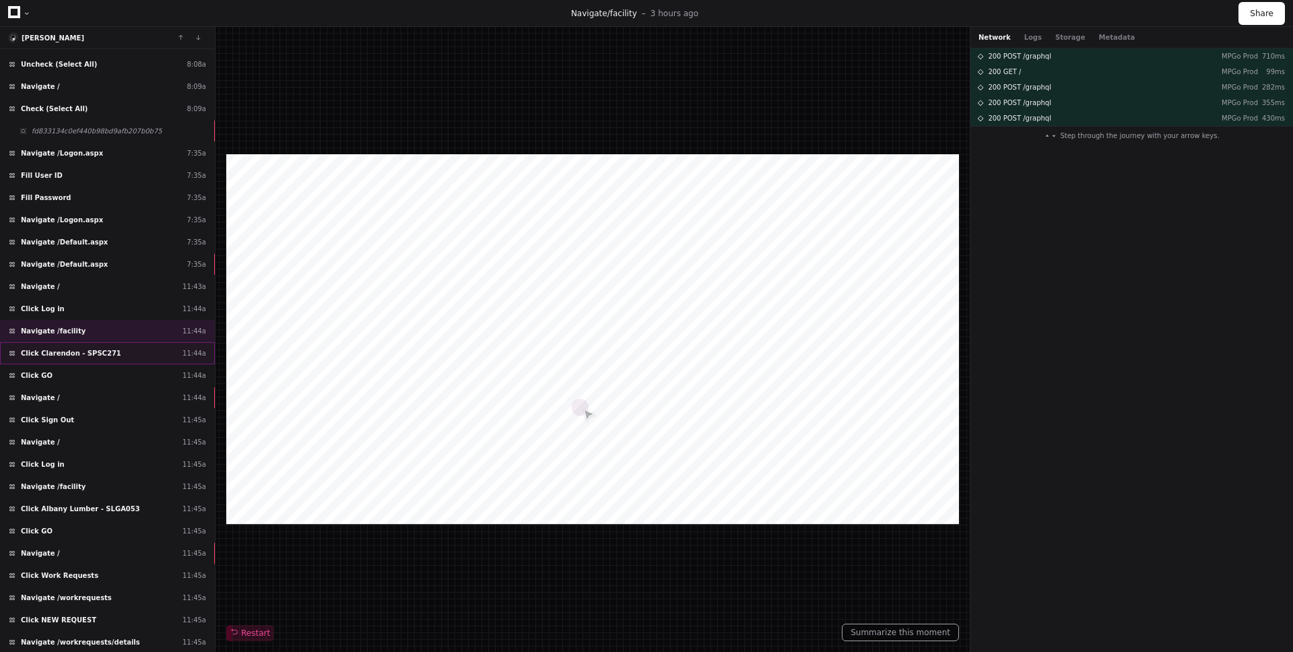
click at [102, 352] on span "Click Clarendon - SPSC271" at bounding box center [71, 353] width 100 height 10
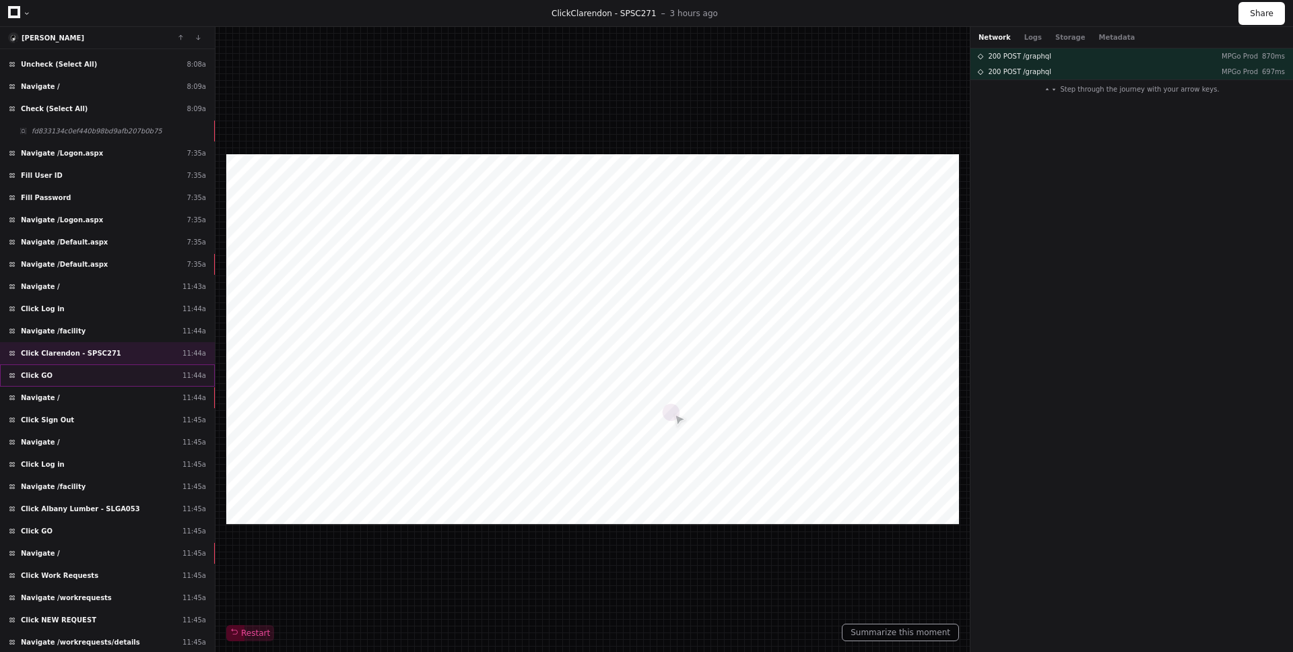
click at [98, 370] on div "Click GO 11:44a" at bounding box center [107, 375] width 215 height 22
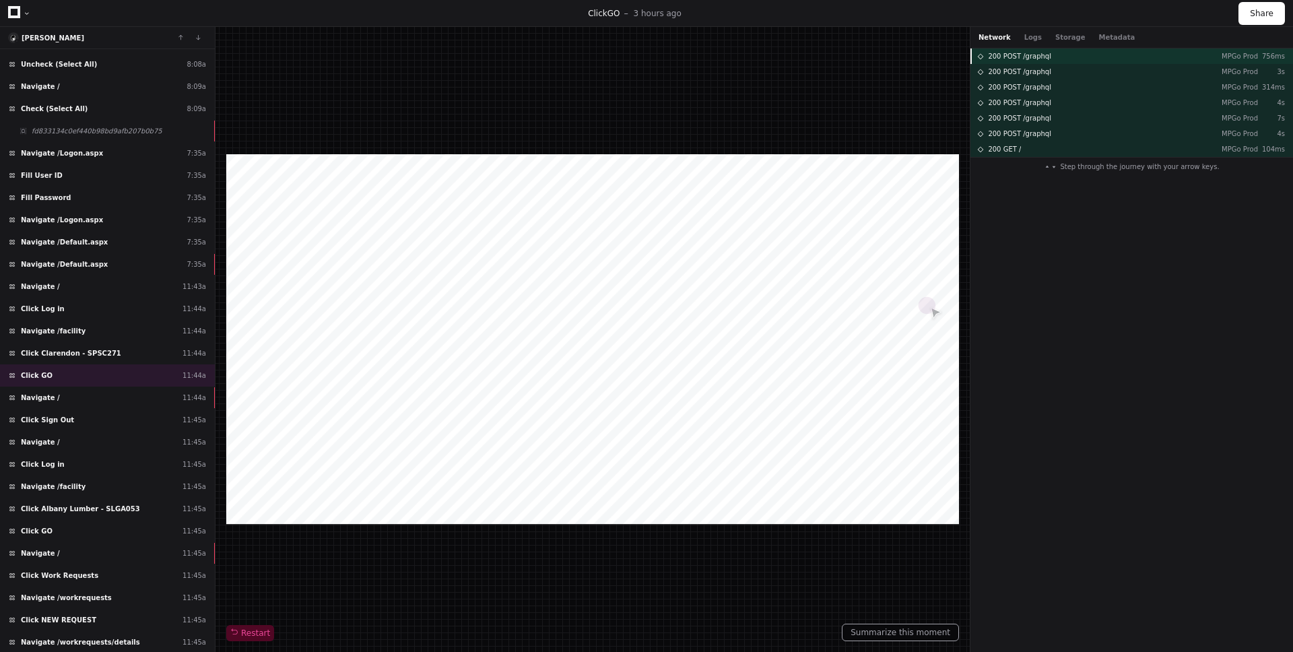
click at [1001, 55] on span "200 POST /graphql" at bounding box center [1019, 56] width 63 height 10
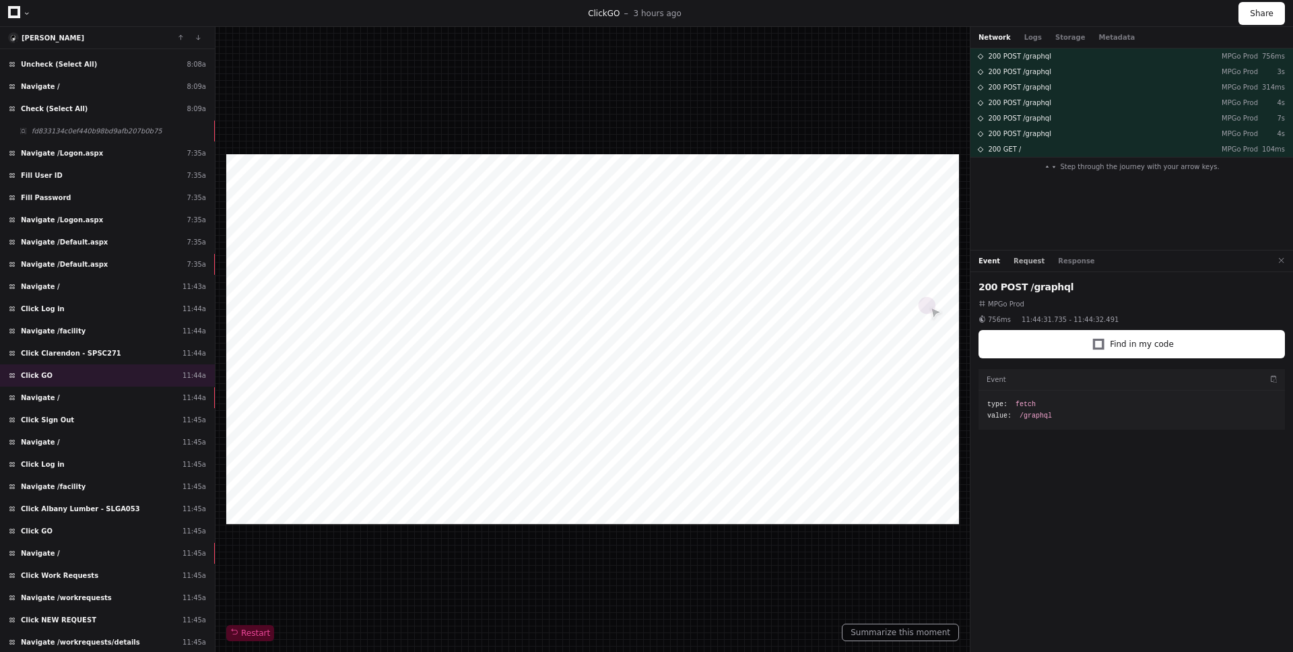
click at [1033, 261] on button "Request" at bounding box center [1029, 261] width 31 height 10
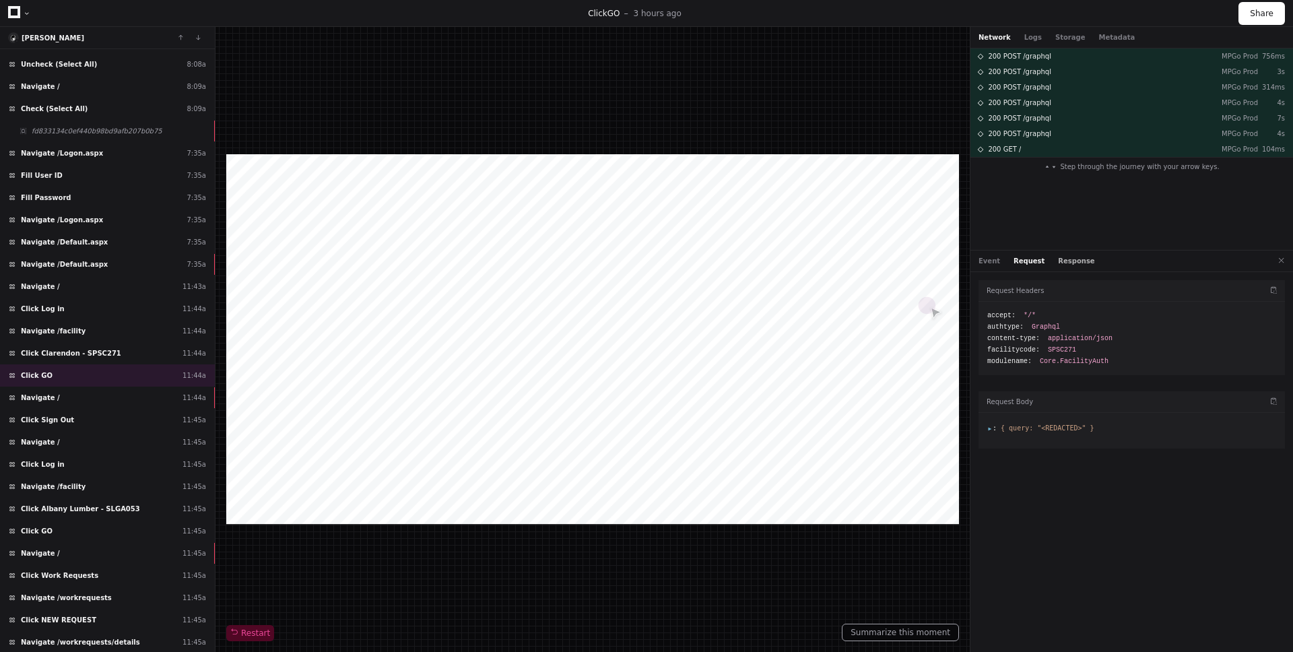
click at [1070, 261] on button "Response" at bounding box center [1076, 261] width 36 height 10
click at [992, 404] on span ":" at bounding box center [991, 404] width 9 height 7
click at [999, 416] on span "data :" at bounding box center [1011, 415] width 26 height 10
click at [1004, 424] on ul "listUserInfo : { Facilities: [ ... ] }" at bounding box center [1137, 425] width 279 height 10
click at [1013, 427] on span "listUserInfo :" at bounding box center [1037, 425] width 58 height 10
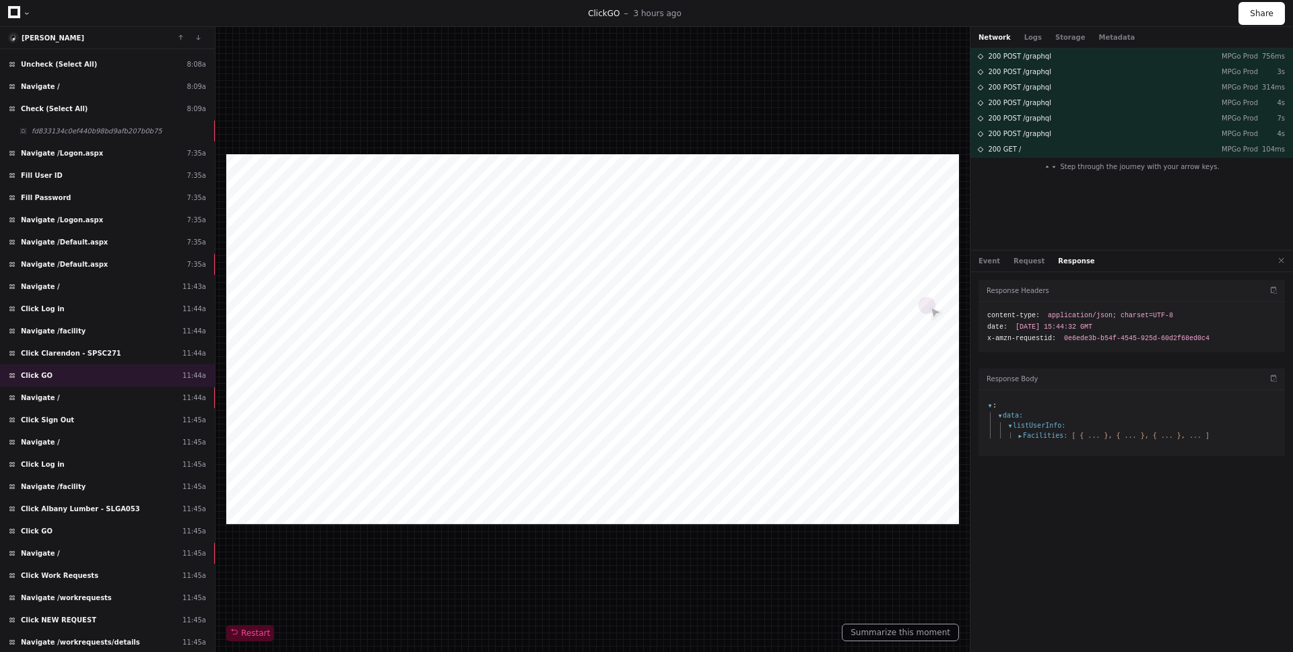
click at [1016, 438] on ul "Facilities : [ { ... }, { ... }, { ... }, ... ]" at bounding box center [1142, 435] width 269 height 10
click at [1022, 436] on span "Facilities :" at bounding box center [1043, 435] width 50 height 10
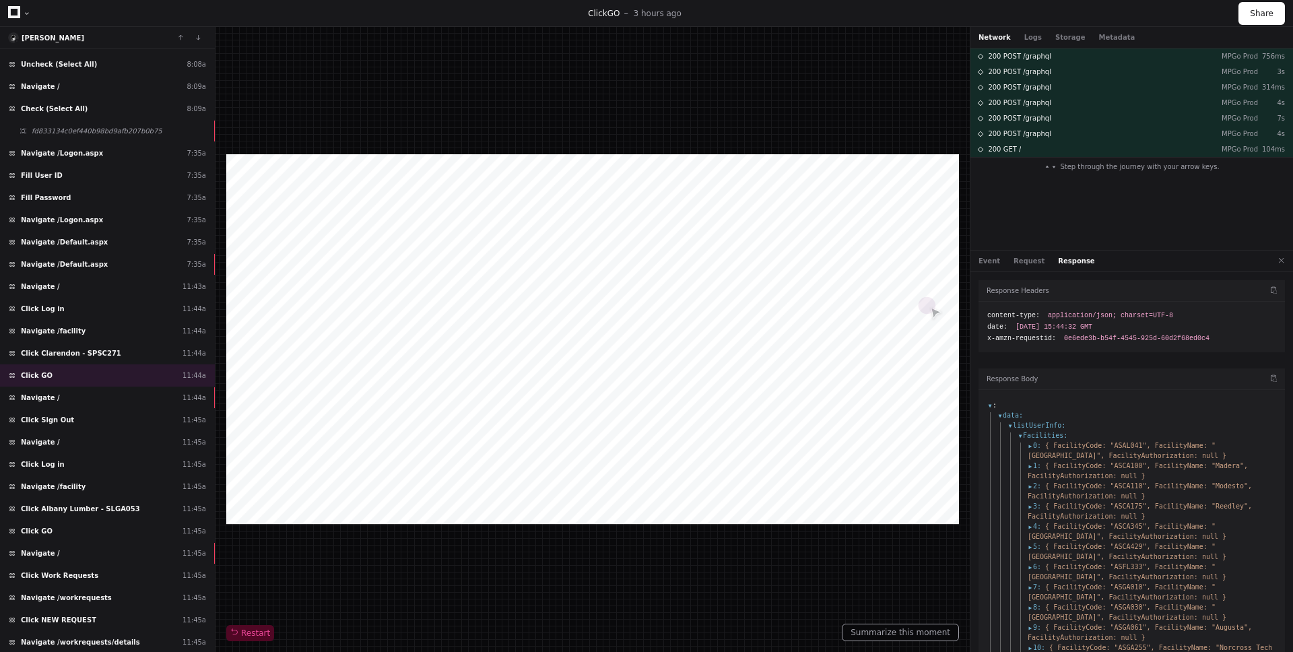
click at [1031, 447] on span "0 :" at bounding box center [1034, 445] width 13 height 10
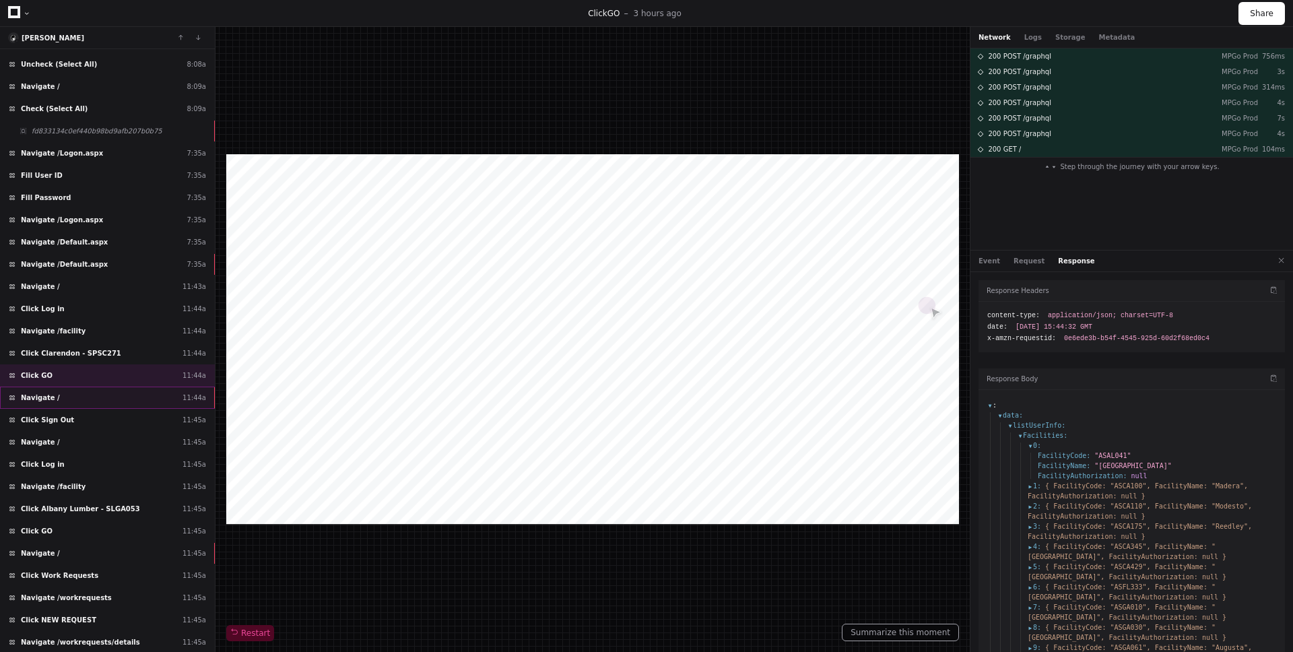
click at [65, 392] on div "Navigate / 11:44a" at bounding box center [107, 398] width 215 height 22
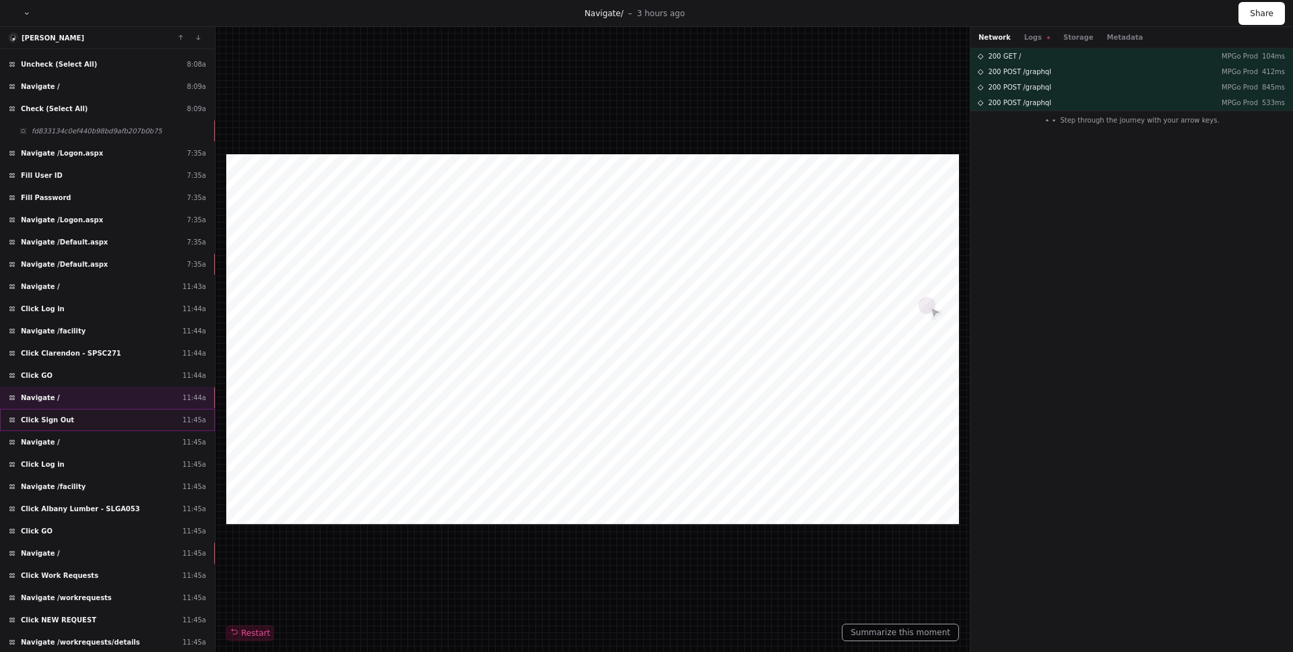
click at [69, 423] on div "Click Sign Out 11:45a" at bounding box center [107, 420] width 215 height 22
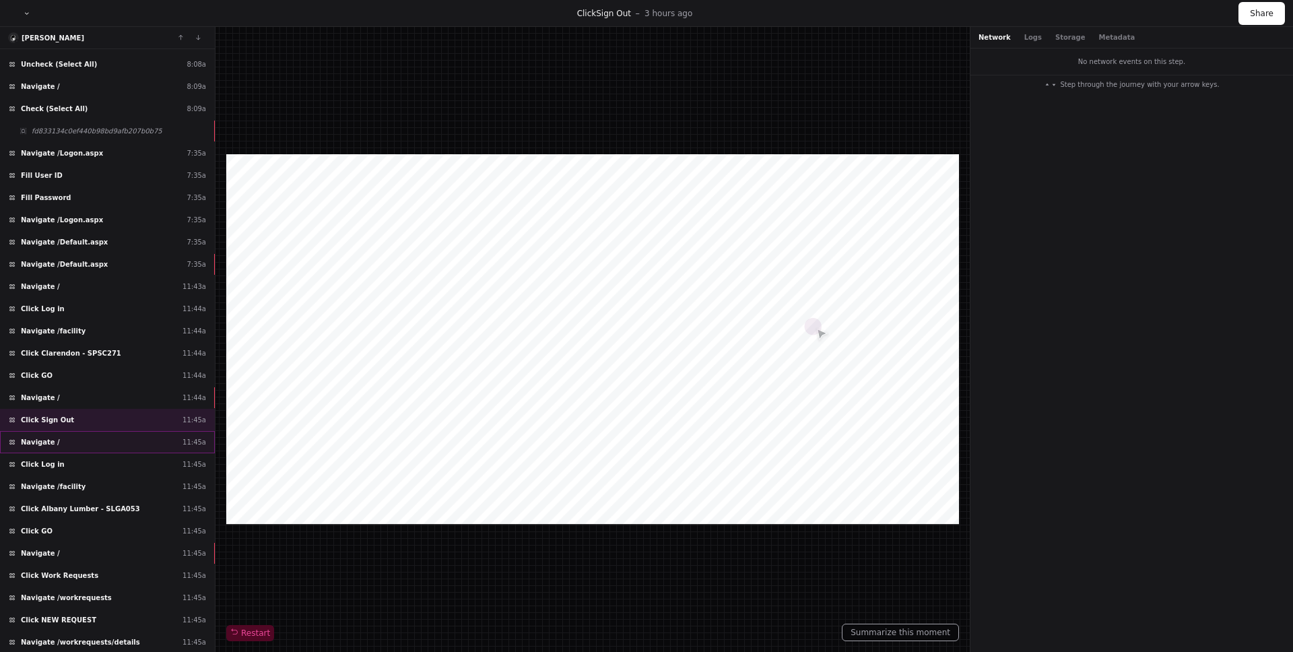
click at [77, 445] on div "Navigate / 11:45a" at bounding box center [107, 442] width 215 height 22
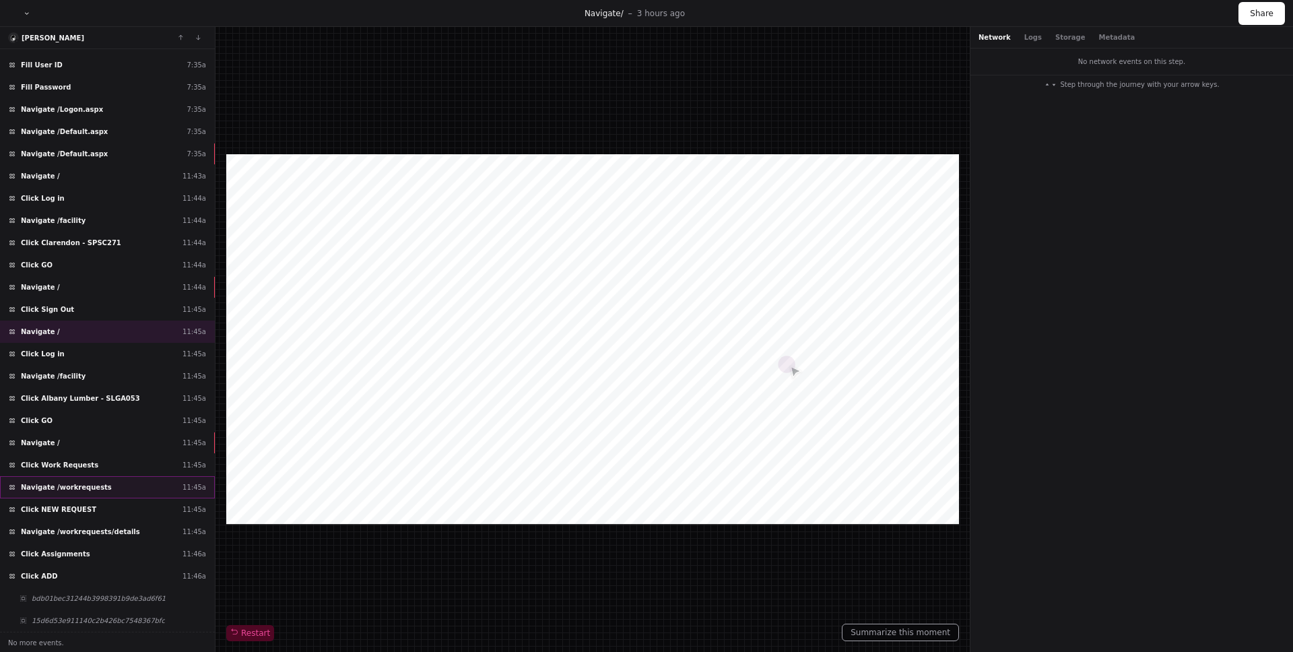
scroll to position [240, 0]
click at [69, 291] on div "Navigate / 11:44a" at bounding box center [107, 286] width 215 height 22
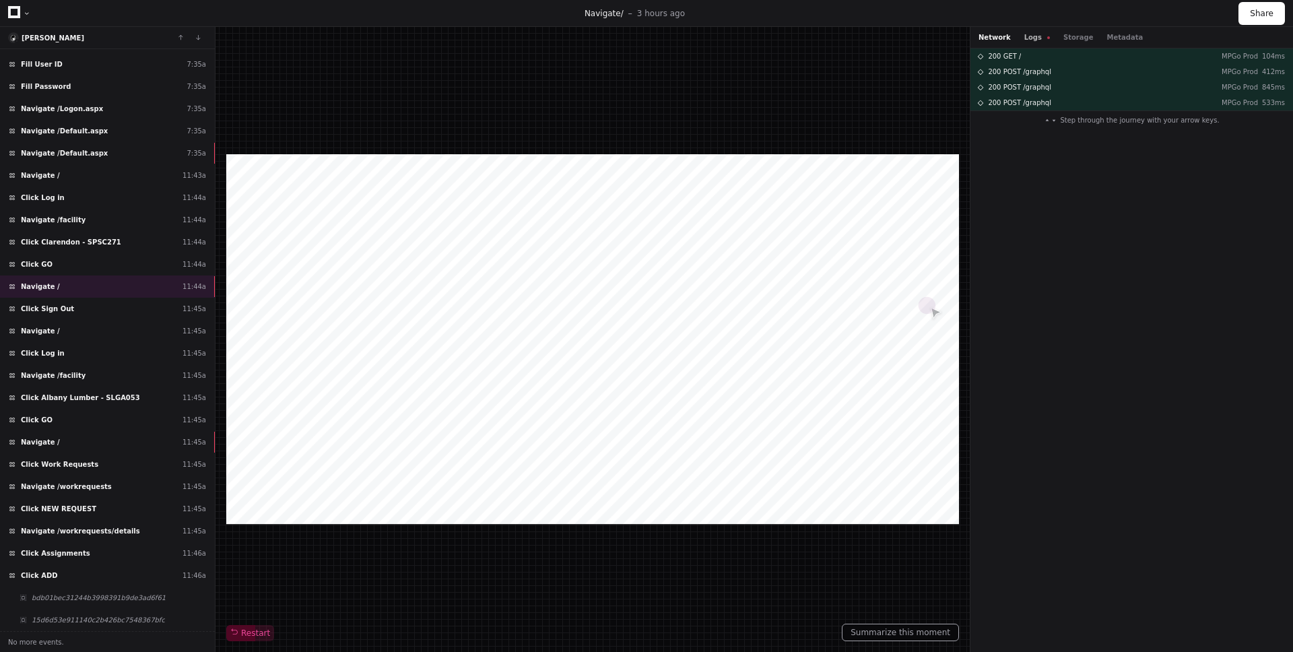
click at [1027, 38] on button "Logs" at bounding box center [1037, 37] width 26 height 10
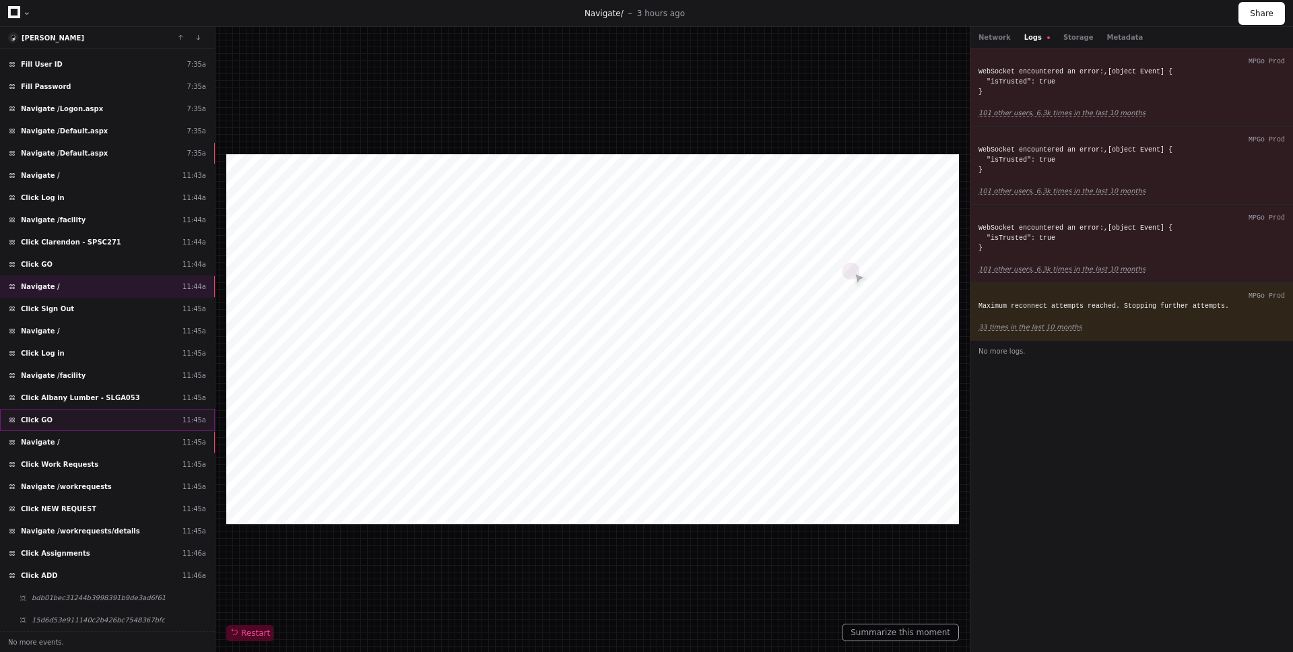
click at [84, 417] on div "Click GO 11:45a" at bounding box center [107, 420] width 215 height 22
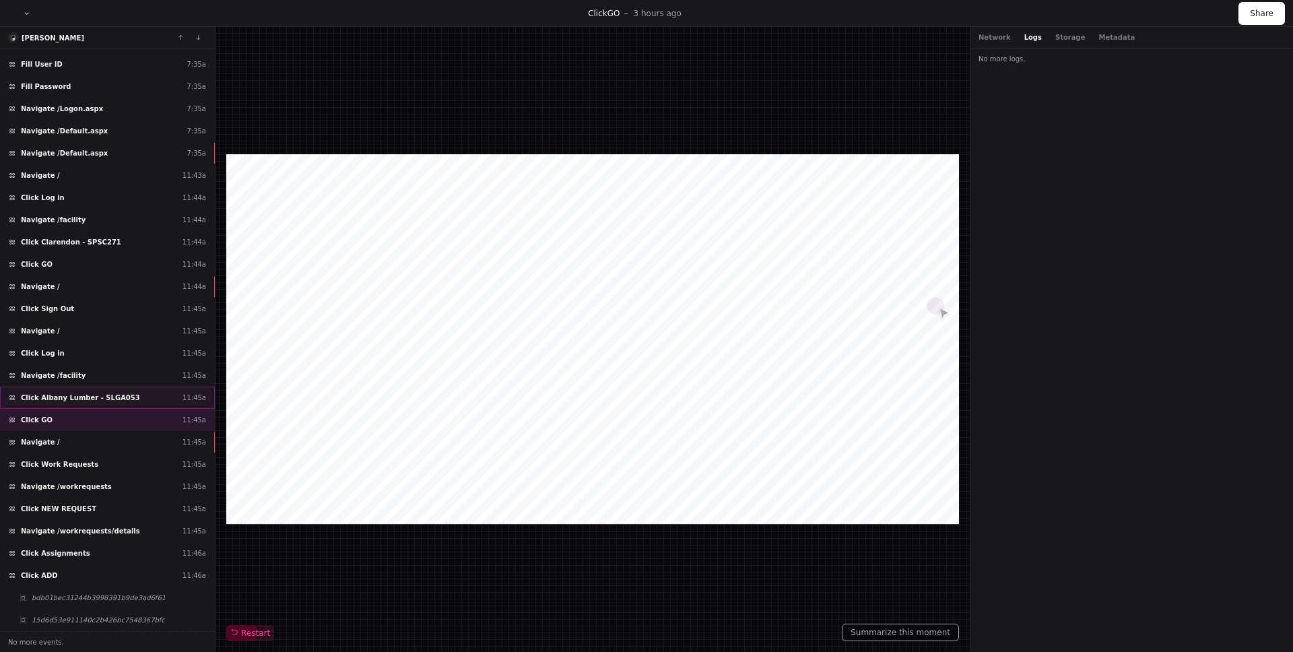
click at [85, 399] on span "Click Albany Lumber - SLGA053" at bounding box center [80, 398] width 119 height 10
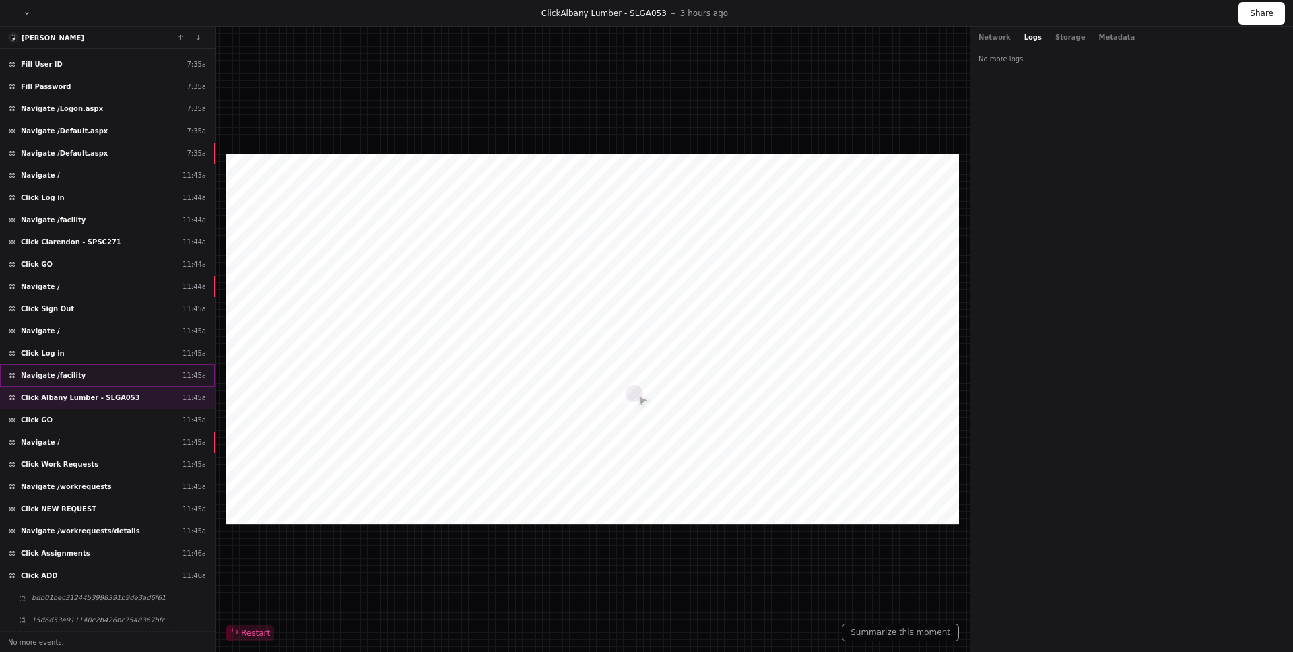
click at [88, 378] on div "Navigate /facility 11:45a" at bounding box center [107, 375] width 215 height 22
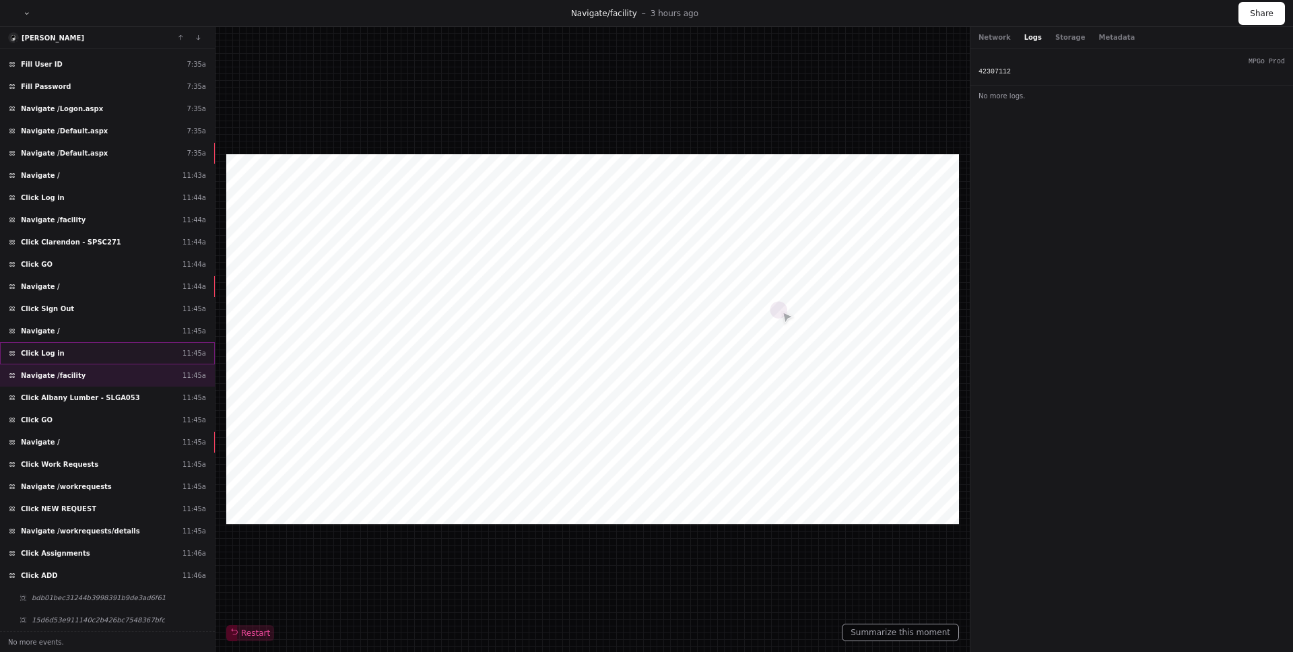
click at [91, 350] on div "Click Log in 11:45a" at bounding box center [107, 353] width 215 height 22
click at [105, 502] on div "Click NEW REQUEST 11:45a" at bounding box center [107, 509] width 215 height 22
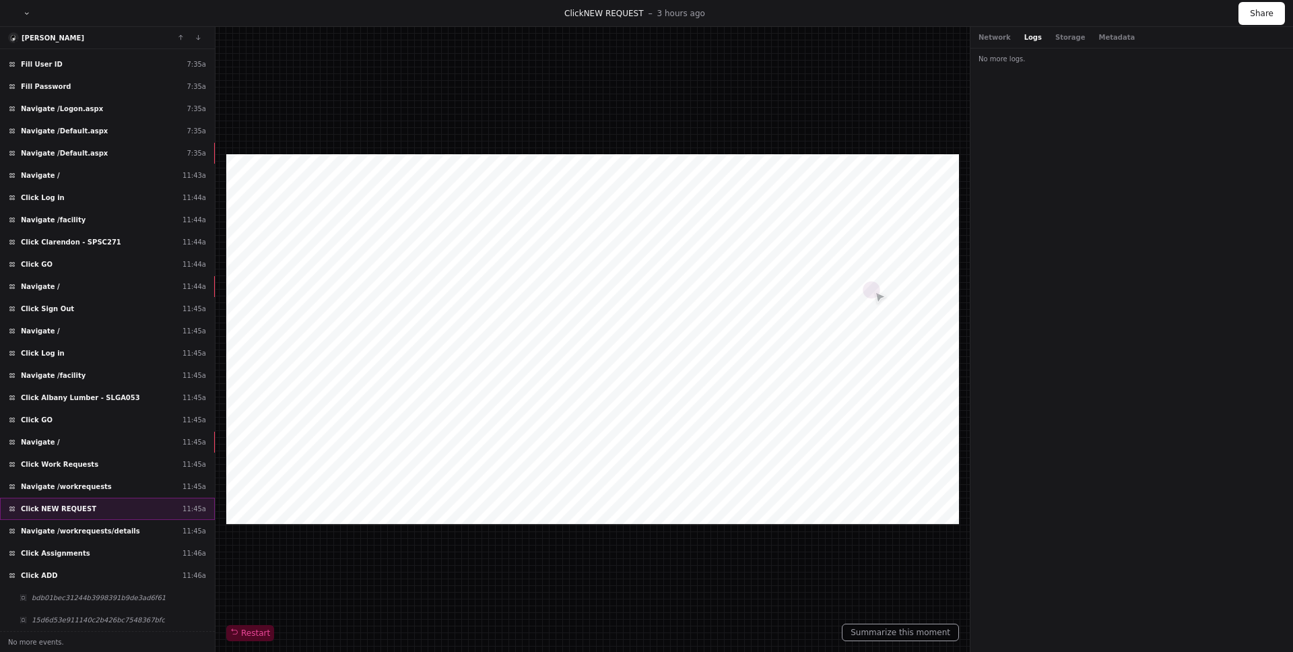
drag, startPoint x: 99, startPoint y: 490, endPoint x: 99, endPoint y: 501, distance: 10.8
click at [99, 492] on div "Navigate /workrequests 11:45a" at bounding box center [107, 487] width 215 height 22
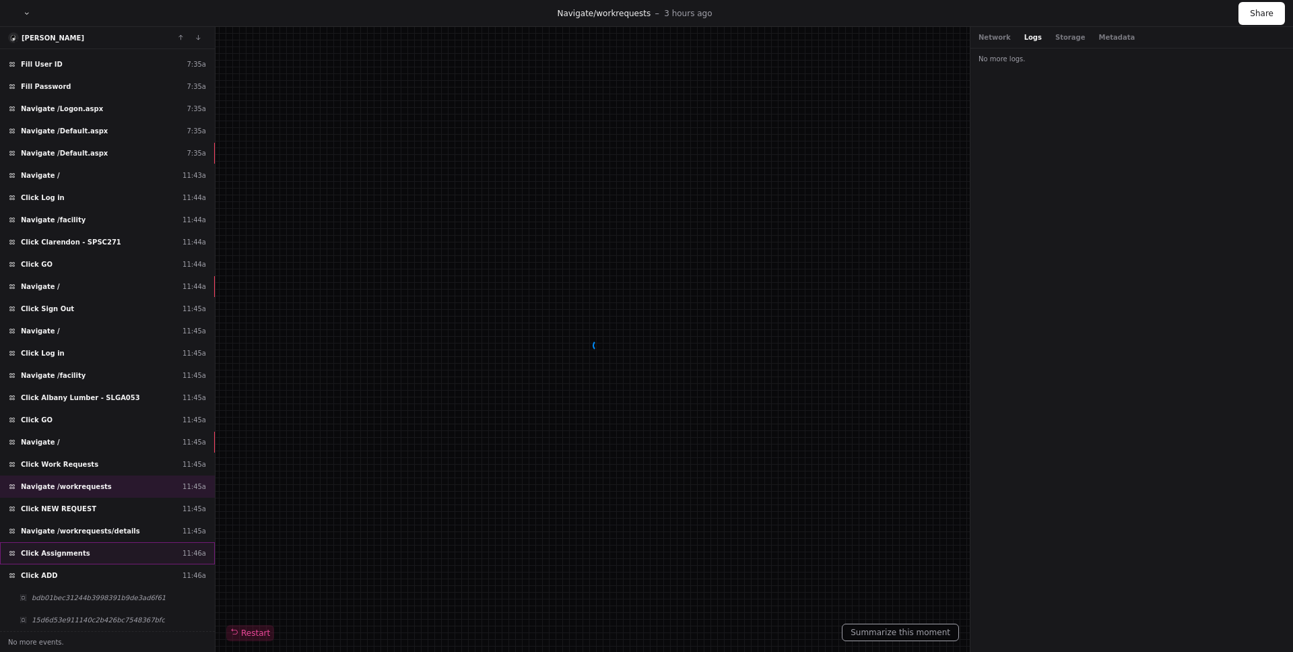
click at [97, 543] on div "Click Assignments 11:46a" at bounding box center [107, 553] width 215 height 22
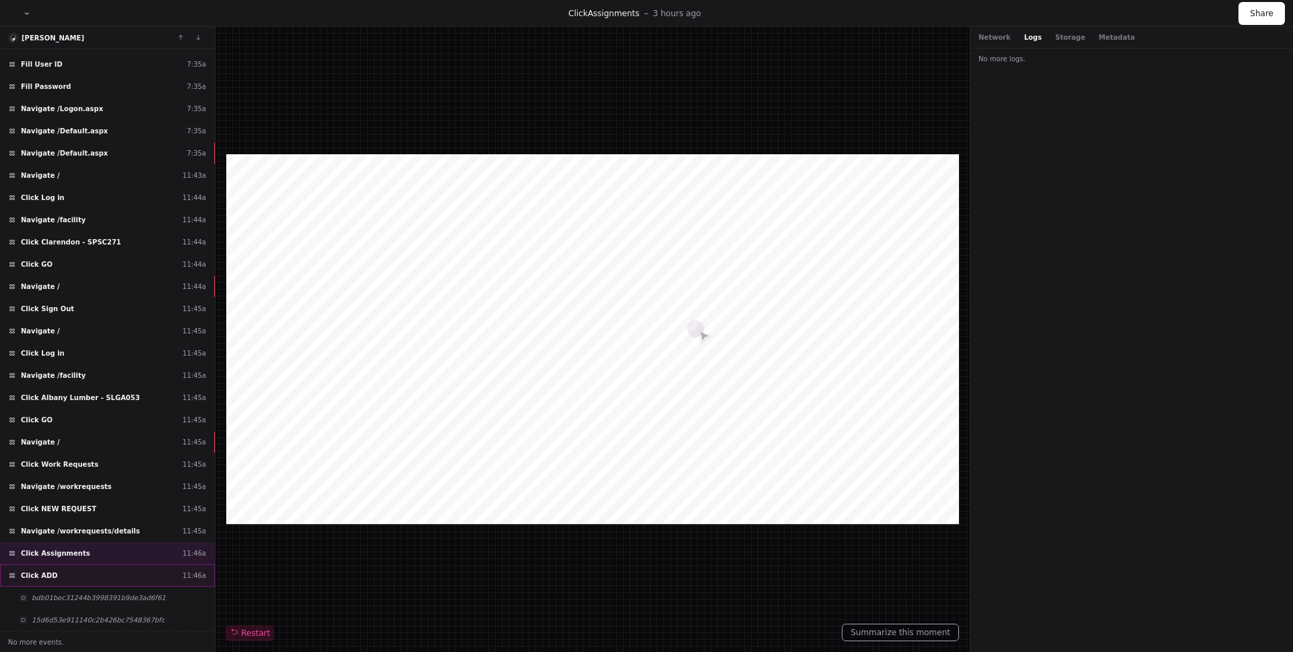
click at [100, 576] on div "Click ADD 11:46a" at bounding box center [107, 575] width 215 height 22
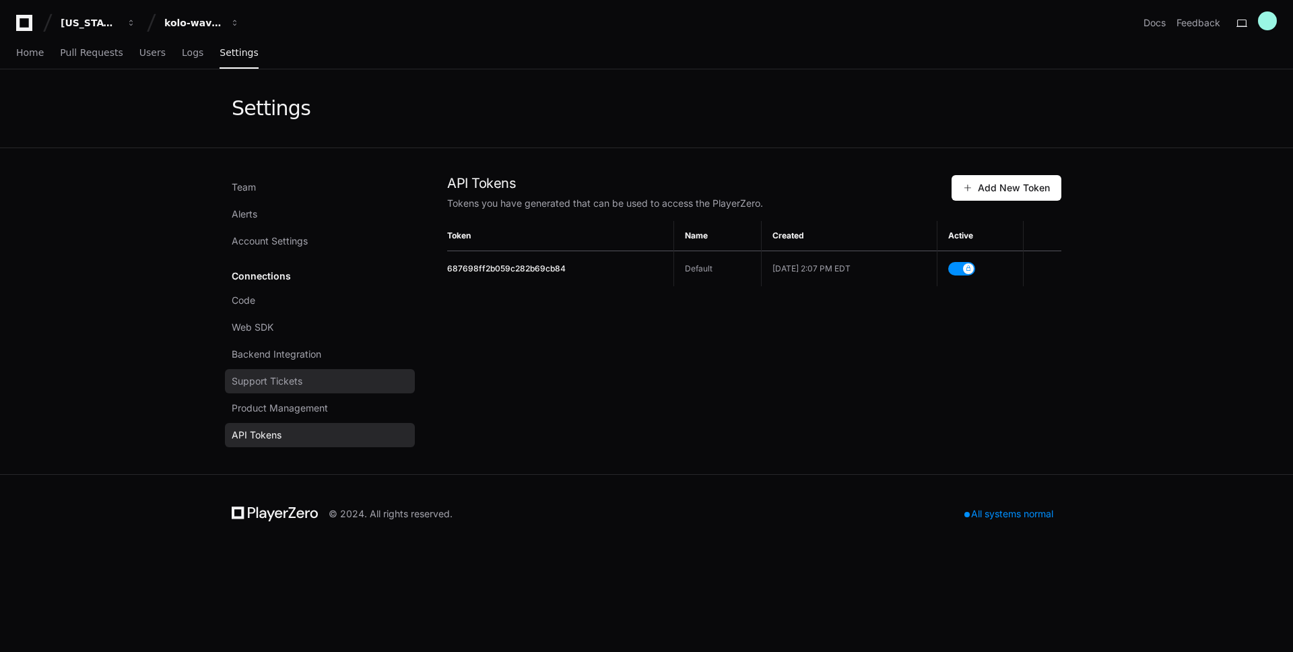
click at [294, 387] on span "Support Tickets" at bounding box center [267, 380] width 71 height 13
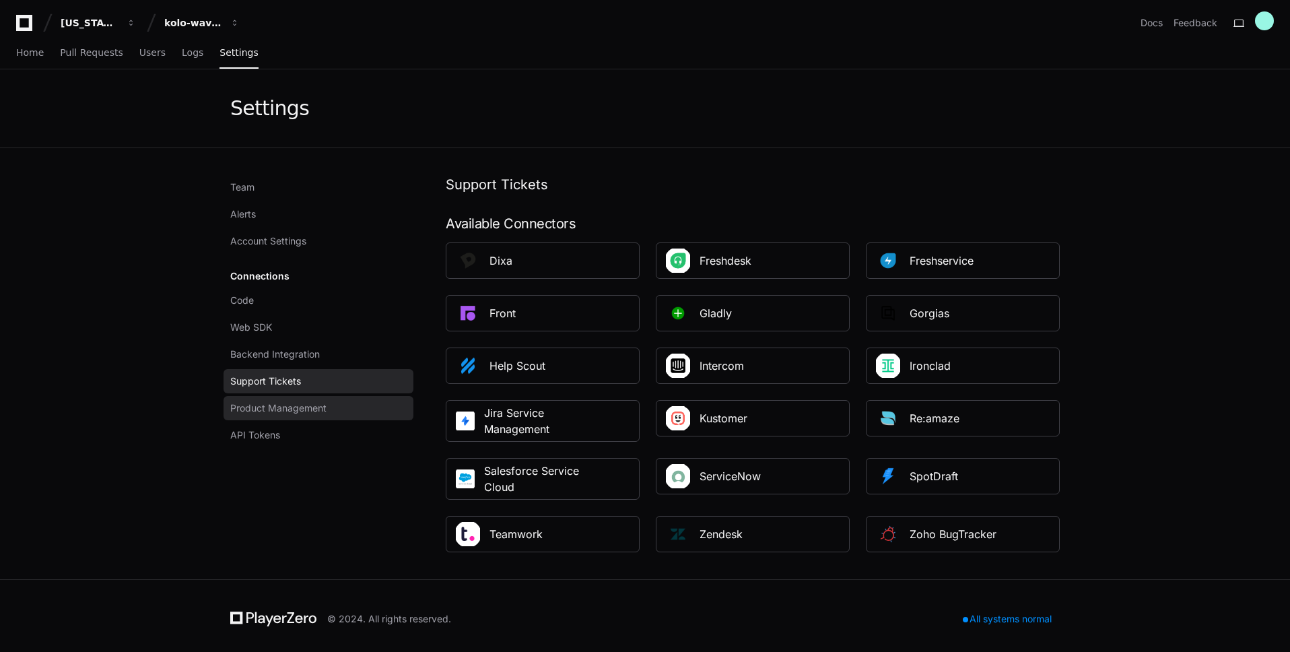
click at [315, 405] on span "Product Management" at bounding box center [278, 407] width 96 height 13
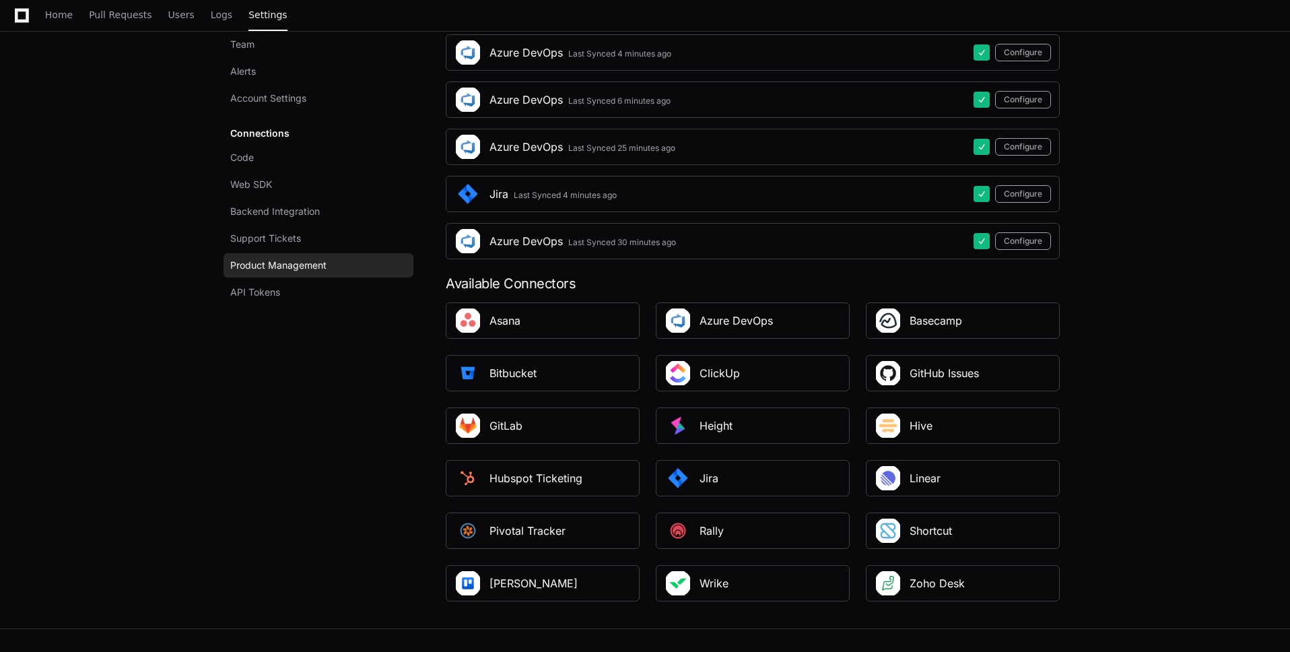
scroll to position [548, 0]
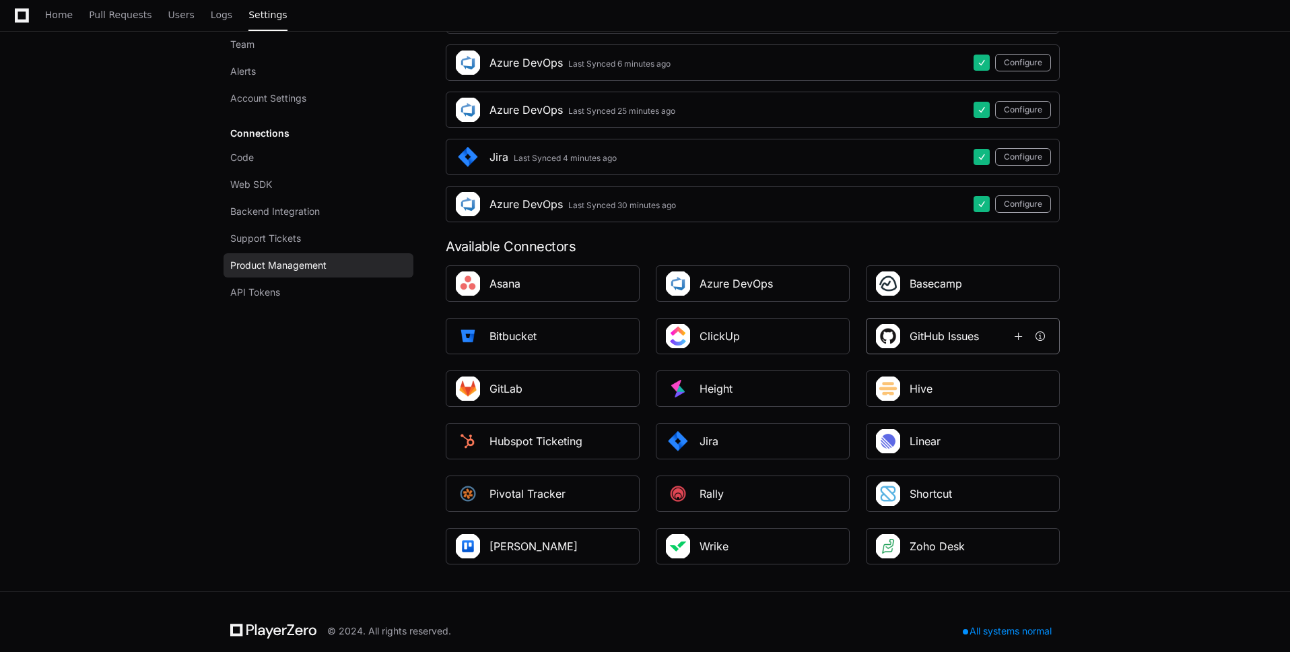
click at [966, 339] on div "GitHub Issues" at bounding box center [944, 336] width 69 height 16
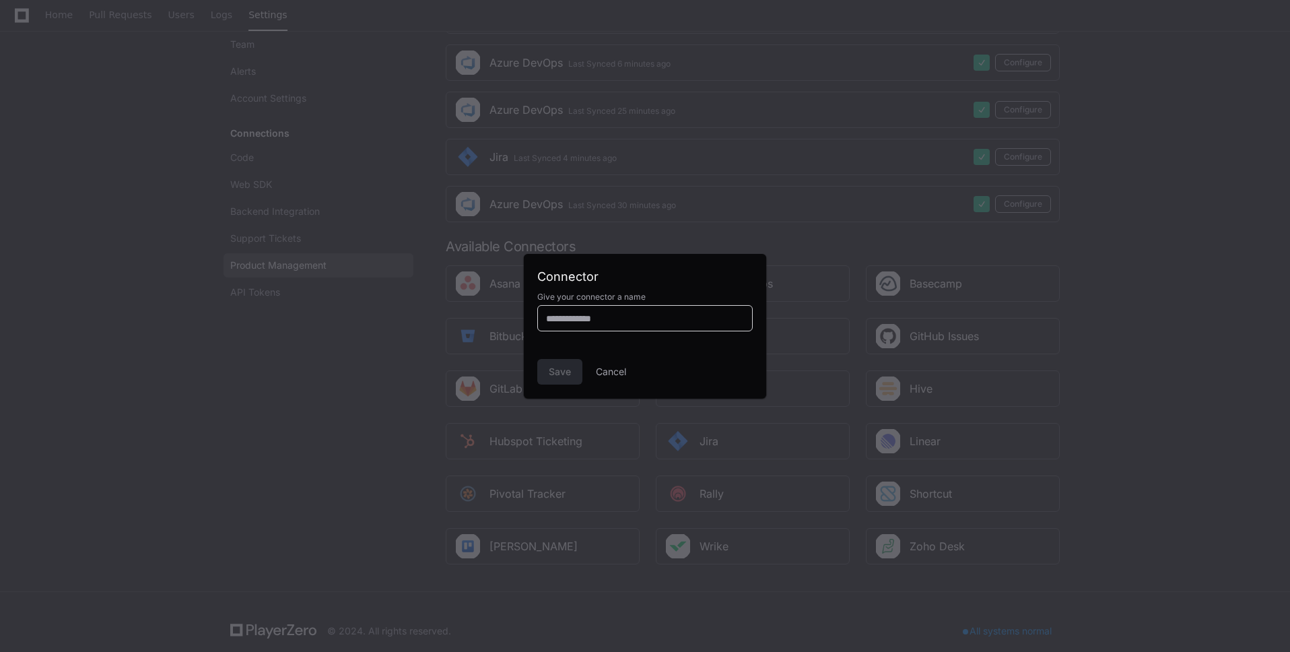
click at [620, 323] on input at bounding box center [645, 318] width 198 height 13
type input "**********"
click at [552, 371] on span "Save" at bounding box center [560, 371] width 22 height 13
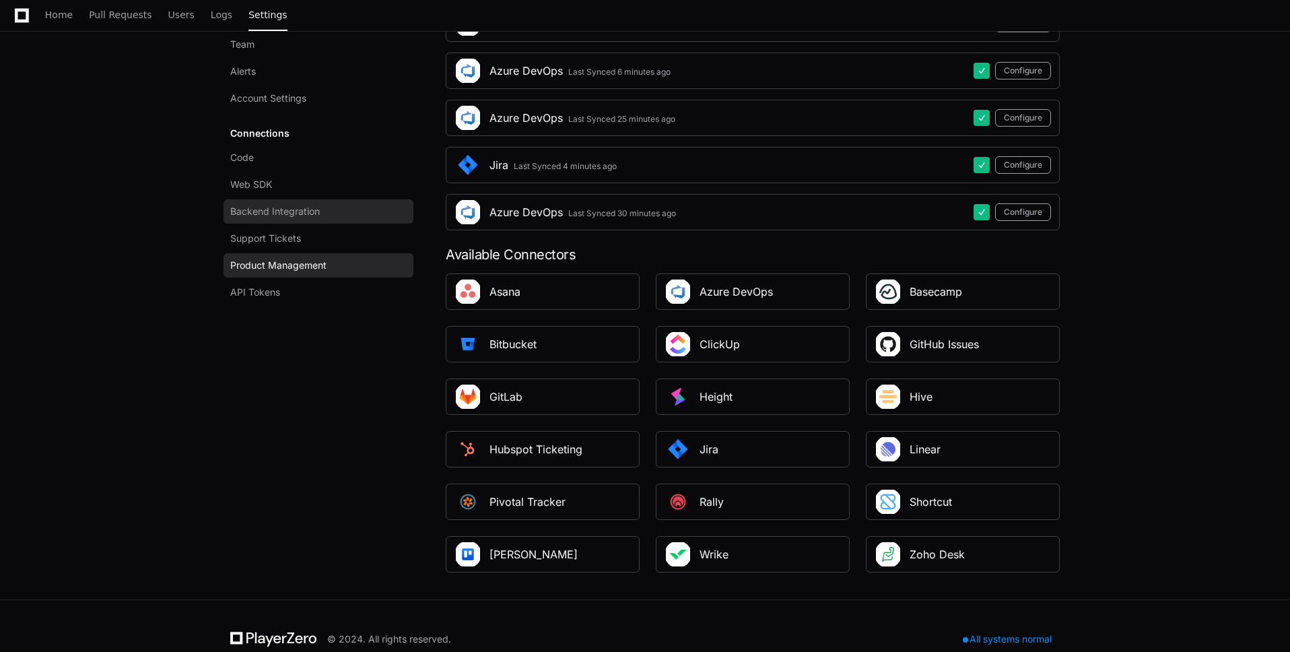
scroll to position [529, 0]
